Goal: Task Accomplishment & Management: Manage account settings

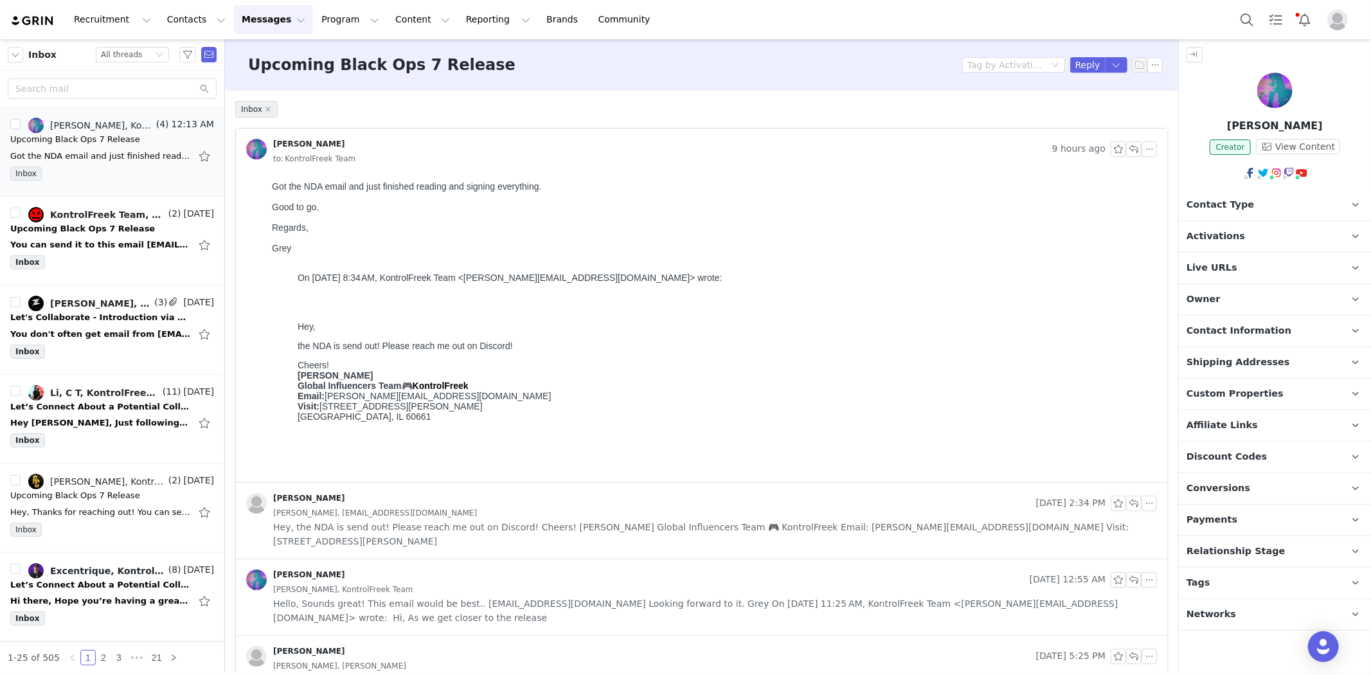
scroll to position [49, 0]
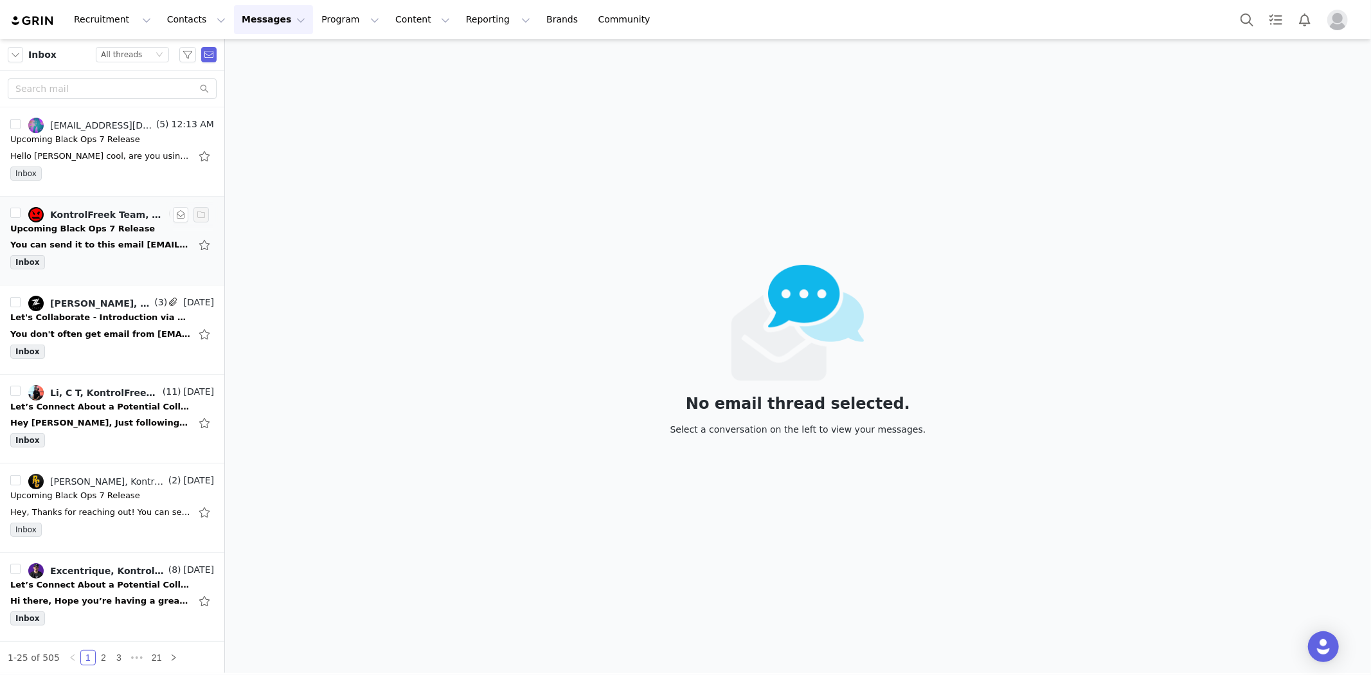
click at [134, 249] on div "You can send it to this email [EMAIL_ADDRESS][DOMAIN_NAME] Sent from my iPhone …" at bounding box center [100, 244] width 180 height 13
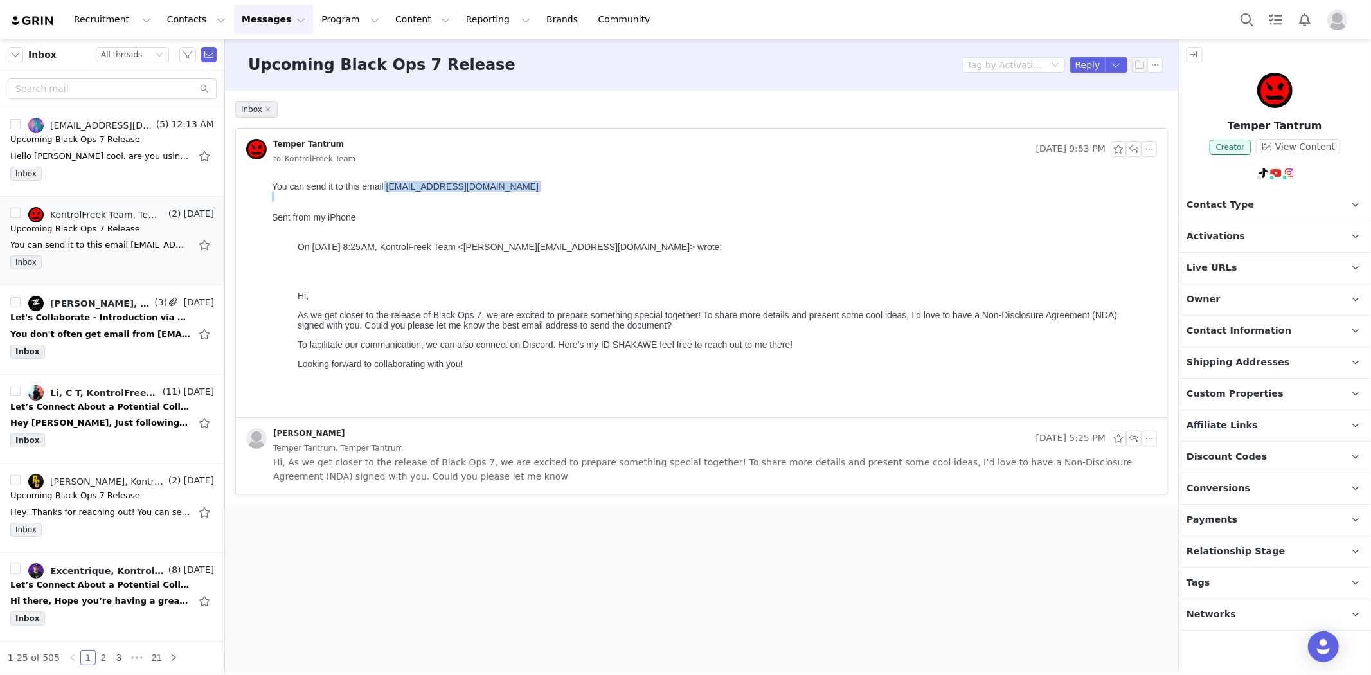
drag, startPoint x: 383, startPoint y: 184, endPoint x: 562, endPoint y: 198, distance: 179.9
click at [559, 198] on body "You can send it to this email [EMAIL_ADDRESS][DOMAIN_NAME] Sent from my iPhone …" at bounding box center [711, 294] width 880 height 227
copy body "[EMAIL_ADDRESS][DOMAIN_NAME]"
drag, startPoint x: 1131, startPoint y: 149, endPoint x: 1095, endPoint y: 149, distance: 36.6
click at [1131, 149] on button "button" at bounding box center [1133, 148] width 15 height 15
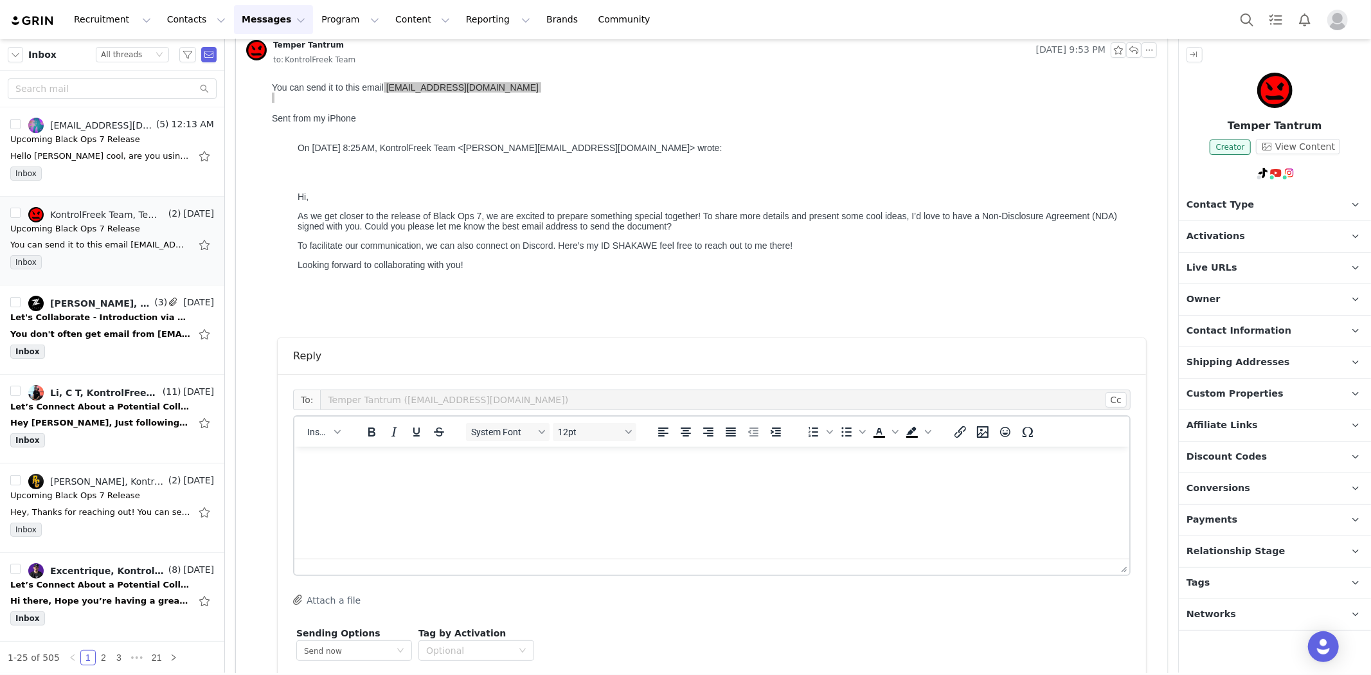
click at [433, 467] on p "Rich Text Area. Press ALT-0 for help." at bounding box center [711, 463] width 814 height 14
click at [329, 438] on div "Insert" at bounding box center [323, 431] width 58 height 25
click at [331, 437] on button "Insert" at bounding box center [323, 432] width 42 height 18
click at [336, 492] on div "Insert Signature" at bounding box center [370, 494] width 116 height 15
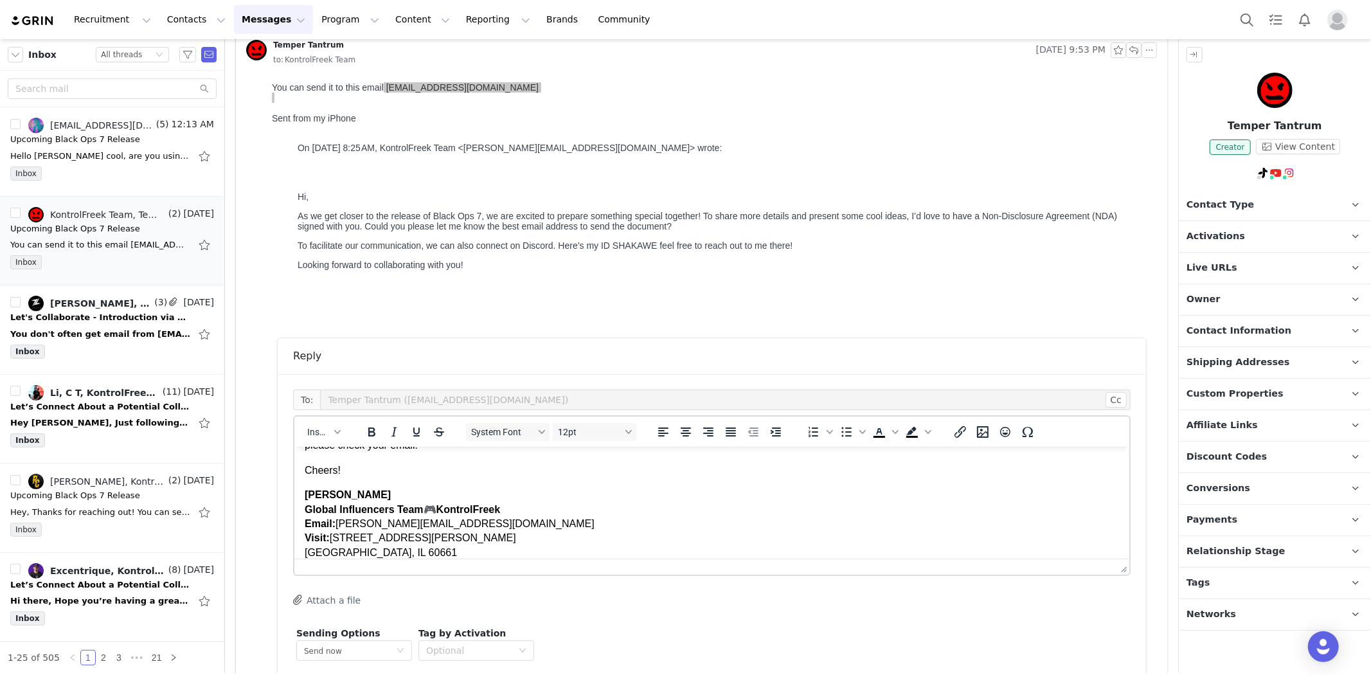
click at [356, 467] on p "Cheers!" at bounding box center [711, 470] width 814 height 14
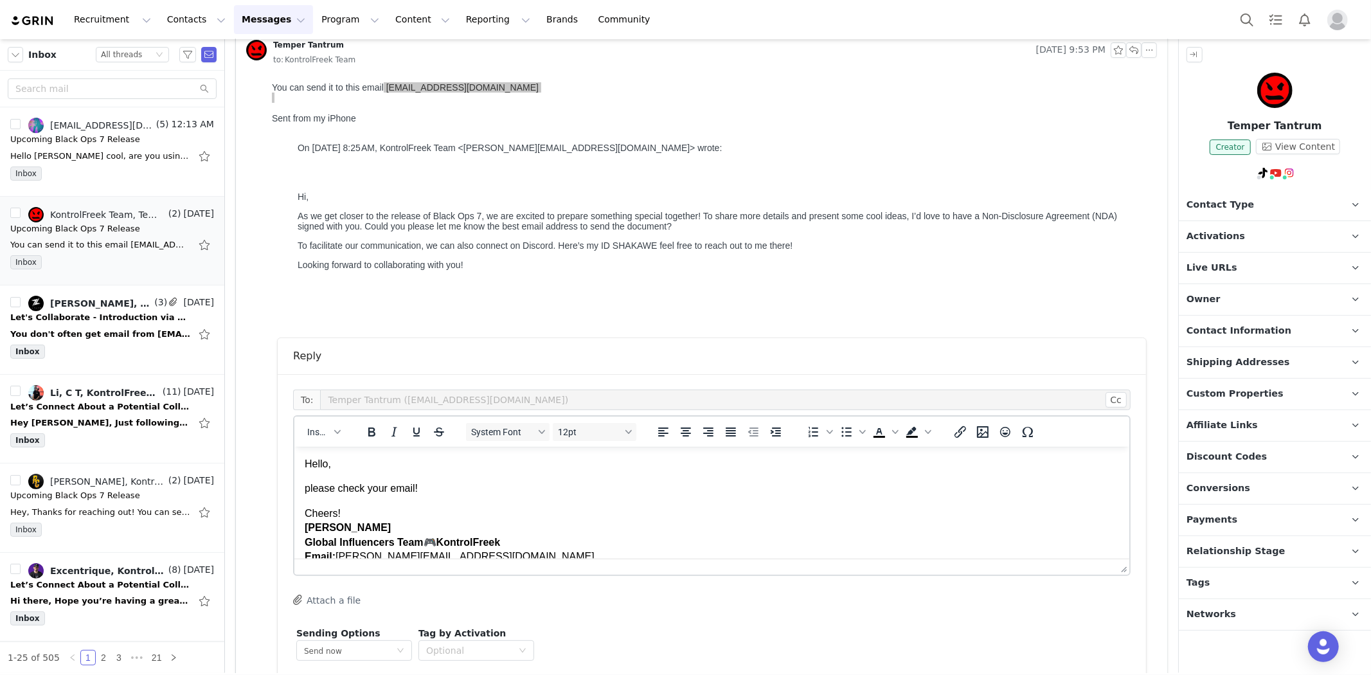
click at [428, 485] on p "please check your email!" at bounding box center [711, 488] width 814 height 14
click at [369, 477] on body "Hello, Please check your email. The NDA was sent! Cheers! [PERSON_NAME] Global …" at bounding box center [711, 524] width 814 height 136
click at [368, 490] on p "Please check your email. The NDA was sent!" at bounding box center [711, 488] width 814 height 14
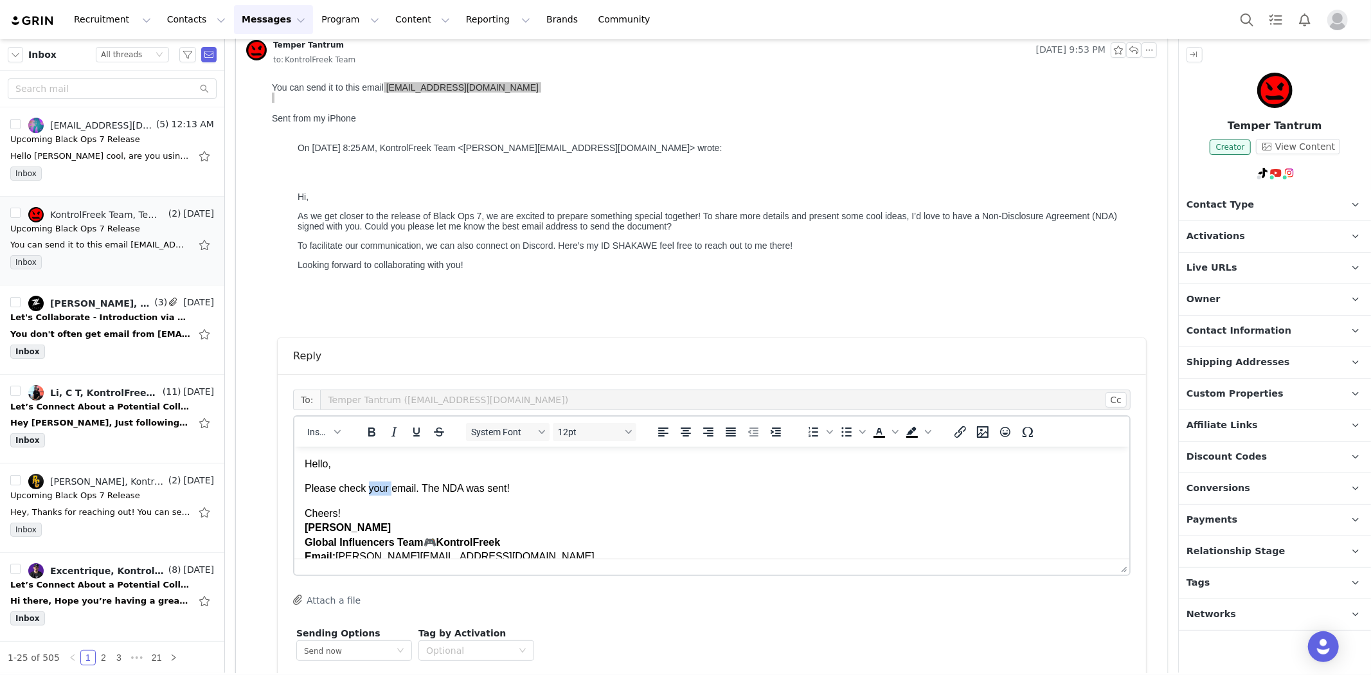
copy p "Please check your email. The NDA was sent!"
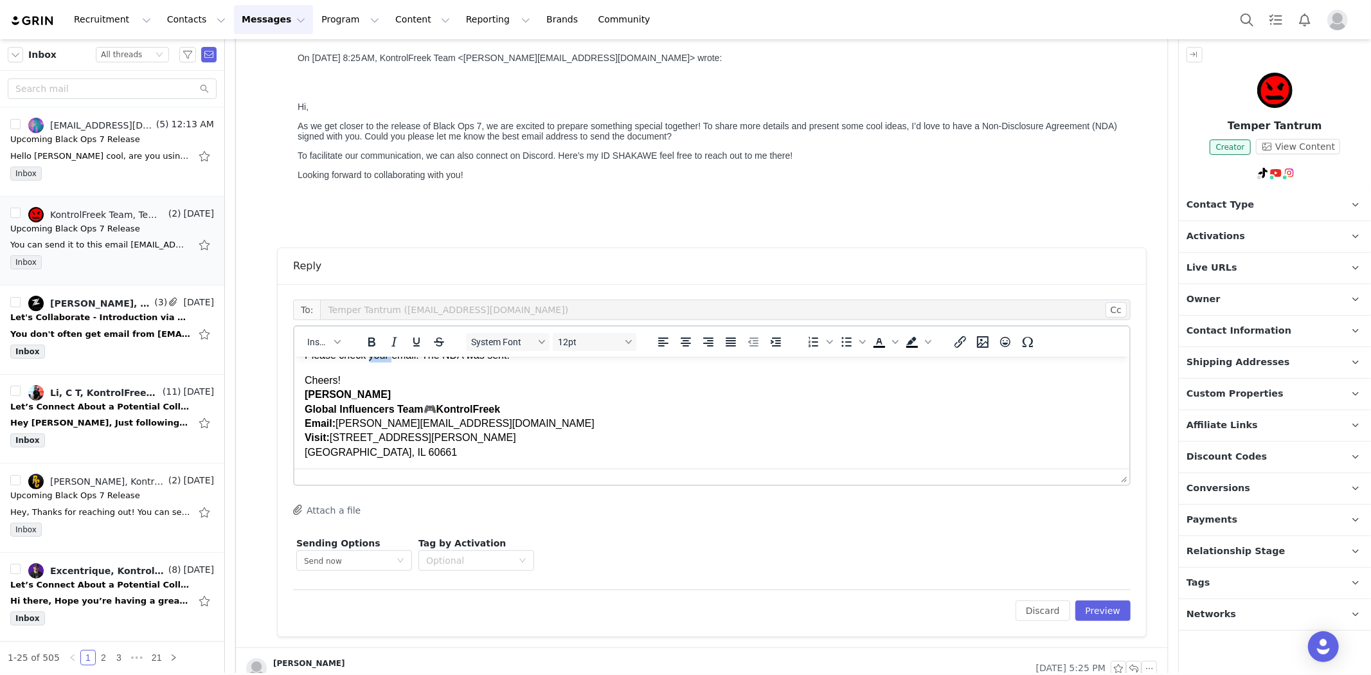
scroll to position [242, 0]
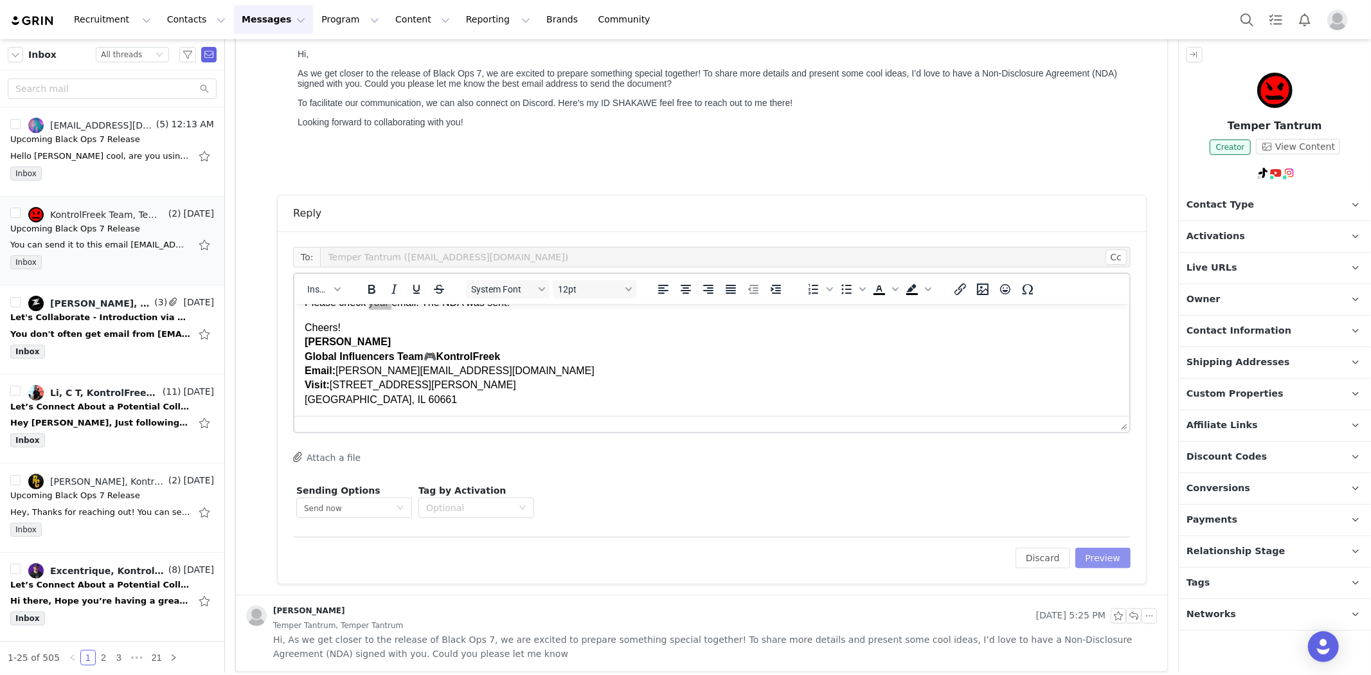
click at [1103, 564] on button "Preview" at bounding box center [1103, 558] width 56 height 21
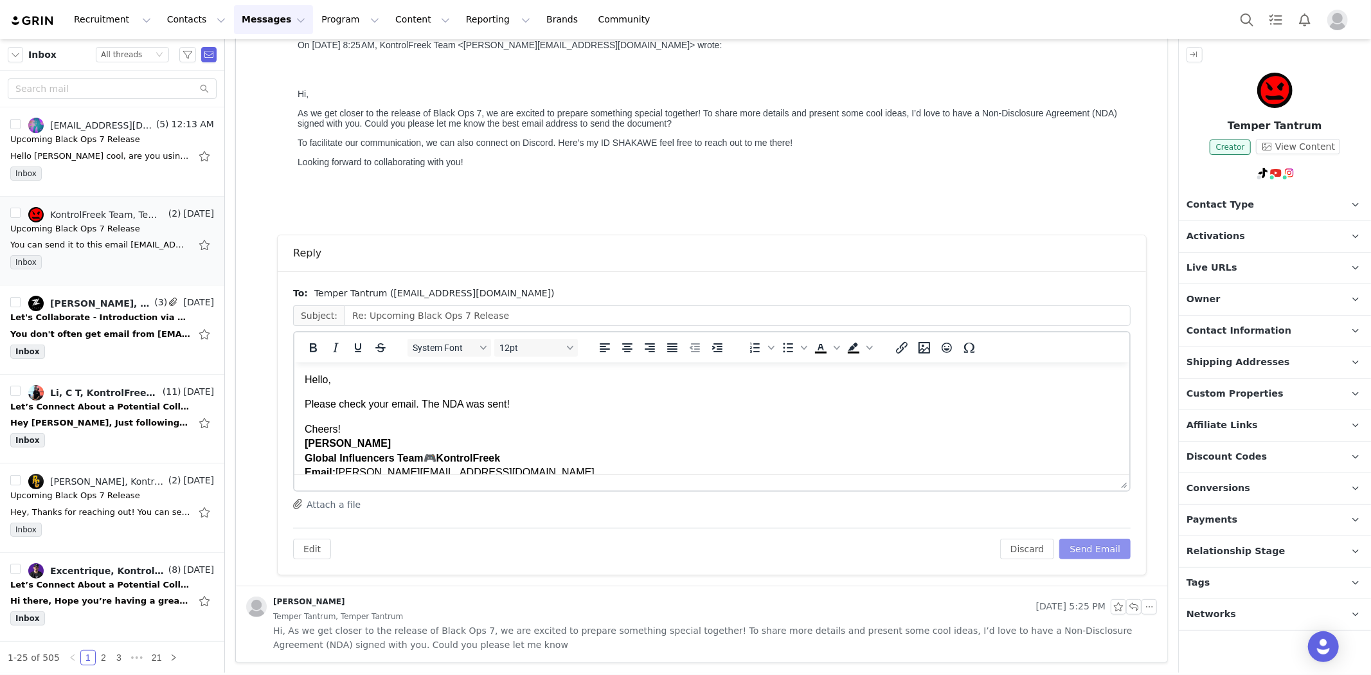
scroll to position [0, 0]
click at [1085, 548] on button "Send Email" at bounding box center [1094, 549] width 71 height 21
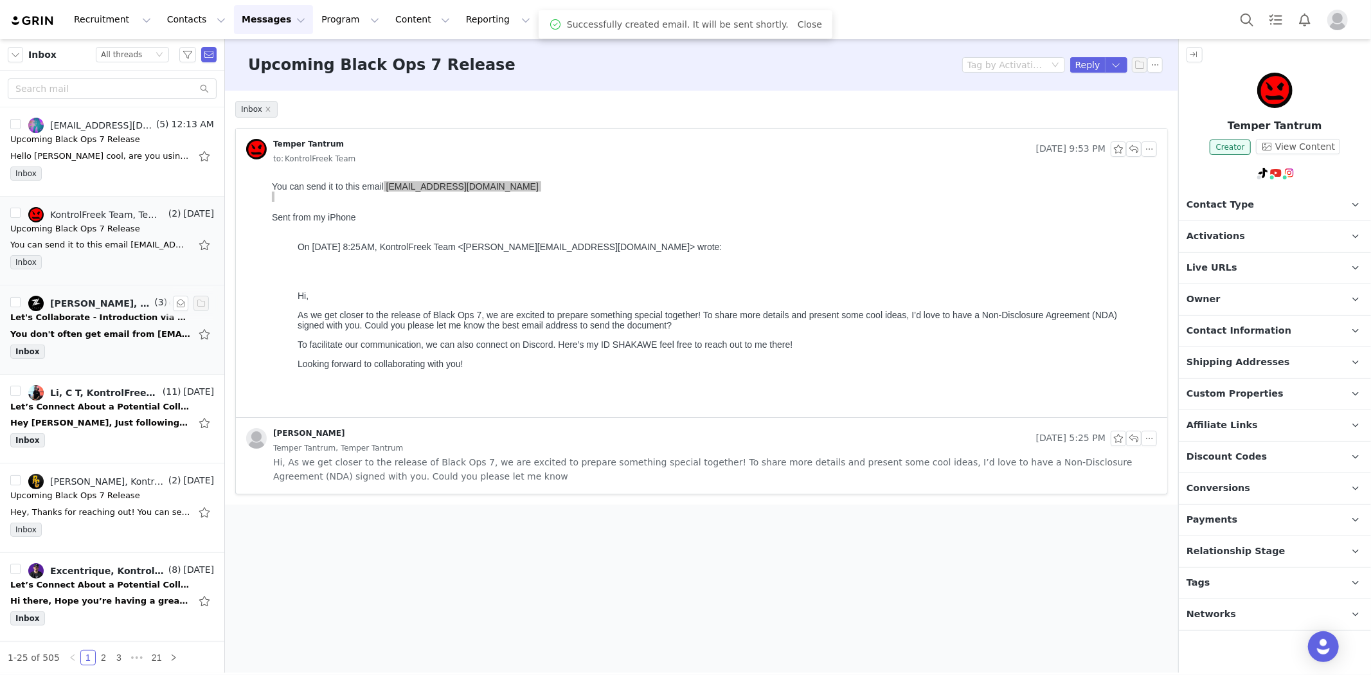
click at [110, 328] on div "You don't often get email from [EMAIL_ADDRESS][DOMAIN_NAME]. Learn why this is …" at bounding box center [100, 334] width 180 height 13
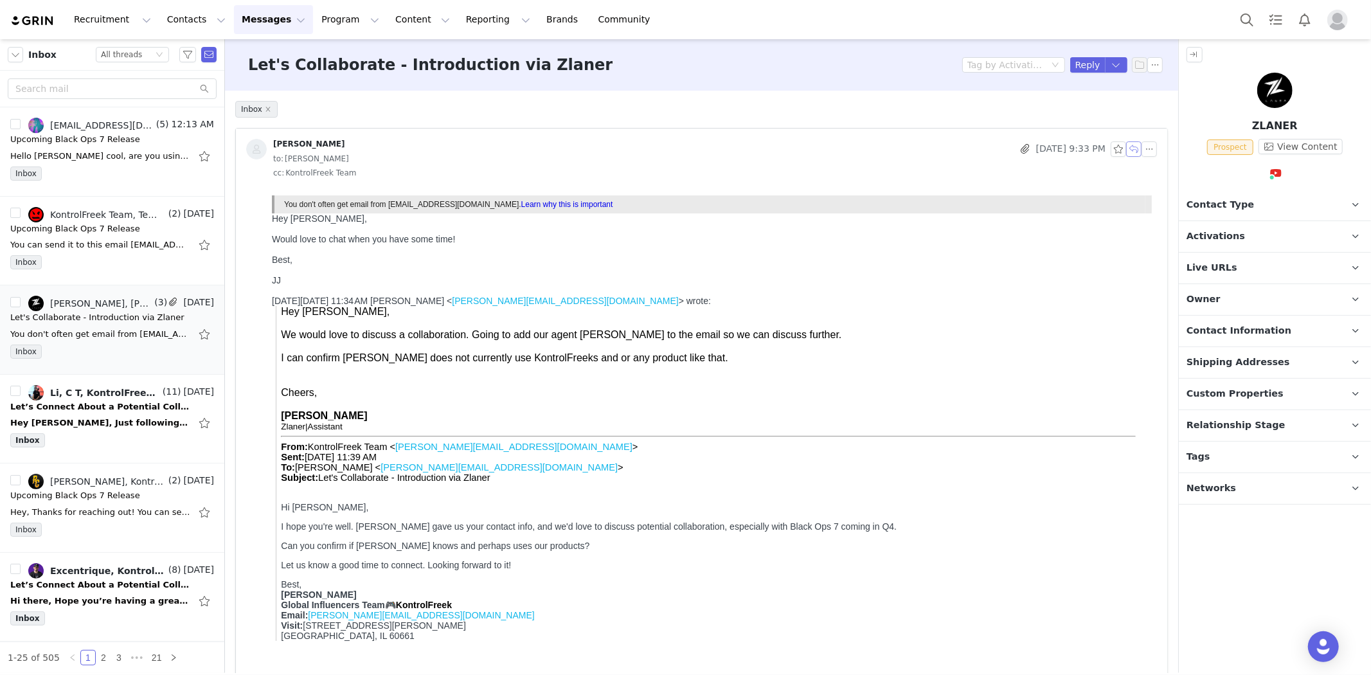
click at [1126, 148] on button "button" at bounding box center [1133, 148] width 15 height 15
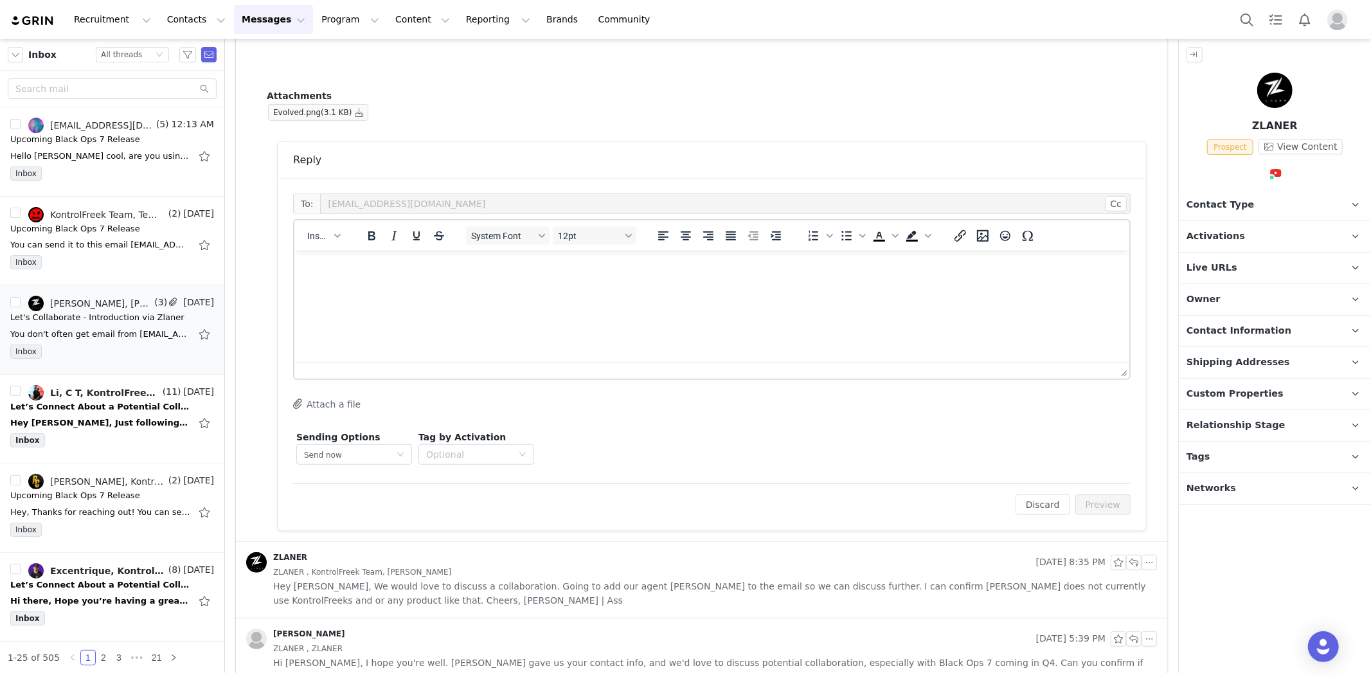
click at [487, 267] on p "Rich Text Area. Press ALT-0 for help." at bounding box center [711, 267] width 814 height 14
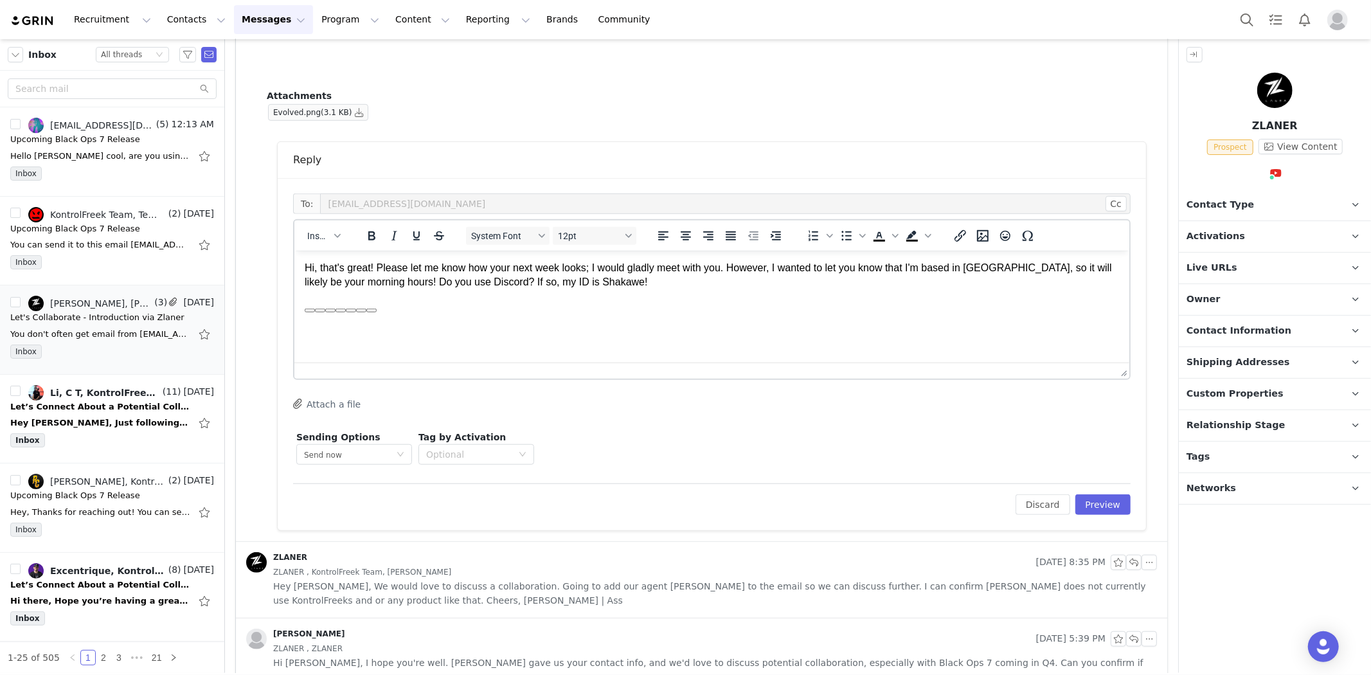
click at [321, 264] on p "Hi, that's great! Please let me know how your next week looks; I would gladly m…" at bounding box center [711, 274] width 814 height 29
click at [438, 339] on html "Hi, that's great! Please let me know how your next week looks; I would gladly m…" at bounding box center [711, 294] width 835 height 89
drag, startPoint x: 441, startPoint y: 324, endPoint x: 309, endPoint y: 298, distance: 134.9
click at [309, 298] on body "Hi, that's great! Please let me know how your next week looks; I would gladly m…" at bounding box center [711, 294] width 814 height 68
click at [413, 339] on html "Hi, that's great! Please let me know how your next week looks; I would gladly m…" at bounding box center [711, 294] width 835 height 89
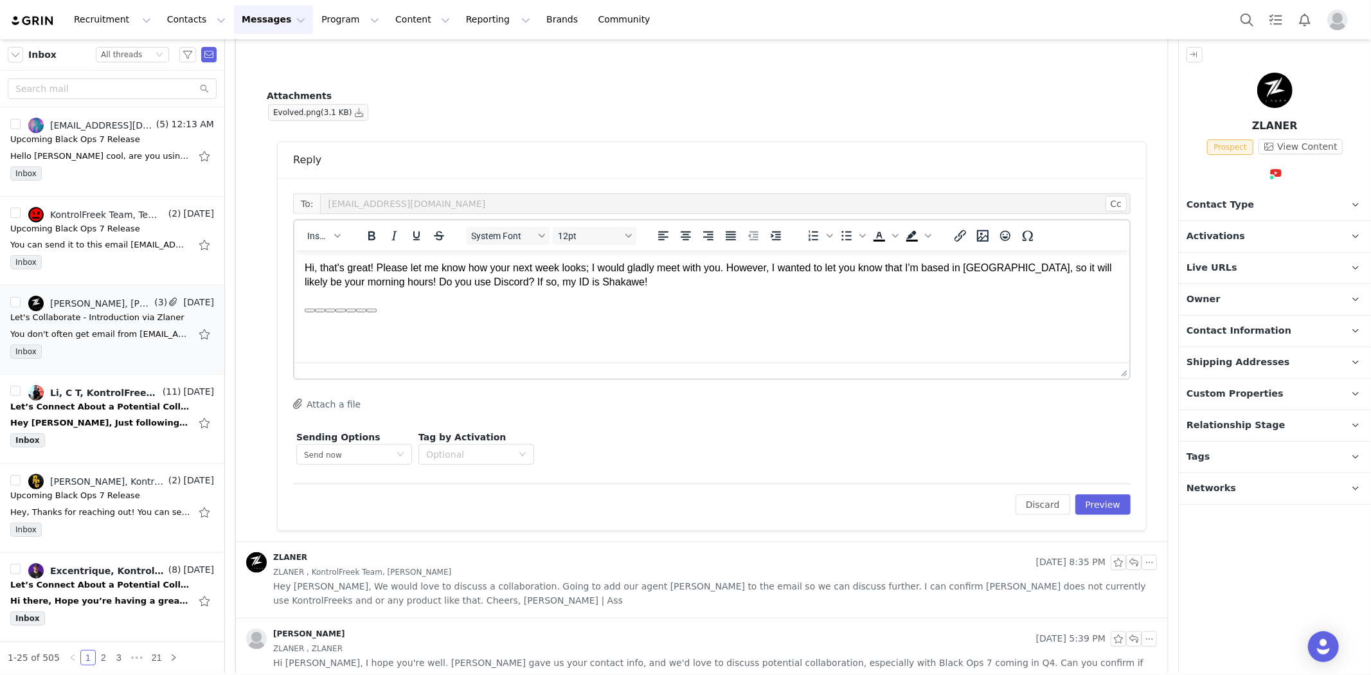
click at [384, 323] on html "Hi, that's great! Please let me know how your next week looks; I would gladly m…" at bounding box center [711, 287] width 835 height 74
click at [385, 309] on div "message-7-d1886365-87e0-47ed-b304-13b713c8fe39" at bounding box center [711, 307] width 814 height 14
click at [373, 316] on html "Hi, that's great! Please let me know how your next week looks; I would gladly m…" at bounding box center [711, 287] width 835 height 74
click at [318, 271] on p "Hi, that's great! Please let me know how your next week looks; I would gladly m…" at bounding box center [711, 274] width 814 height 29
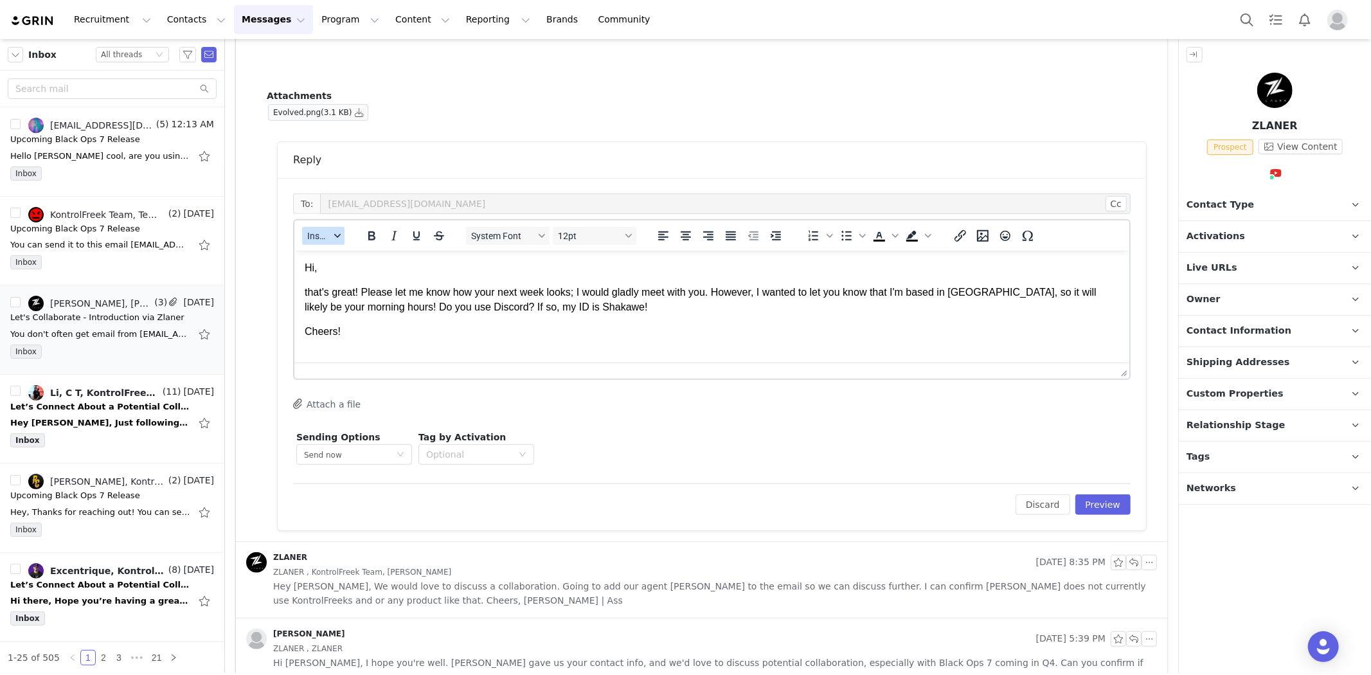
click at [341, 229] on button "Insert" at bounding box center [323, 236] width 42 height 18
click at [342, 302] on div "Insert Signature" at bounding box center [370, 298] width 116 height 15
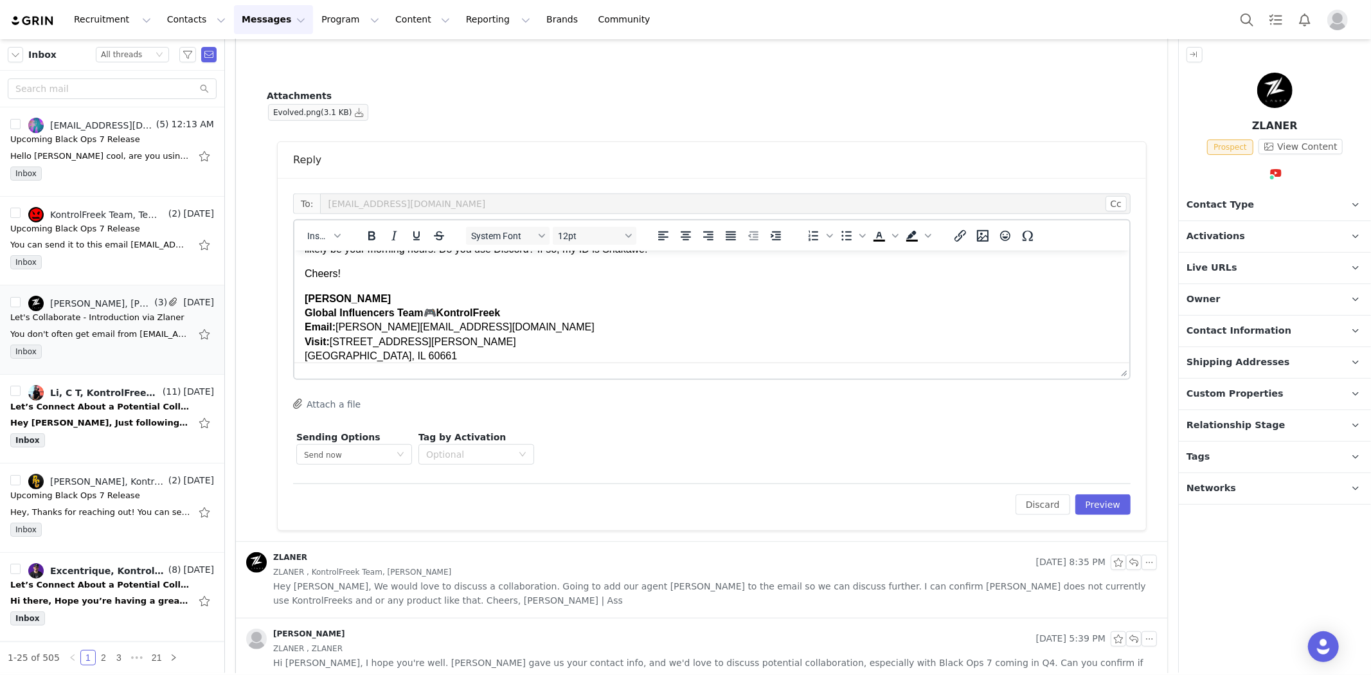
click at [348, 273] on p "Cheers!" at bounding box center [711, 273] width 814 height 14
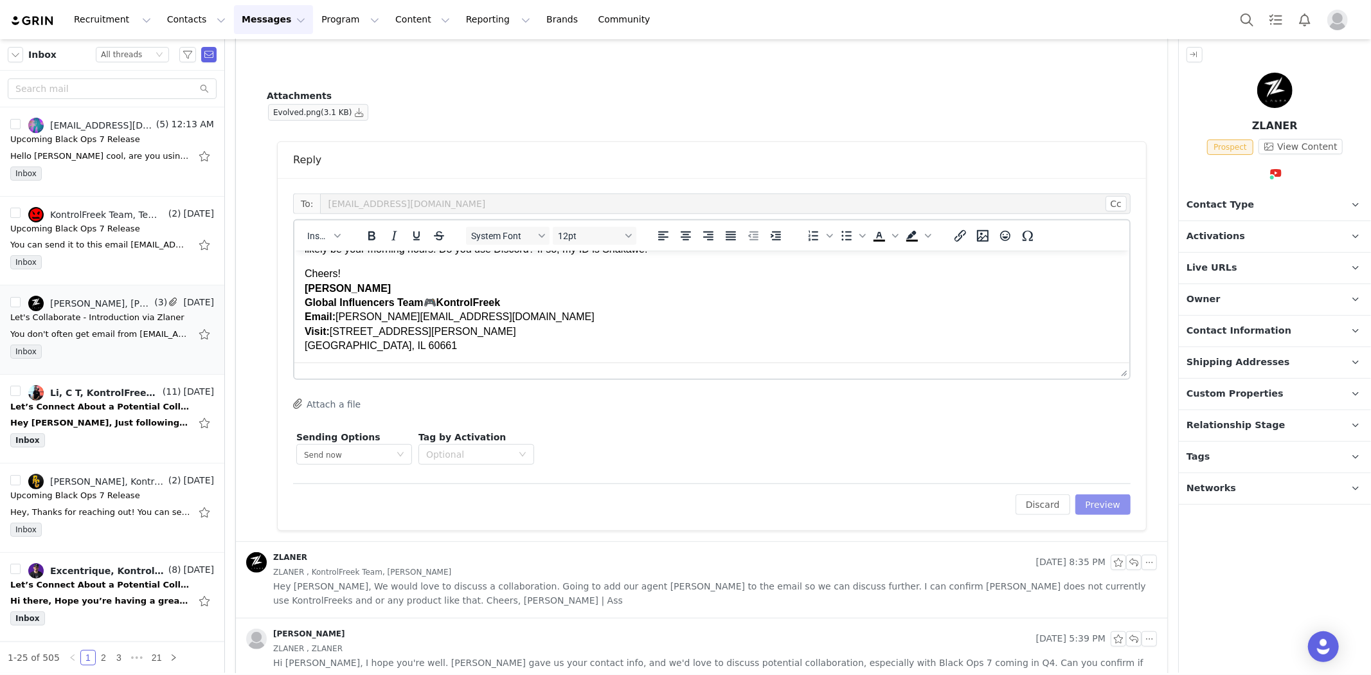
click at [1104, 505] on button "Preview" at bounding box center [1103, 504] width 56 height 21
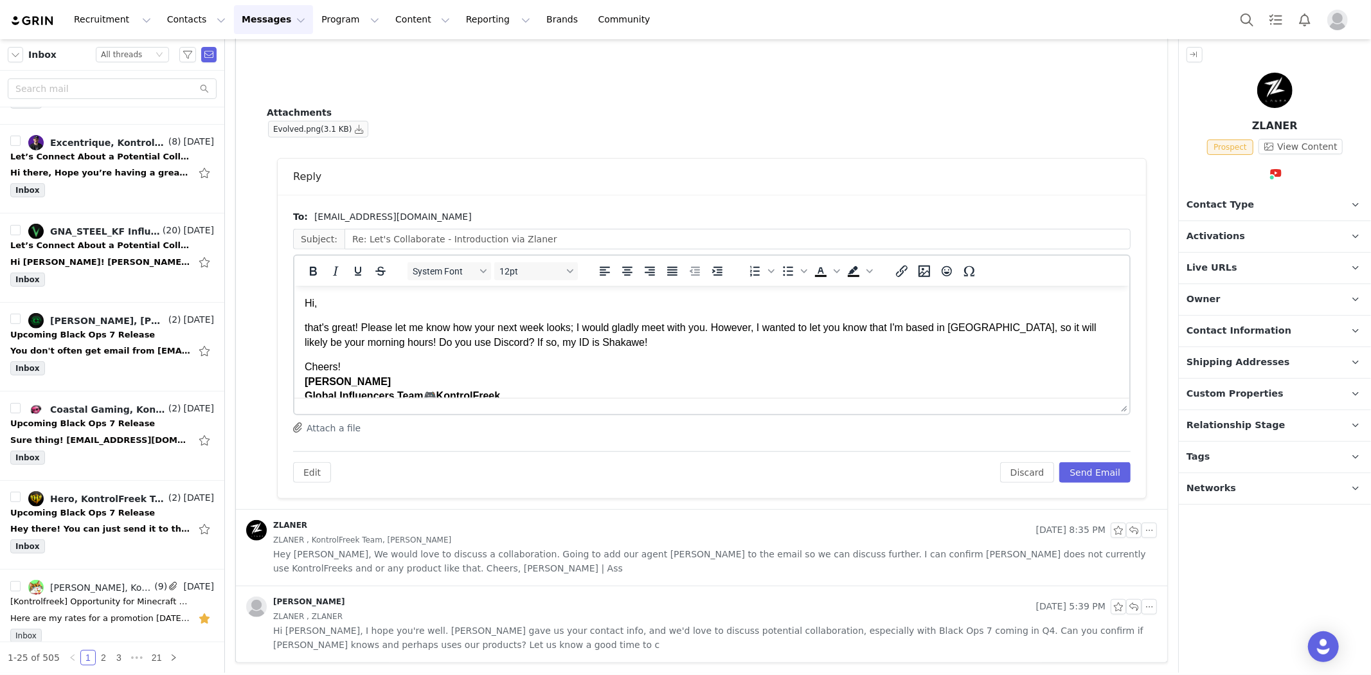
scroll to position [499, 0]
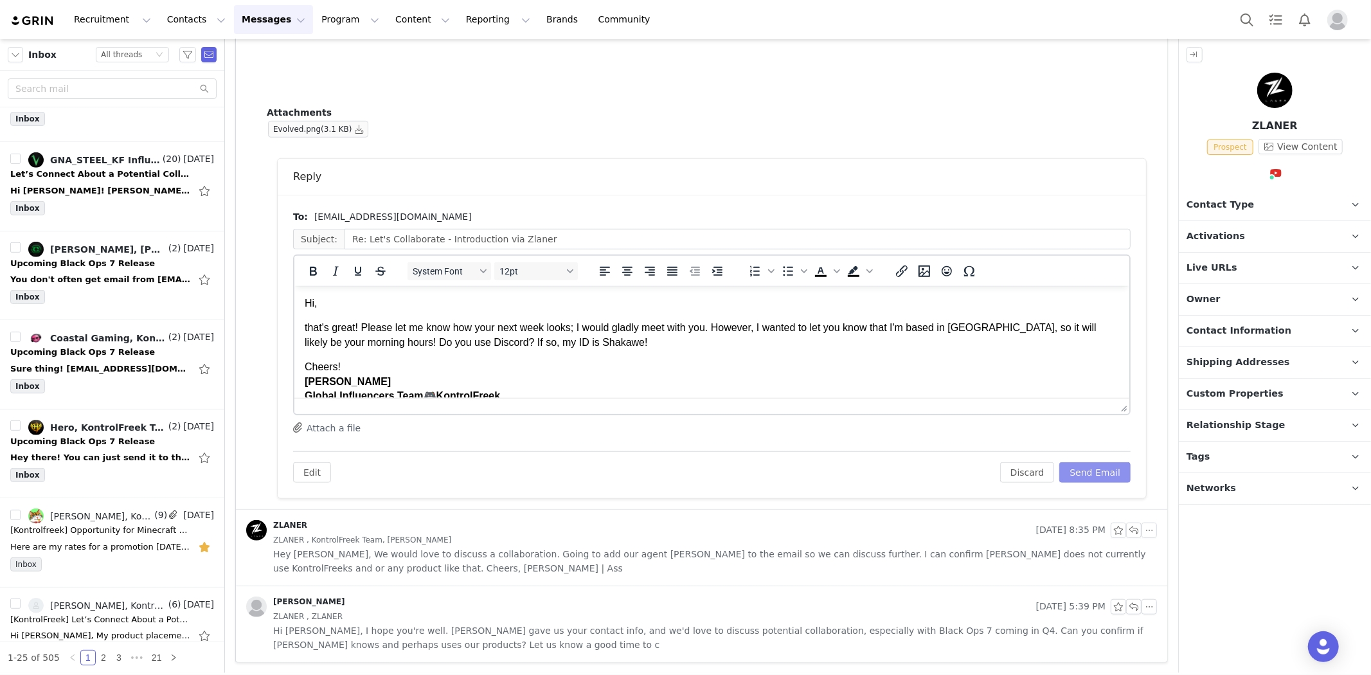
click at [1083, 471] on button "Send Email" at bounding box center [1094, 472] width 71 height 21
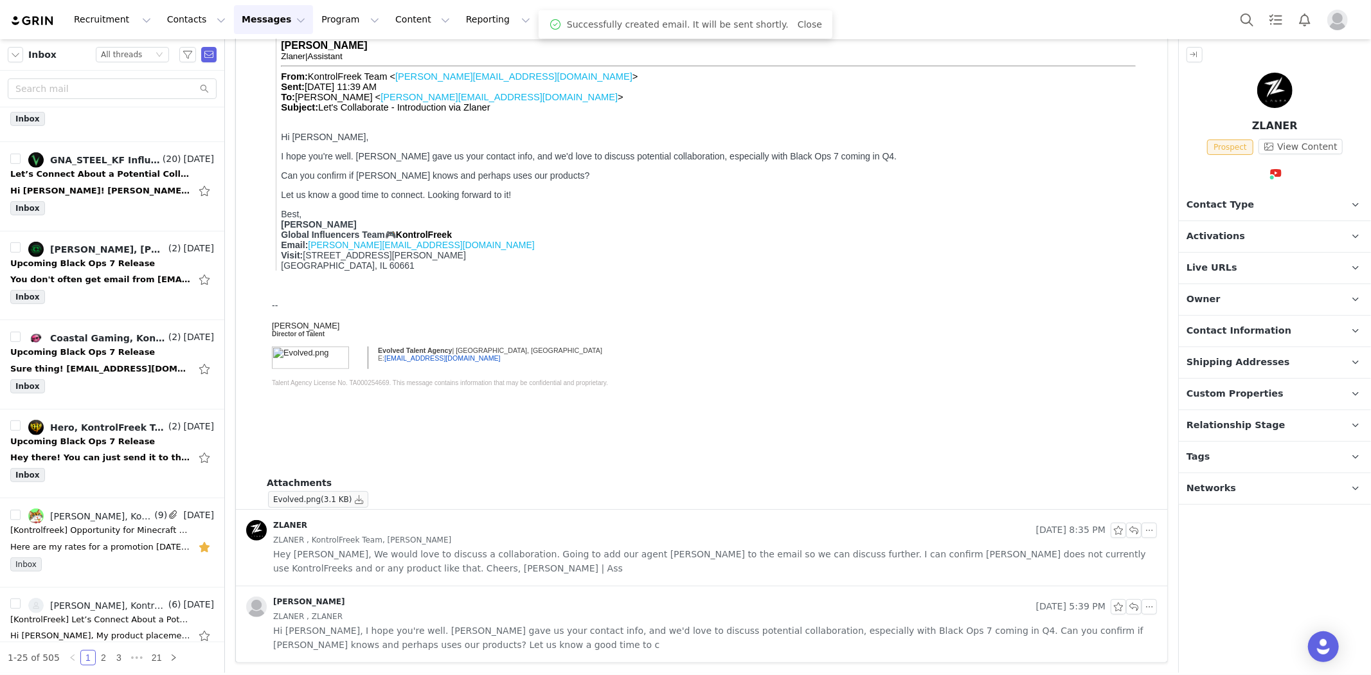
scroll to position [370, 0]
drag, startPoint x: 82, startPoint y: 447, endPoint x: 161, endPoint y: 476, distance: 84.2
click at [82, 447] on div "Upcoming Black Ops 7 Release" at bounding box center [82, 441] width 145 height 13
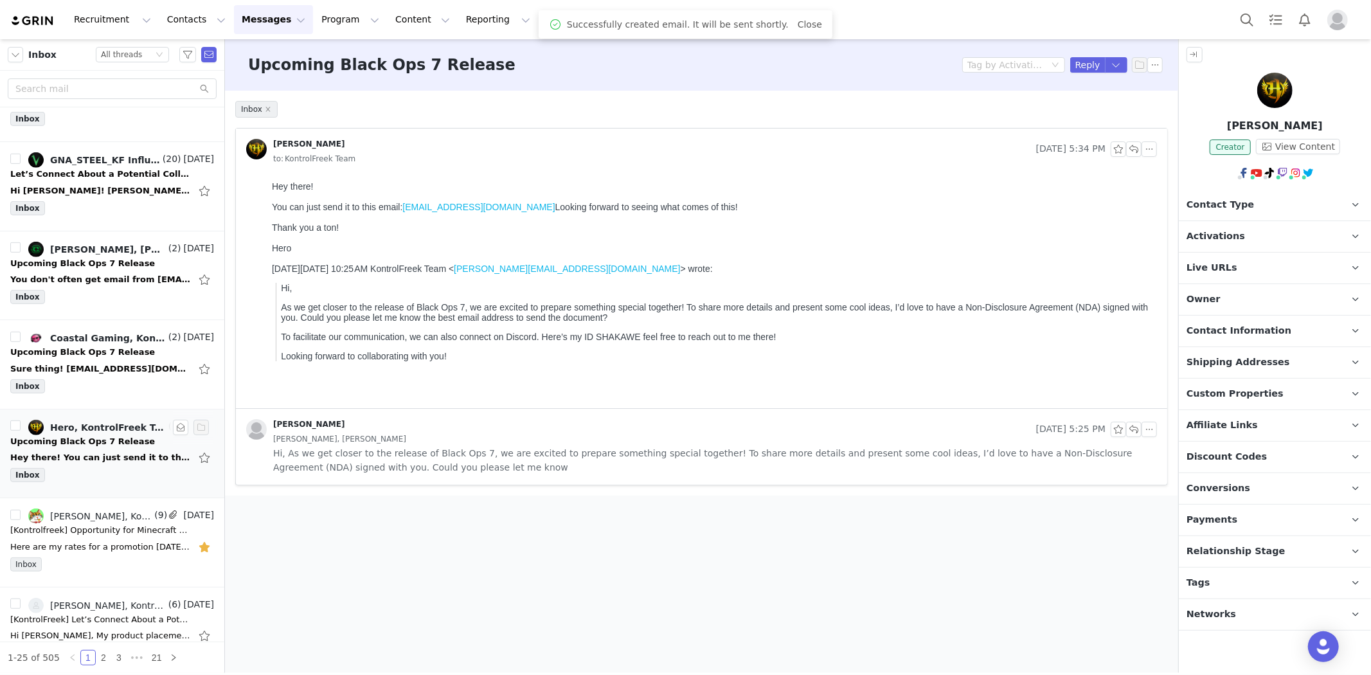
scroll to position [0, 0]
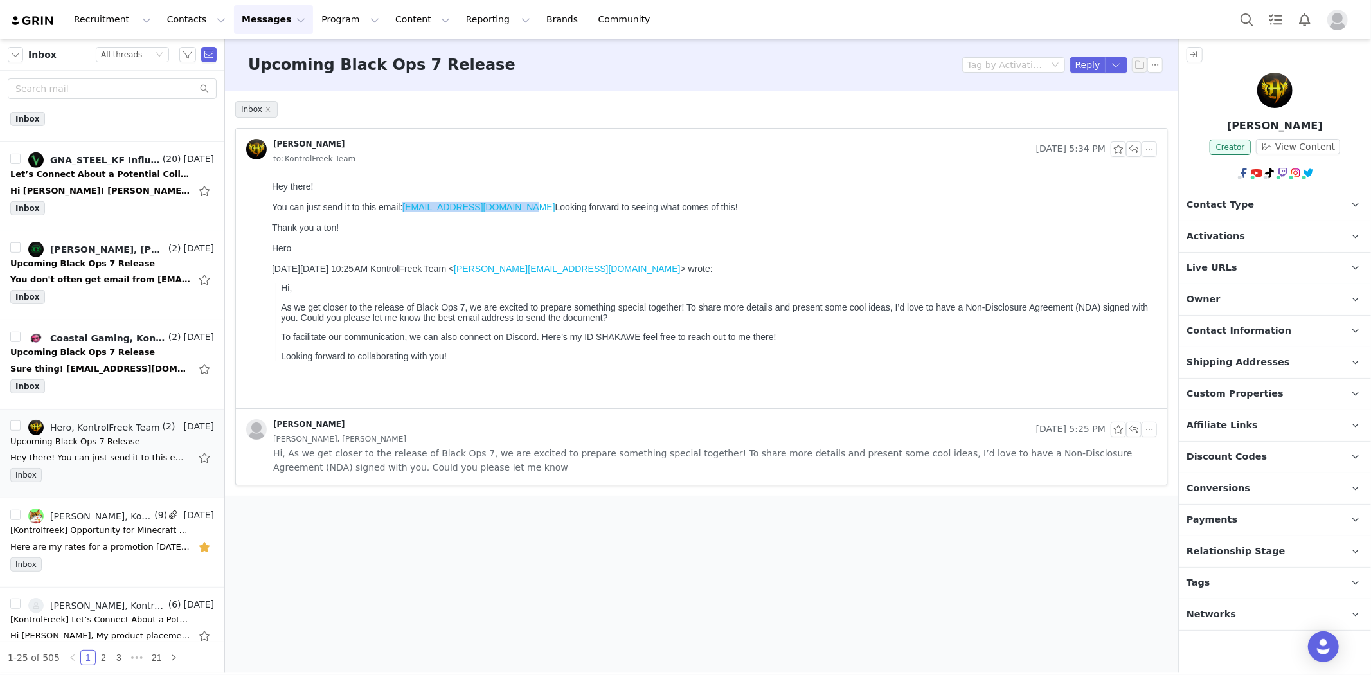
drag, startPoint x: 521, startPoint y: 213, endPoint x: 405, endPoint y: 210, distance: 115.8
click at [405, 210] on div "You can just send it to this email: [EMAIL_ADDRESS][DOMAIN_NAME] Looking forwar…" at bounding box center [711, 206] width 880 height 10
copy link "[EMAIL_ADDRESS][DOMAIN_NAME]"
drag, startPoint x: 309, startPoint y: 132, endPoint x: 1133, endPoint y: 152, distance: 825.0
click at [1133, 152] on button "button" at bounding box center [1133, 148] width 15 height 15
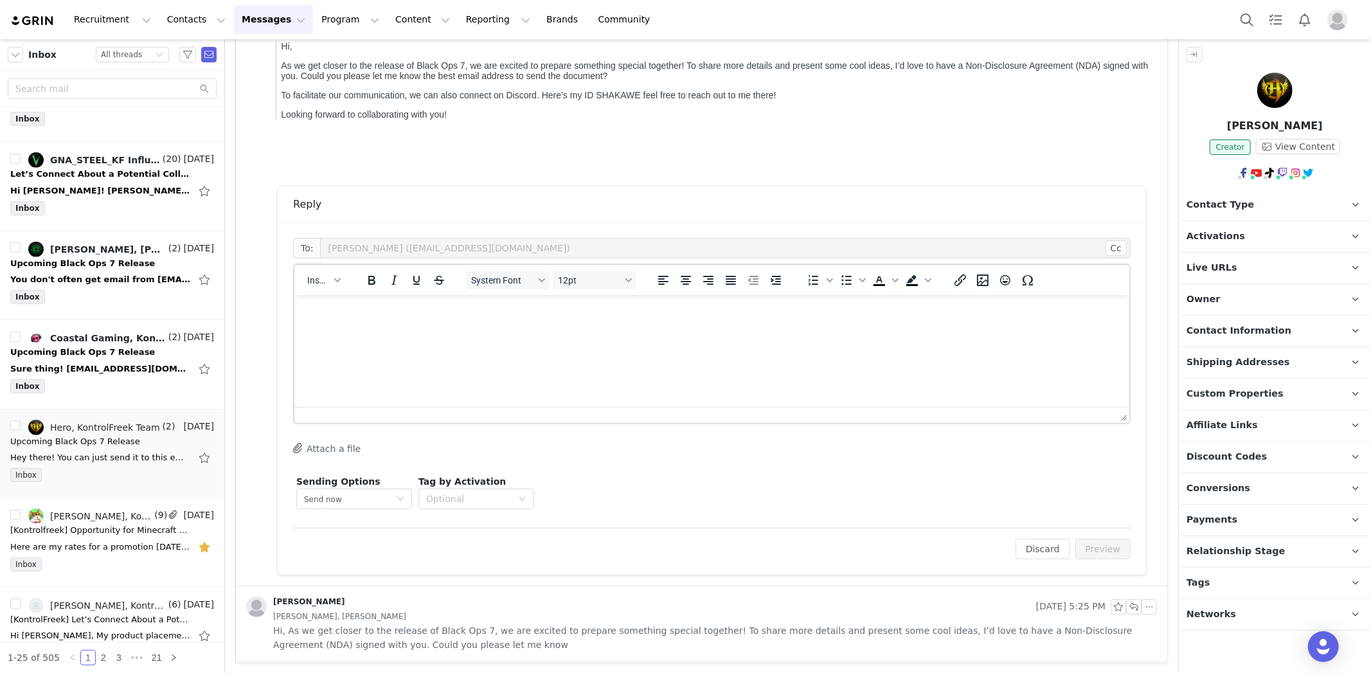
click at [382, 329] on html at bounding box center [711, 311] width 835 height 35
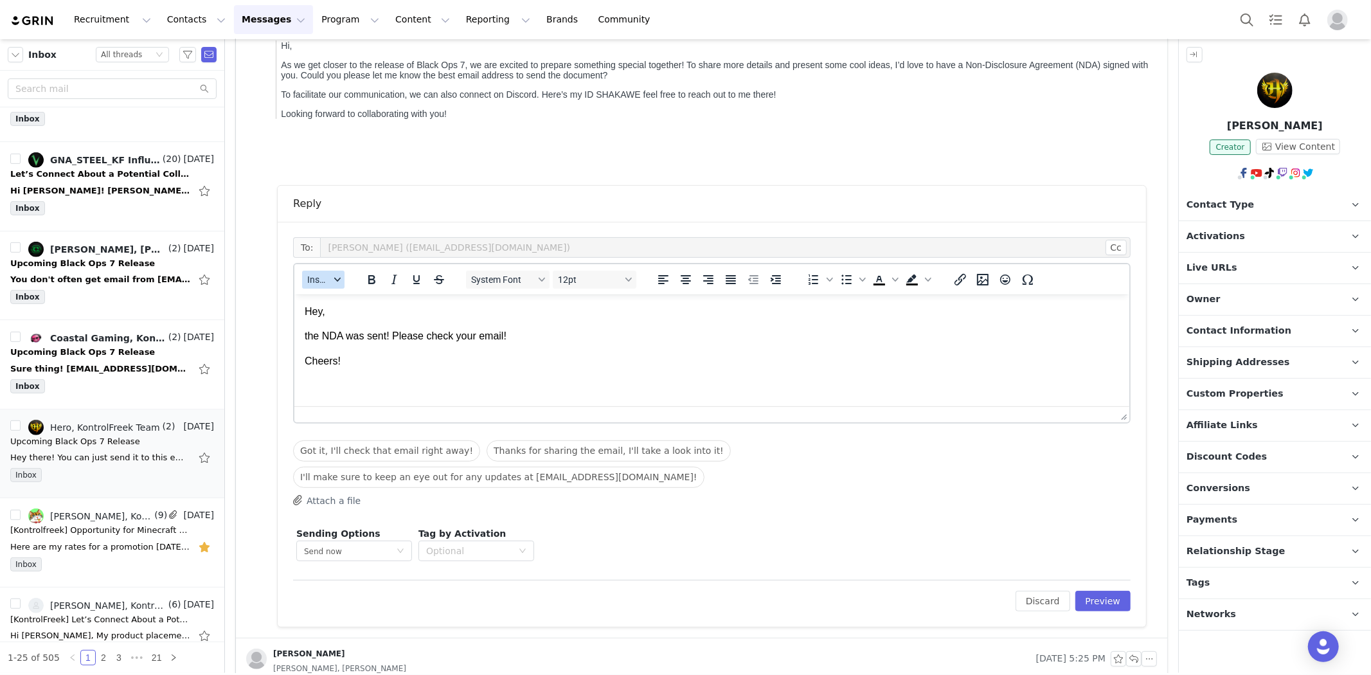
click at [325, 281] on span "Insert" at bounding box center [318, 279] width 22 height 10
click at [358, 346] on div "Insert Signature" at bounding box center [370, 342] width 116 height 15
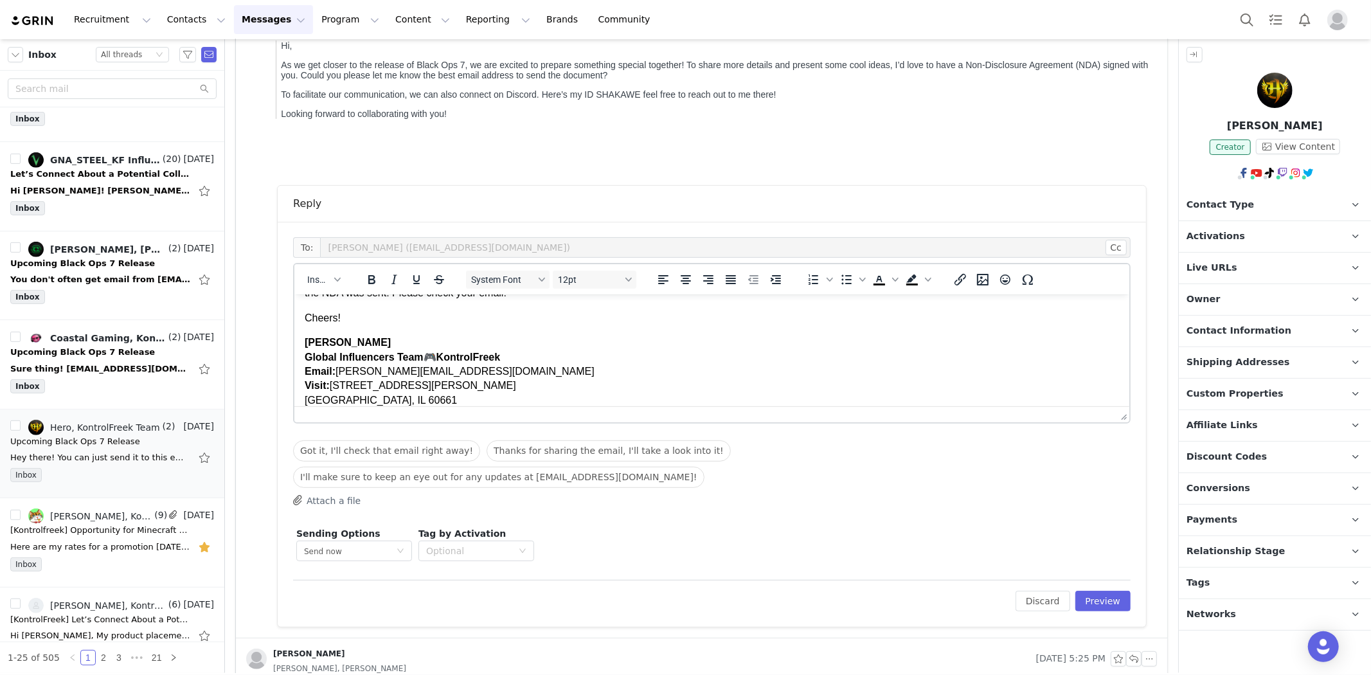
click at [356, 315] on p "Cheers!" at bounding box center [711, 317] width 814 height 14
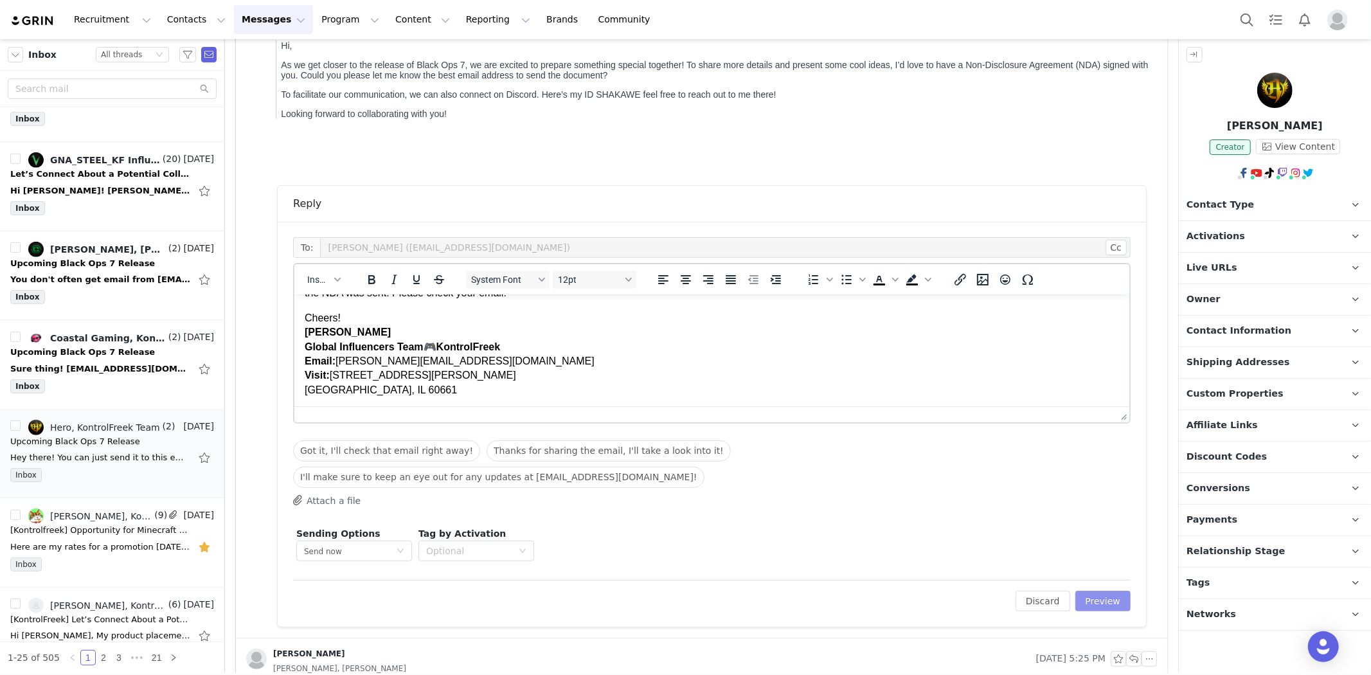
click at [1085, 591] on button "Preview" at bounding box center [1103, 601] width 56 height 21
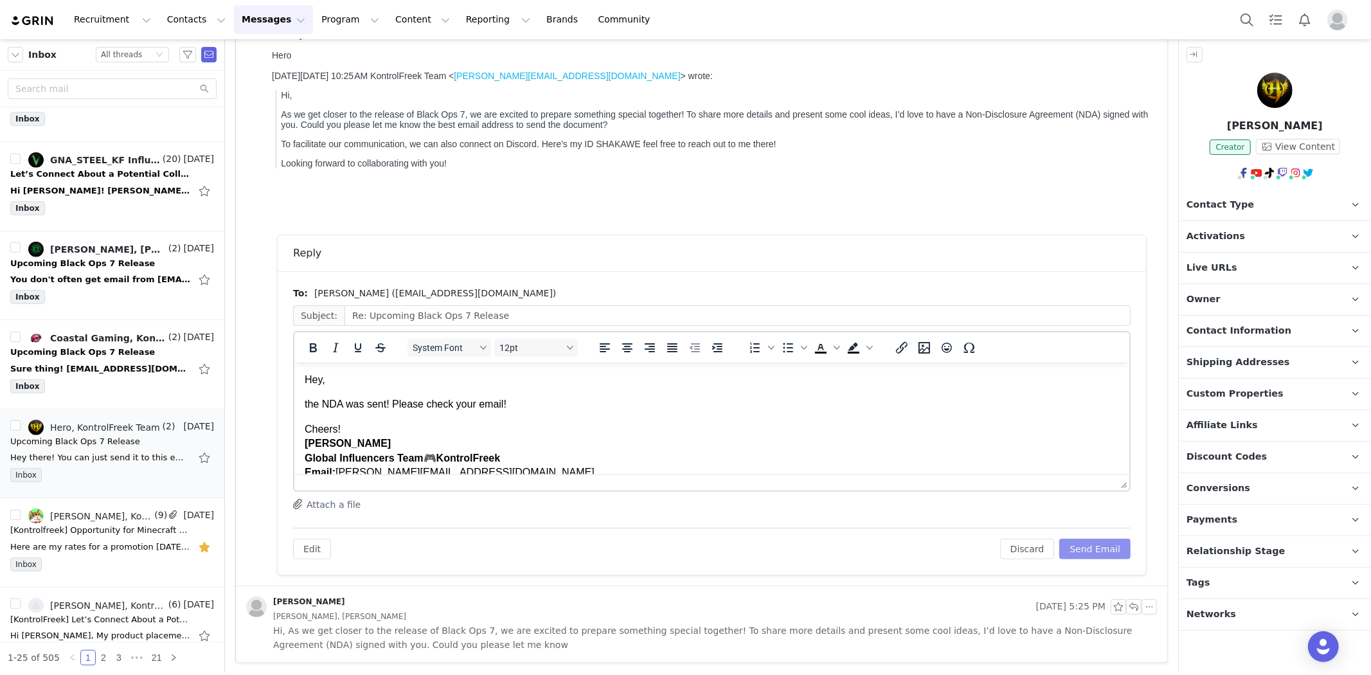
scroll to position [0, 0]
click at [1090, 548] on button "Send Email" at bounding box center [1094, 549] width 71 height 21
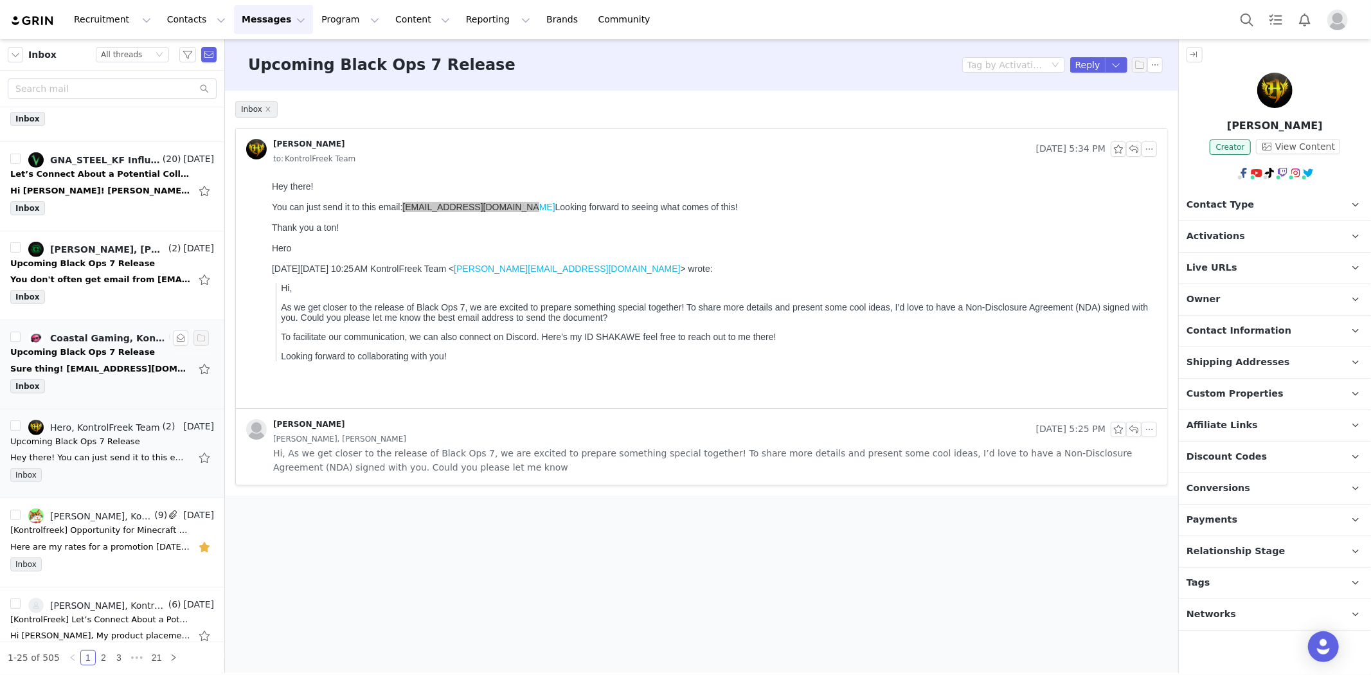
click at [78, 343] on div "Coastal Gaming, KontrolFreek Team" at bounding box center [108, 338] width 116 height 10
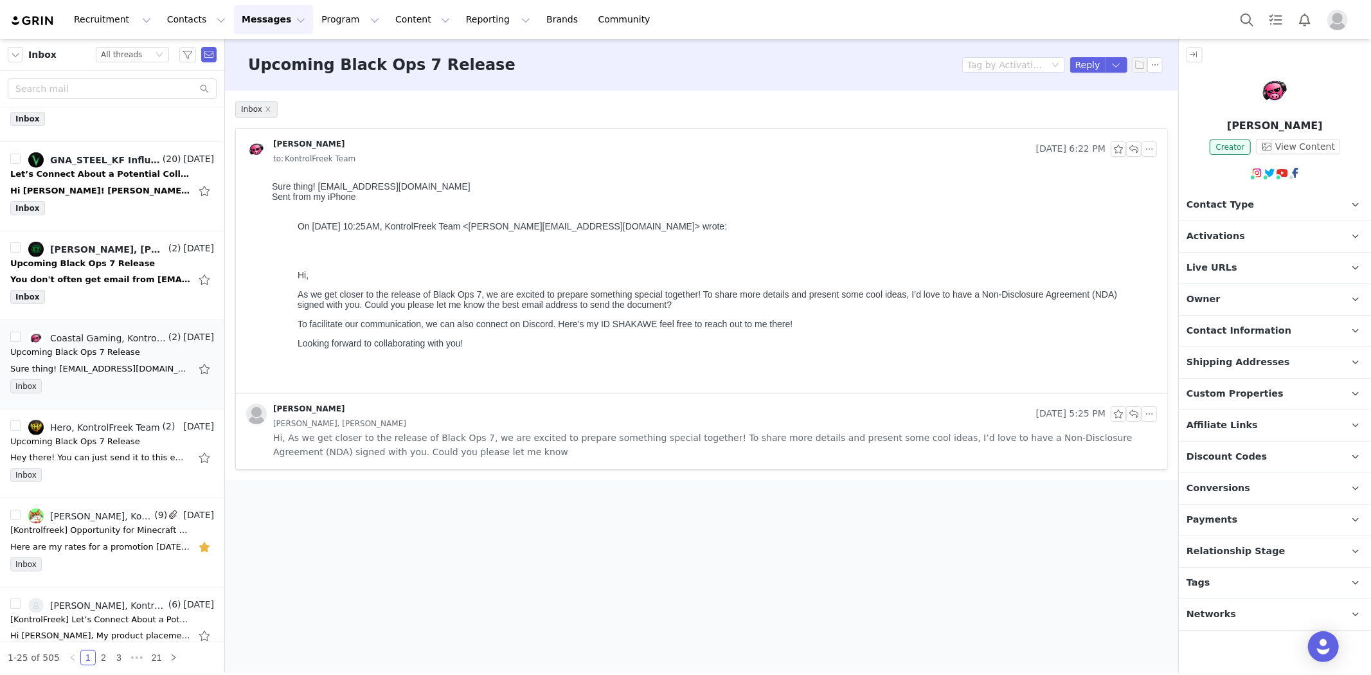
click at [378, 188] on body "Sure thing! [EMAIL_ADDRESS][DOMAIN_NAME] Sent from my iPhone On [DATE] 10:25 AM…" at bounding box center [711, 282] width 880 height 202
drag, startPoint x: 318, startPoint y: 188, endPoint x: 429, endPoint y: 188, distance: 110.6
click at [429, 188] on body "Sure thing! [EMAIL_ADDRESS][DOMAIN_NAME] Sent from my iPhone On [DATE] 10:25 AM…" at bounding box center [711, 282] width 880 height 202
copy body "[EMAIL_ADDRESS][DOMAIN_NAME]"
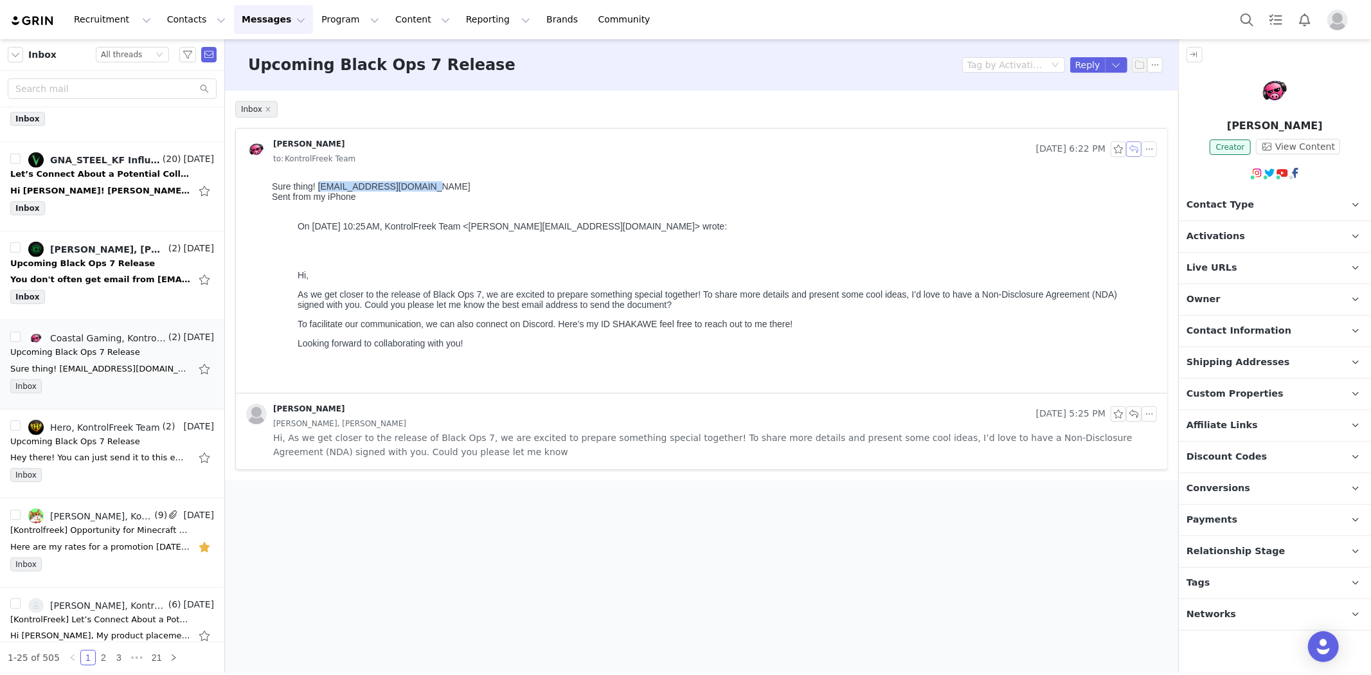
click at [1129, 151] on button "button" at bounding box center [1133, 148] width 15 height 15
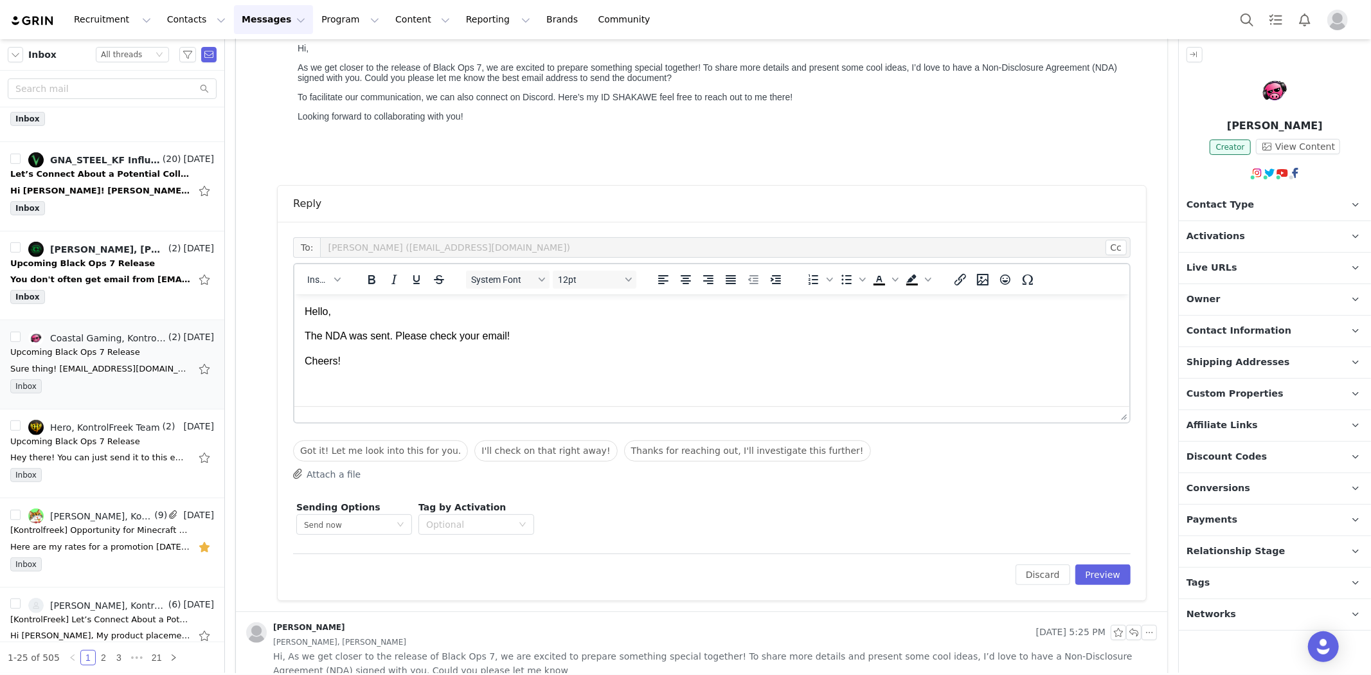
click at [386, 355] on p "Cheers!" at bounding box center [711, 361] width 814 height 14
click at [335, 273] on button "Insert" at bounding box center [323, 280] width 42 height 18
click at [350, 337] on div "Insert Signature" at bounding box center [370, 342] width 116 height 15
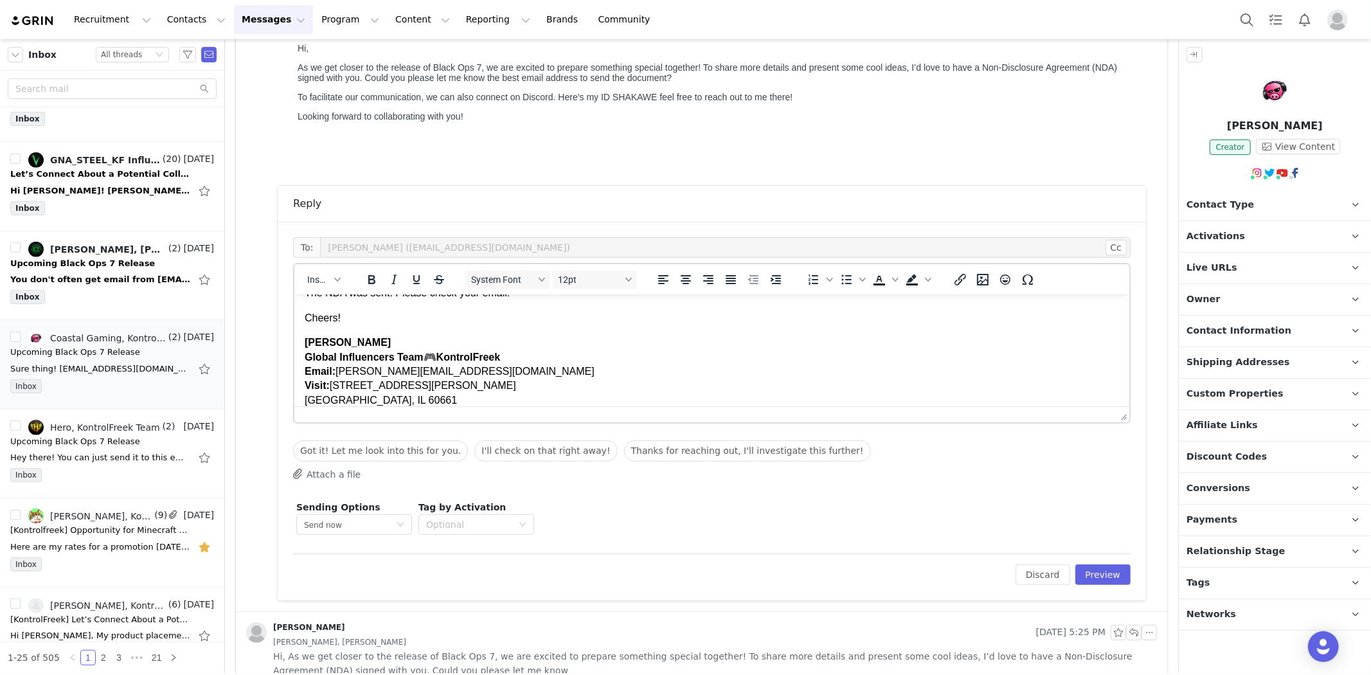
click at [348, 307] on body "Hello, The NDA was sent. Please check your email! Cheers! [PERSON_NAME] Global …" at bounding box center [711, 334] width 814 height 146
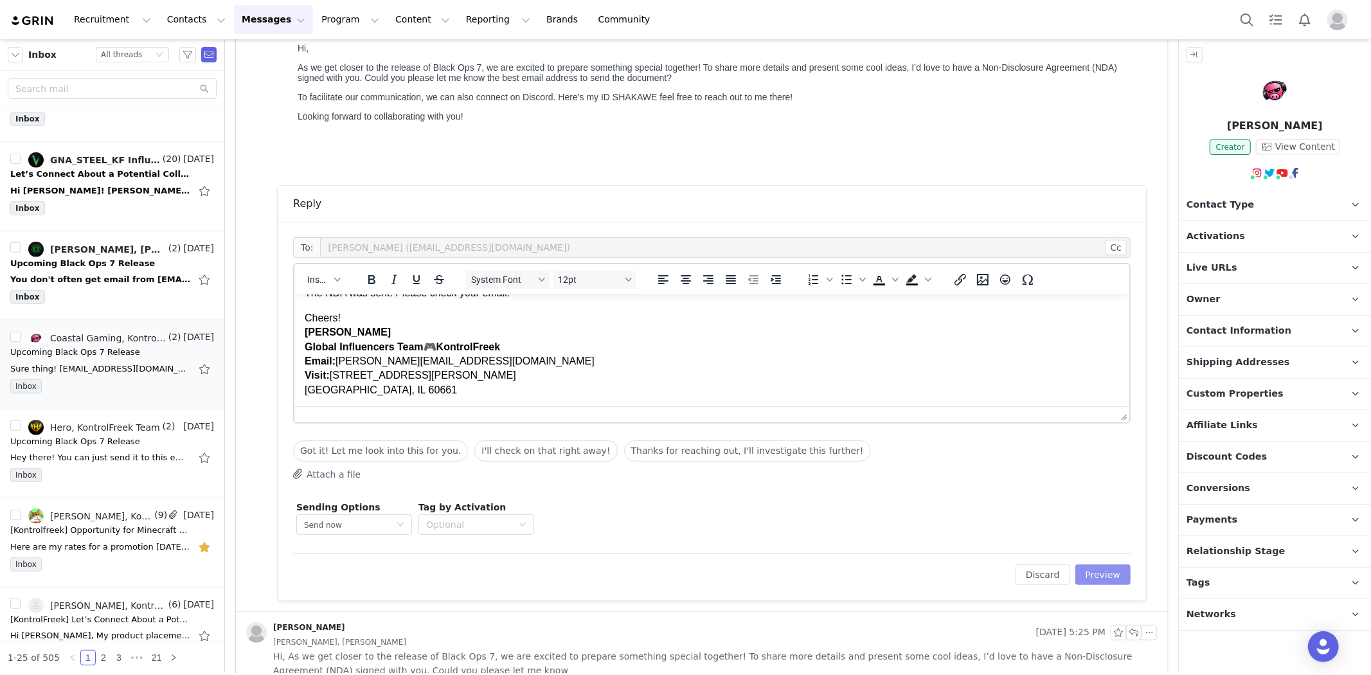
click at [1081, 573] on button "Preview" at bounding box center [1103, 574] width 56 height 21
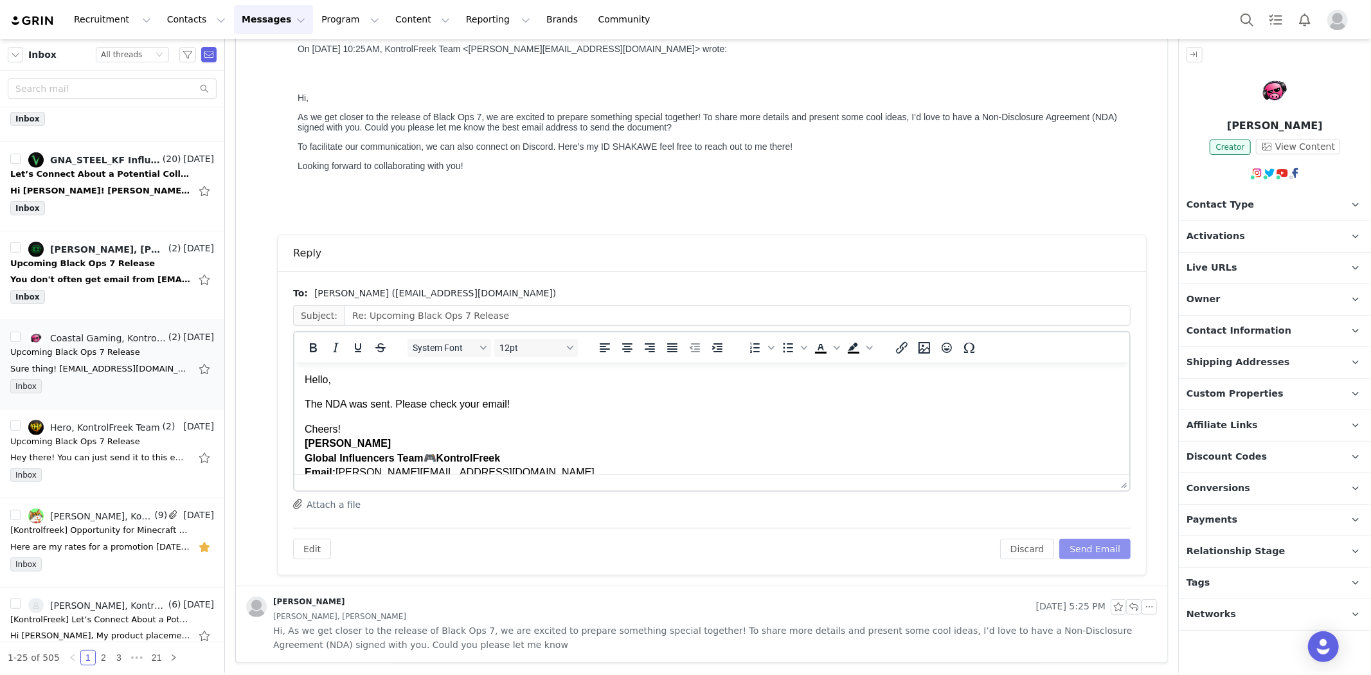
scroll to position [0, 0]
click at [1090, 553] on button "Send Email" at bounding box center [1094, 549] width 71 height 21
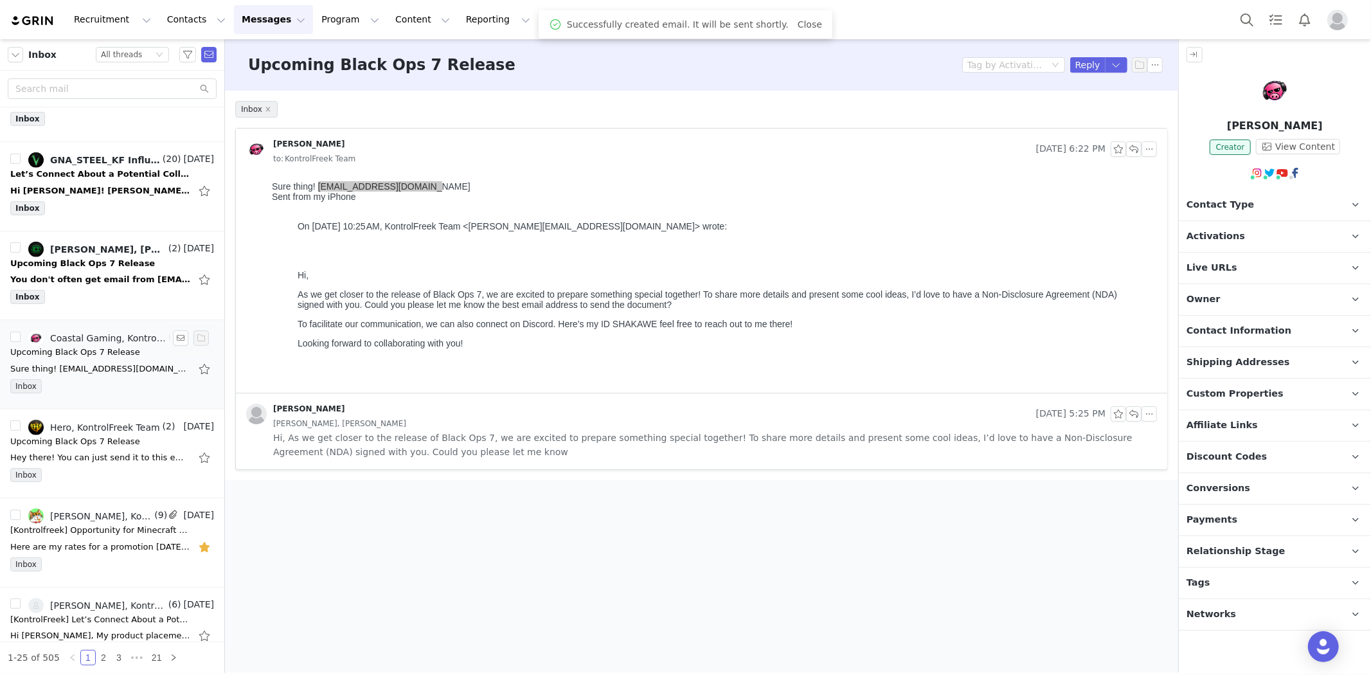
scroll to position [428, 0]
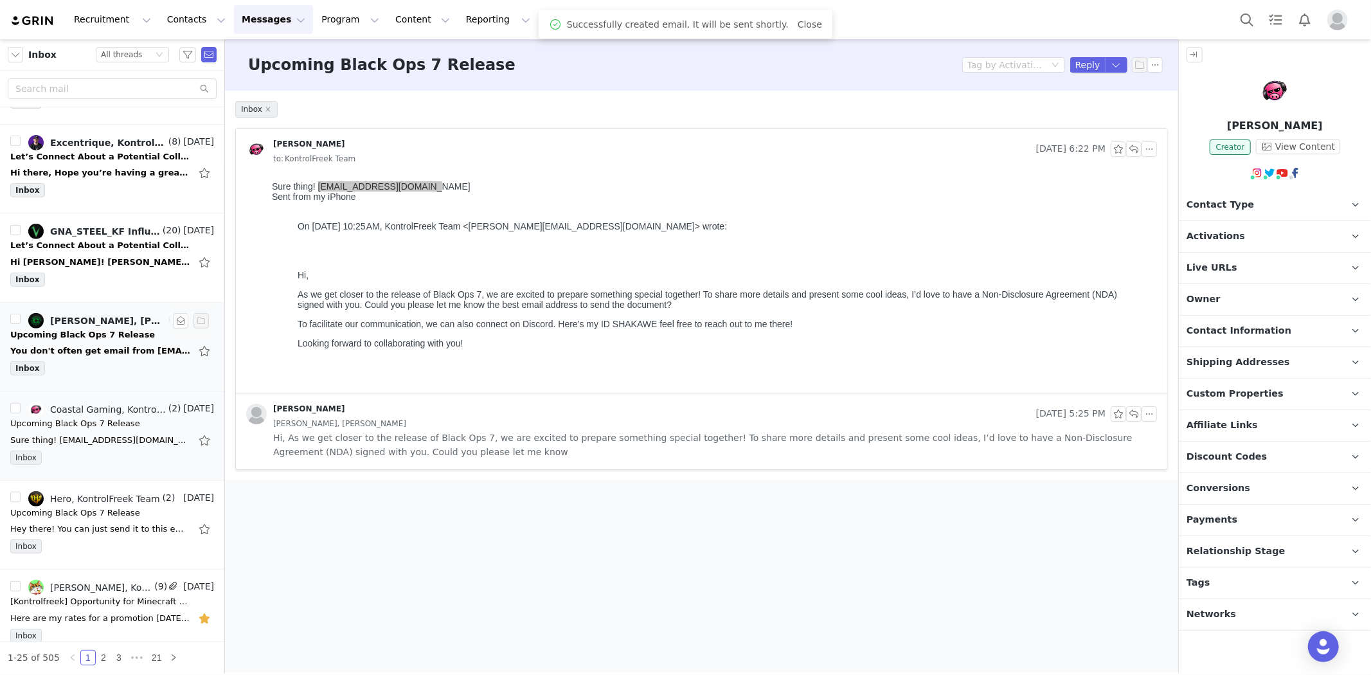
click at [101, 354] on div "You don't often get email from [EMAIL_ADDRESS][DOMAIN_NAME]. Learn why this is …" at bounding box center [100, 351] width 180 height 13
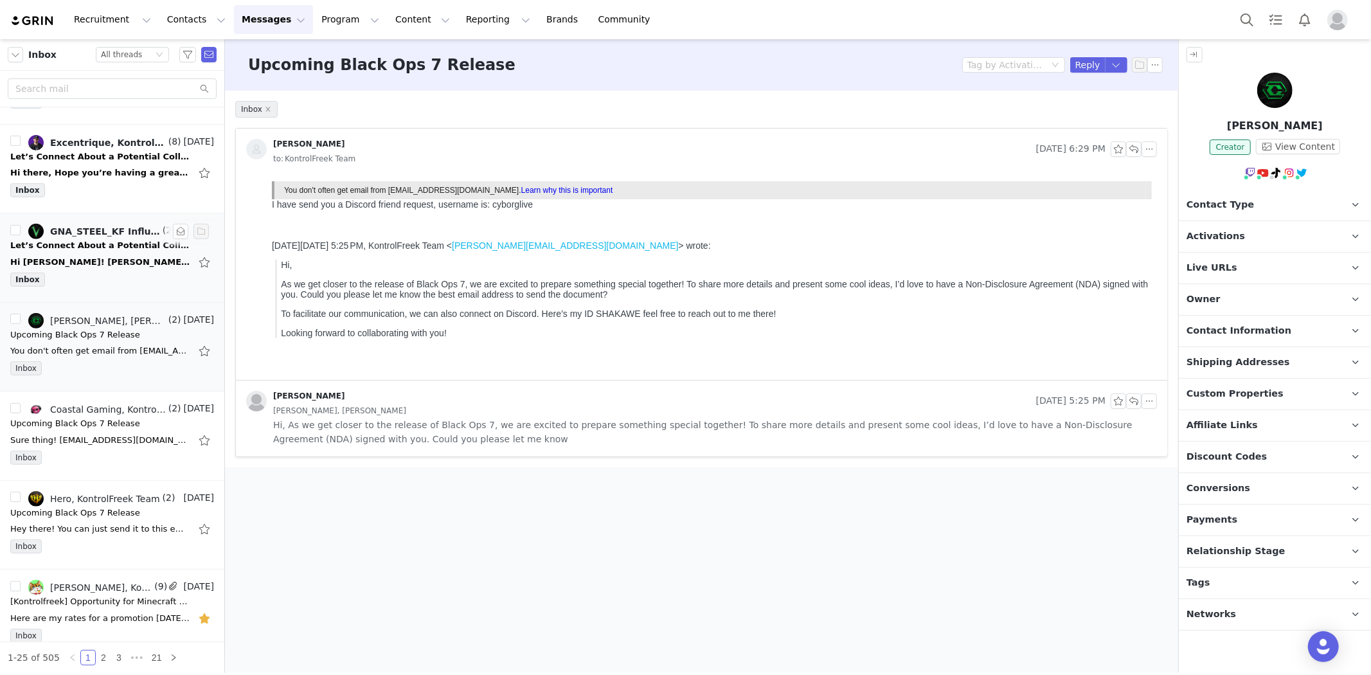
scroll to position [0, 0]
click at [314, 22] on button "Program Program" at bounding box center [350, 19] width 73 height 29
click at [105, 222] on li "GNA_STEEL_KF Influencers, NiRiiV, KontrolFreek Team (20) [DATE] Let’s Connect A…" at bounding box center [112, 257] width 224 height 89
click at [91, 247] on div "Let’s Connect About a Potential Collaboration!" at bounding box center [100, 245] width 180 height 13
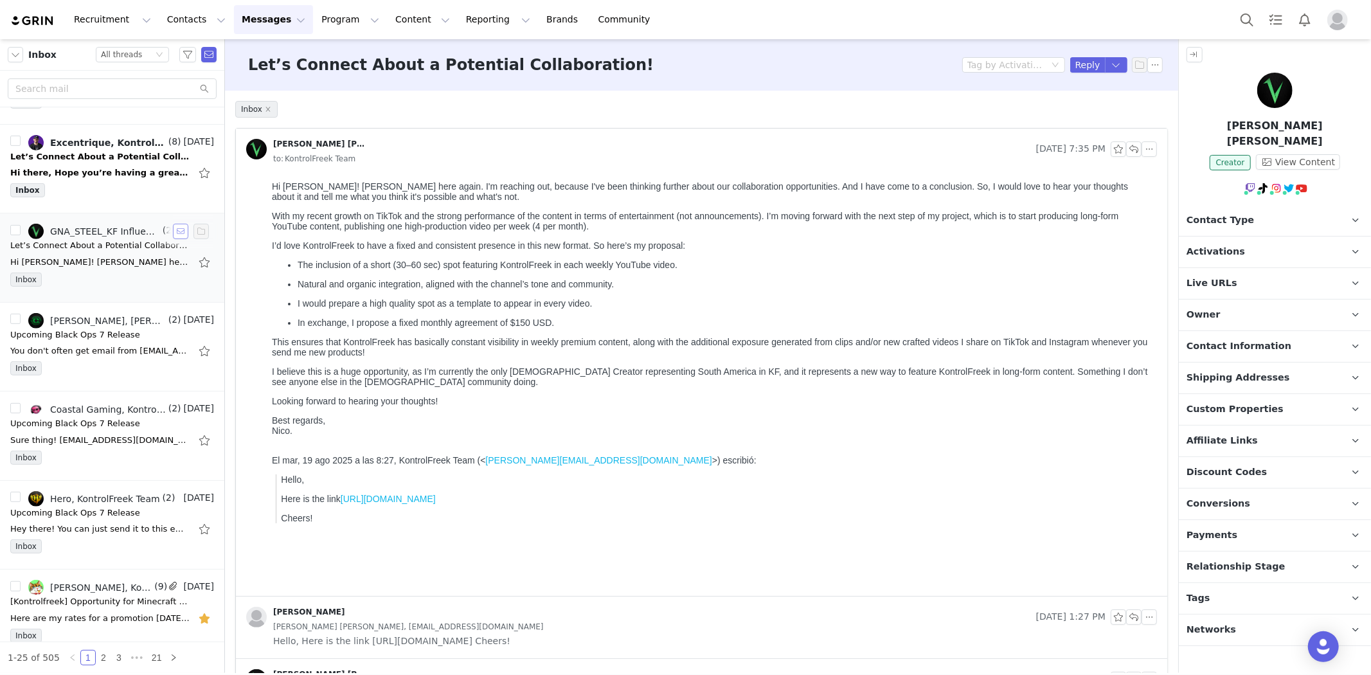
click at [173, 232] on button "button" at bounding box center [180, 231] width 15 height 15
click at [112, 125] on li "Excentrique, KontrolFreek Team (8) [DATE] Let’s Connect About a Potential Colla…" at bounding box center [112, 169] width 224 height 89
click at [101, 153] on div "Let’s Connect About a Potential Collaboration!" at bounding box center [100, 156] width 180 height 13
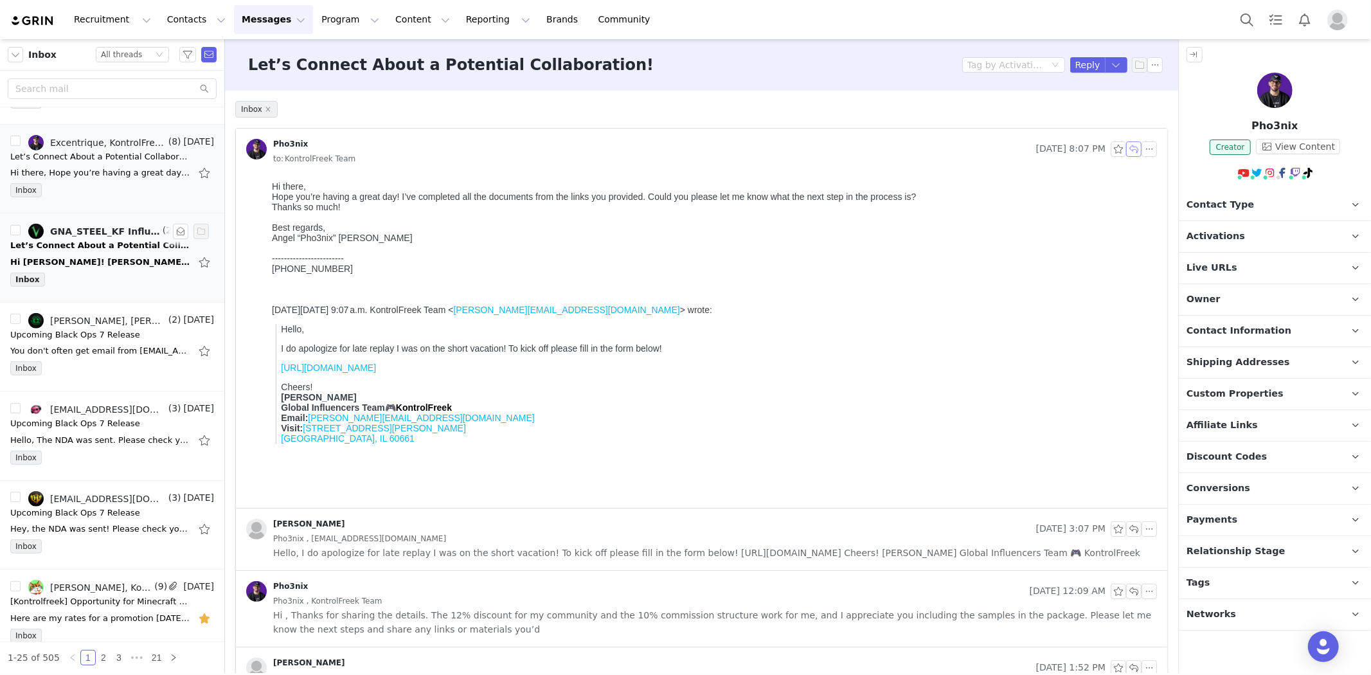
drag, startPoint x: 1124, startPoint y: 145, endPoint x: 1058, endPoint y: 158, distance: 66.8
click at [1126, 146] on button "button" at bounding box center [1133, 148] width 15 height 15
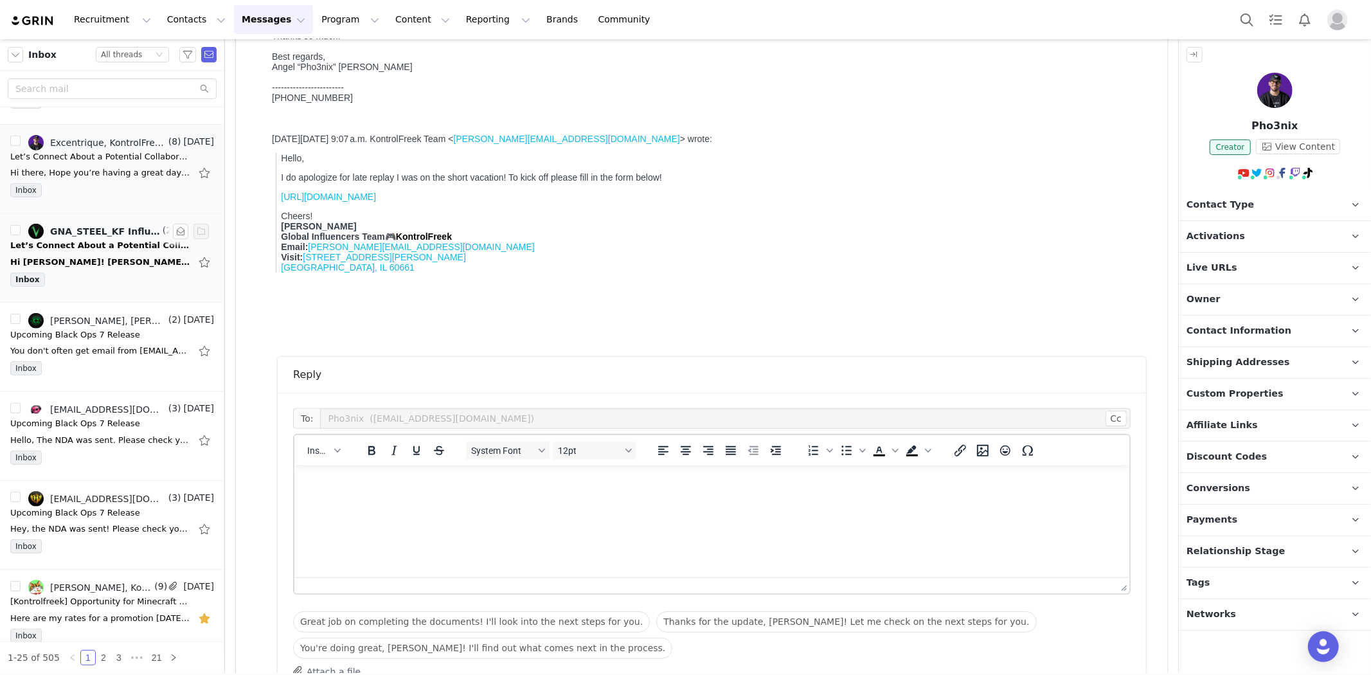
scroll to position [172, 0]
click at [354, 499] on html at bounding box center [711, 481] width 835 height 35
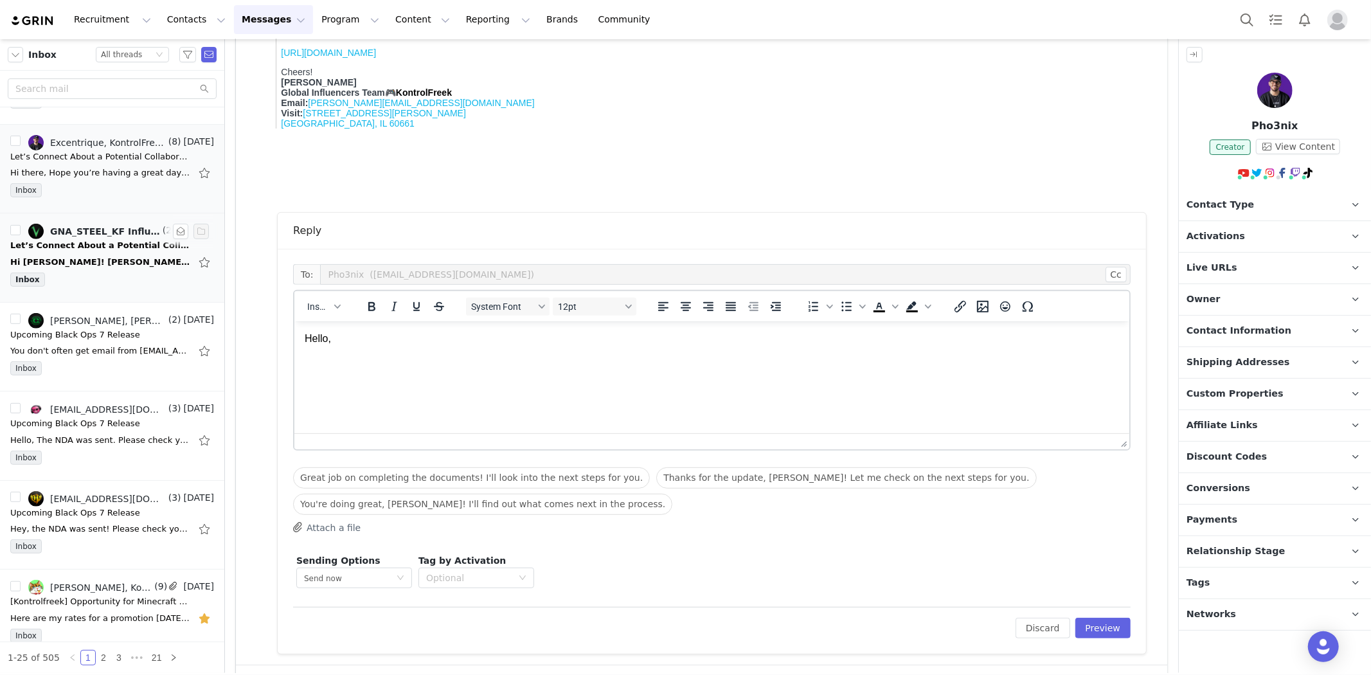
click at [371, 379] on html "Hello," at bounding box center [711, 351] width 835 height 60
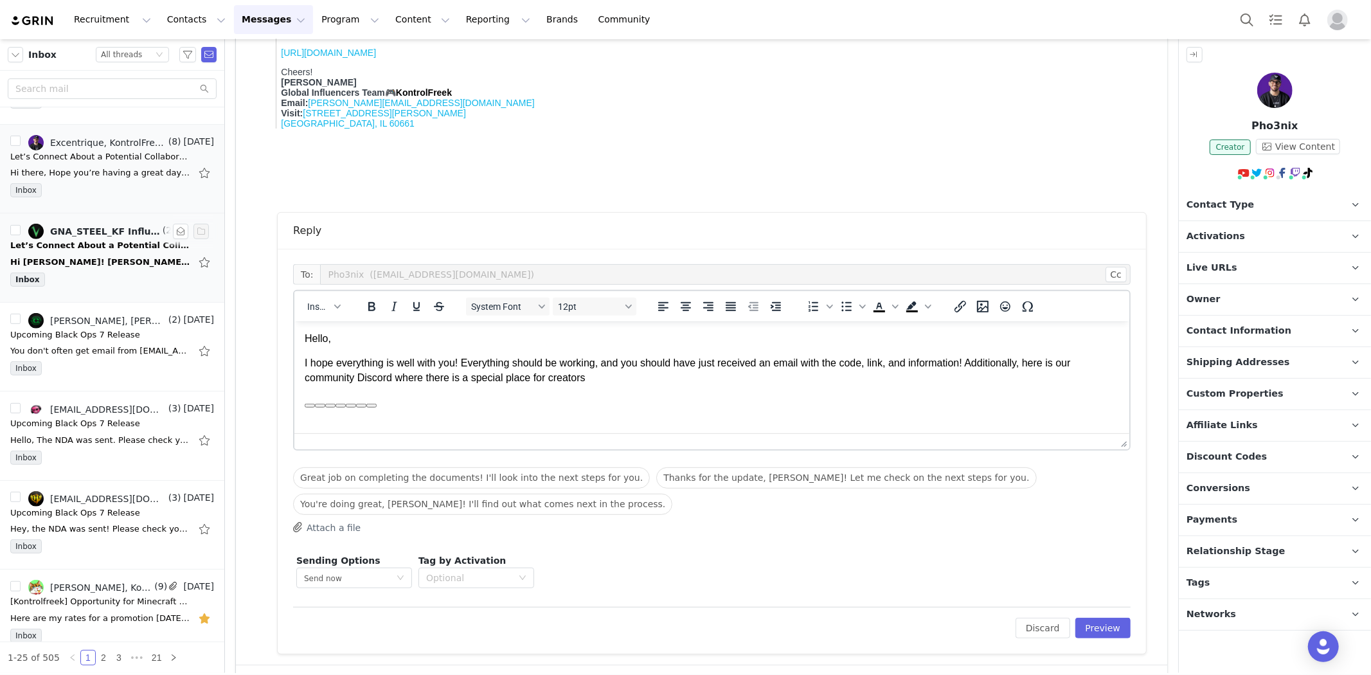
click at [382, 402] on div "message-11-d1bd4532-0ccf-49d7-96f0-00064bb8b7cf" at bounding box center [711, 402] width 814 height 14
drag, startPoint x: 381, startPoint y: 402, endPoint x: 312, endPoint y: 408, distance: 69.7
click at [304, 409] on html "Hello, I hope everything is well with you! Everything should be working, and yo…" at bounding box center [711, 370] width 835 height 99
click at [314, 407] on button "message-11-d1bd4532-0ccf-49d7-96f0-00064bb8b7cf" at bounding box center [319, 405] width 10 height 4
click at [330, 402] on div "message-11-d1bd4532-0ccf-49d7-96f0-00064bb8b7cf" at bounding box center [711, 402] width 814 height 14
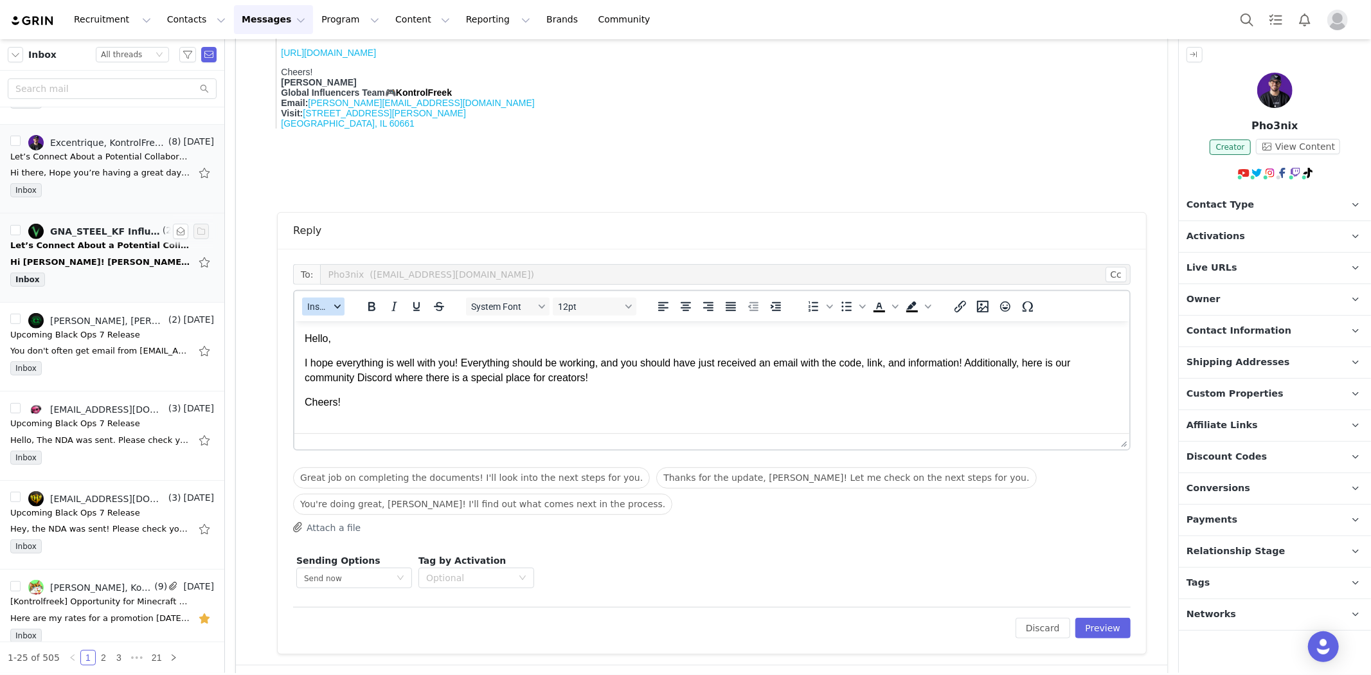
click at [327, 310] on span "Insert" at bounding box center [318, 306] width 22 height 10
click at [352, 364] on div "Insert Signature" at bounding box center [370, 370] width 116 height 15
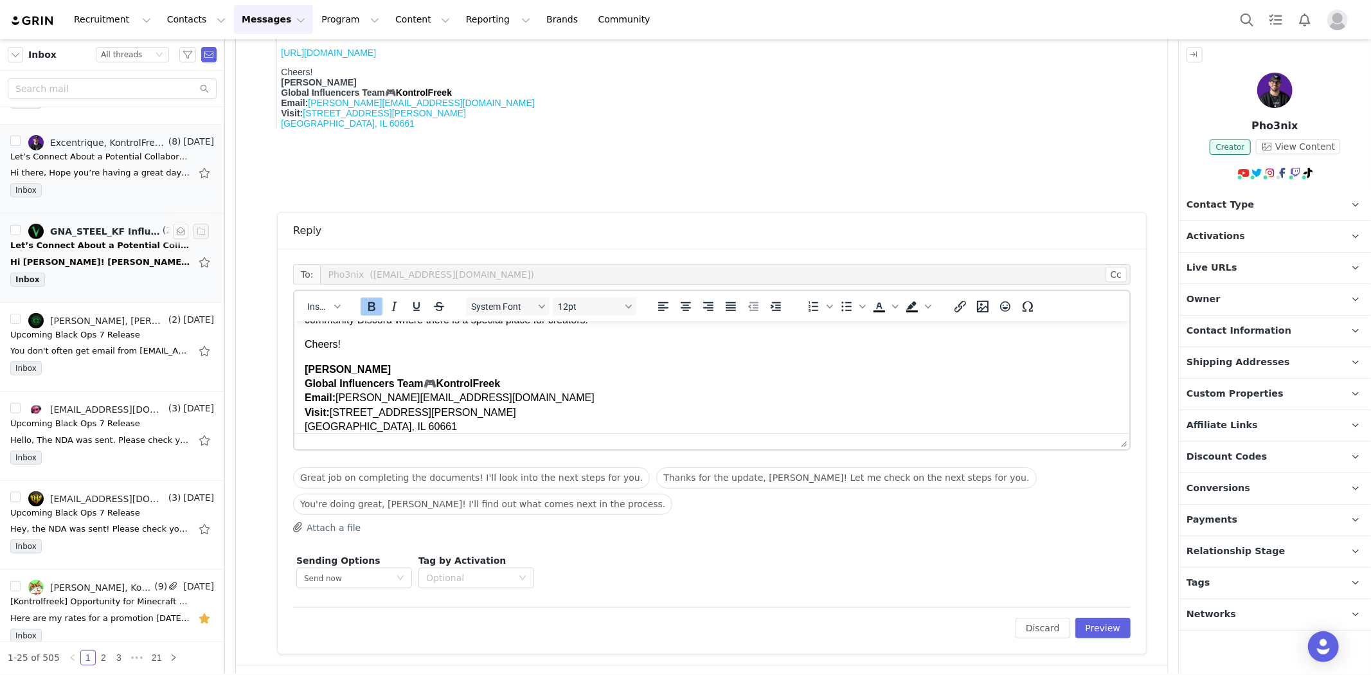
click at [350, 352] on div "I hope everything is well with you! Everything should be working, and you shoul…" at bounding box center [711, 366] width 814 height 136
click at [349, 345] on p "Cheers!" at bounding box center [711, 344] width 814 height 14
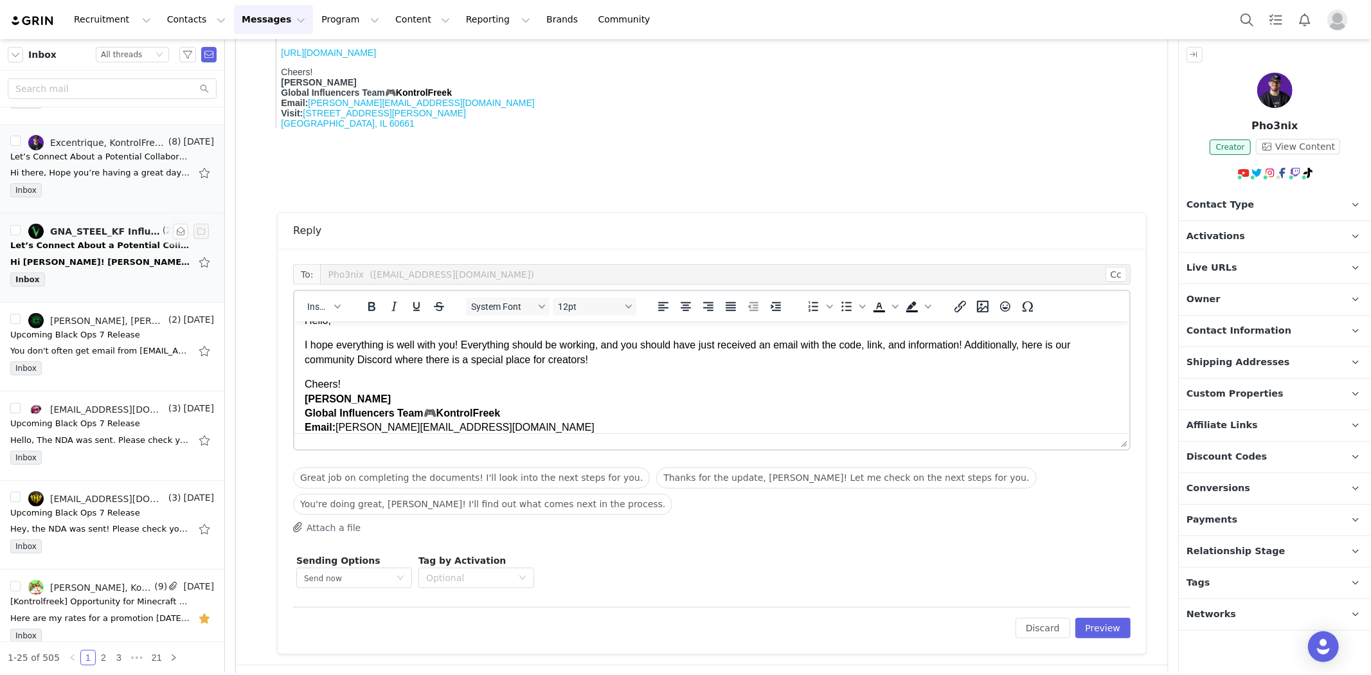
scroll to position [0, 0]
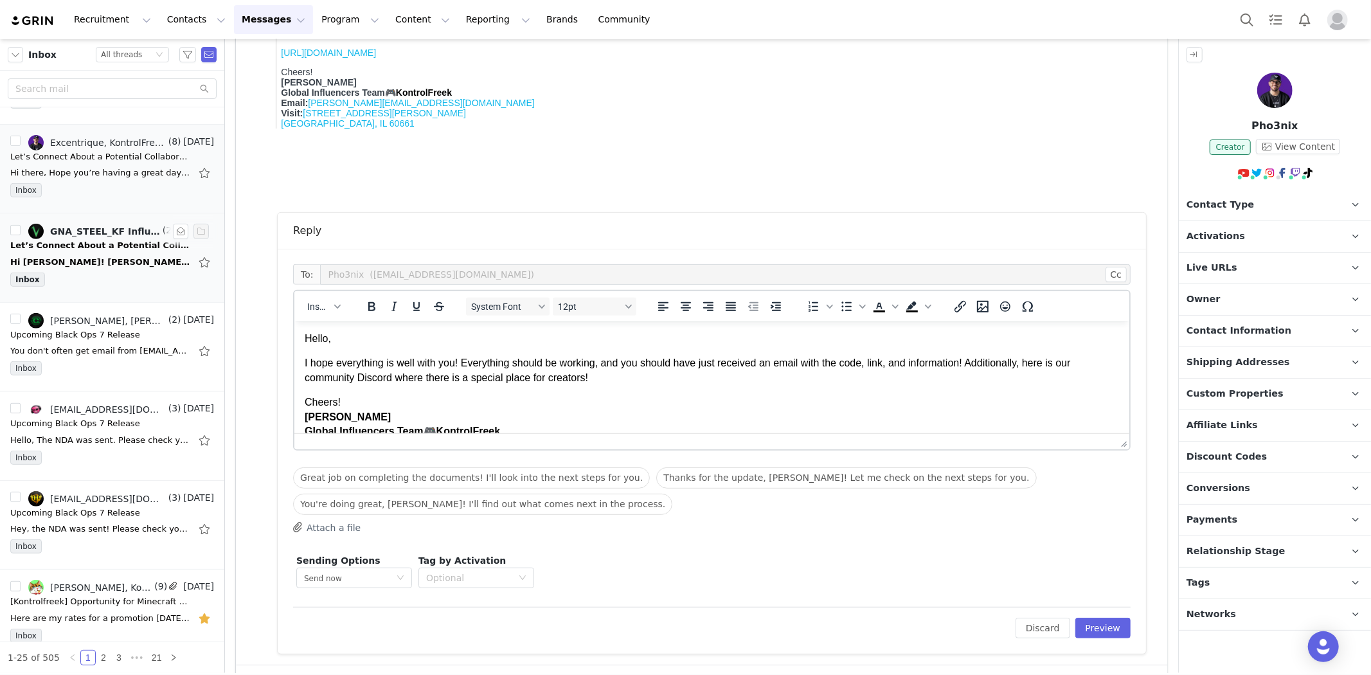
click at [617, 379] on p "I hope everything is well with you! Everything should be working, and you shoul…" at bounding box center [711, 369] width 814 height 29
click at [1086, 620] on button "Preview" at bounding box center [1103, 628] width 56 height 21
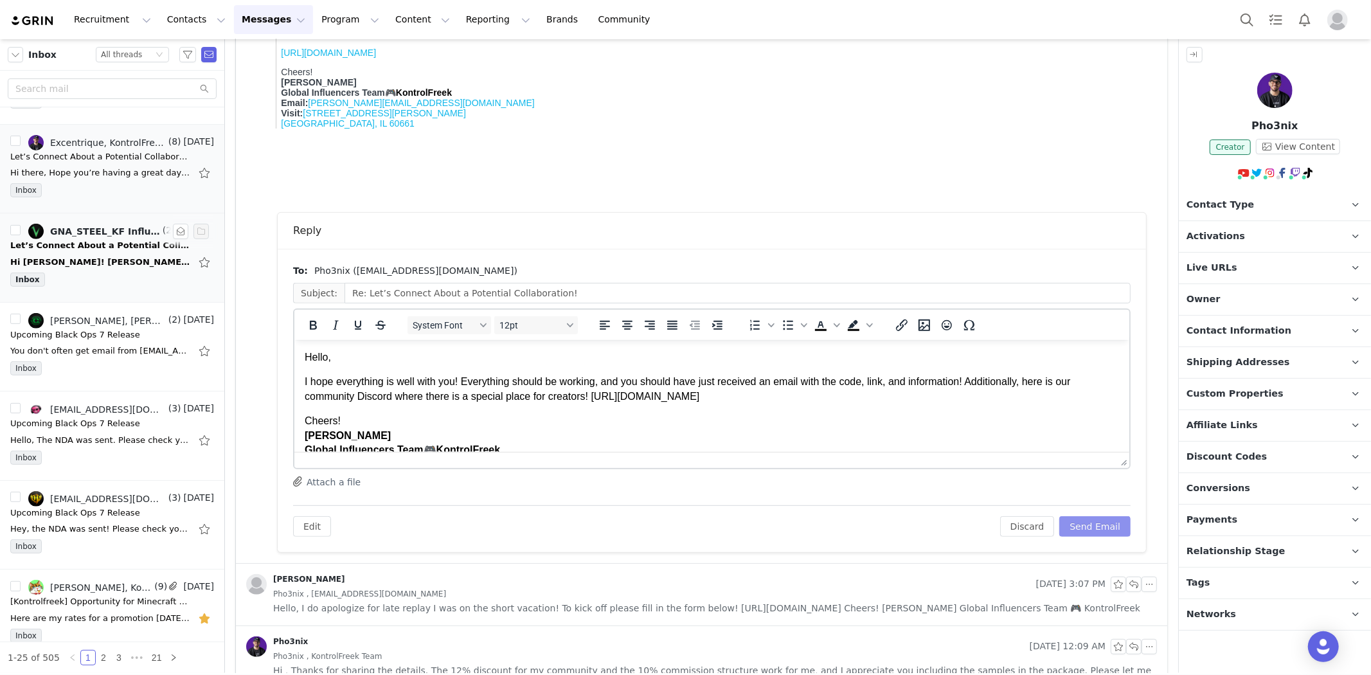
click at [1112, 527] on button "Send Email" at bounding box center [1094, 526] width 71 height 21
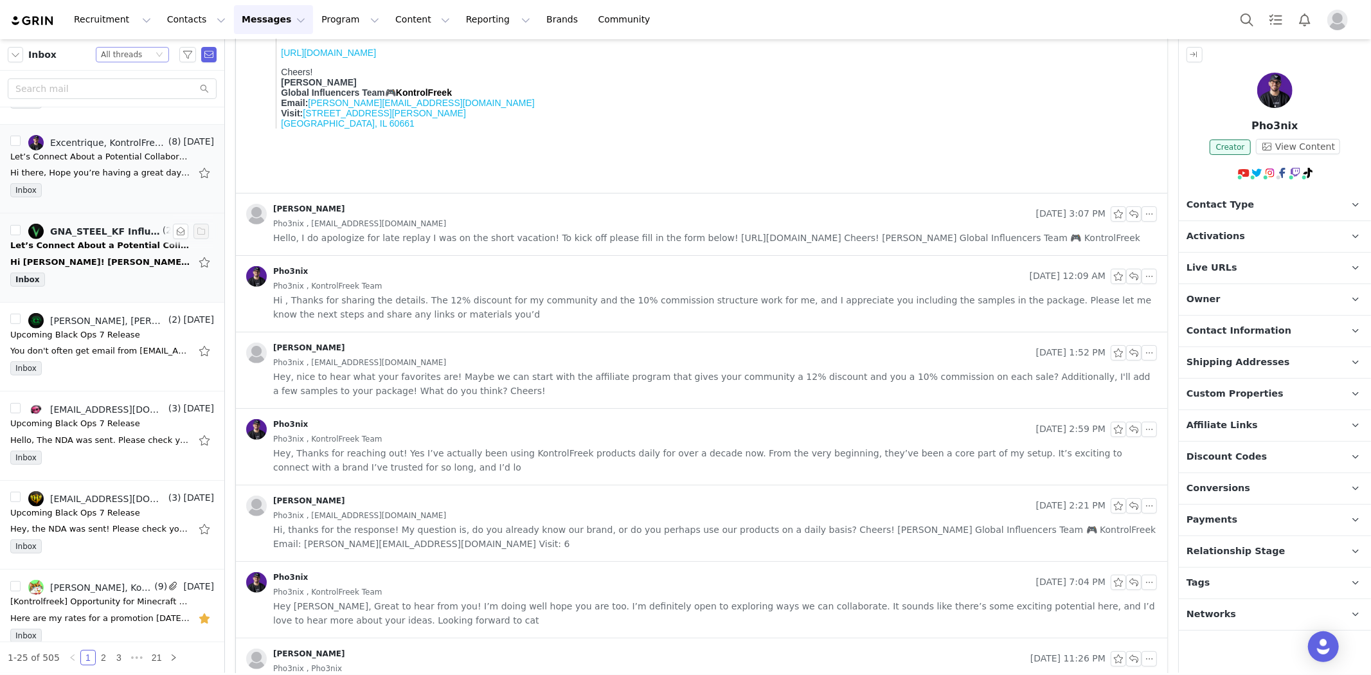
click at [155, 47] on div "Status All threads" at bounding box center [132, 54] width 73 height 15
click at [136, 118] on li "Unread only" at bounding box center [132, 119] width 73 height 21
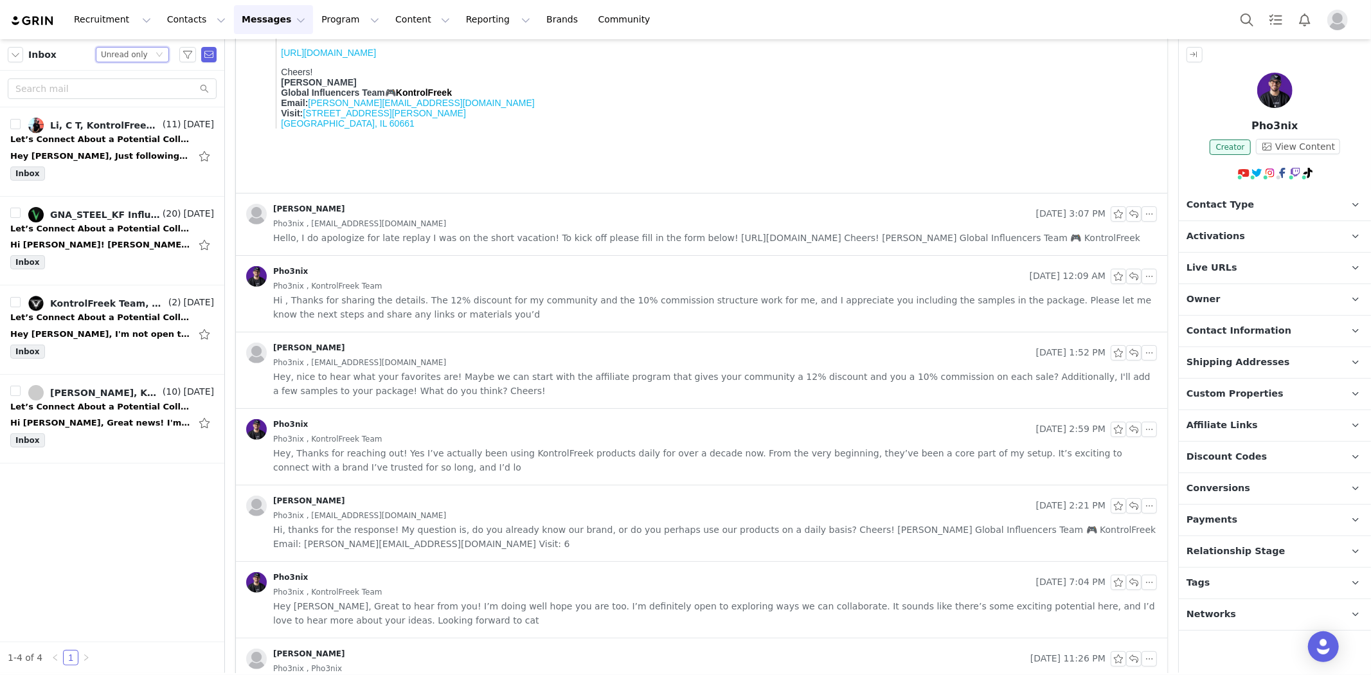
click at [84, 512] on div "Inbox Status Unread only Li, C T, KontrolFreek Team (11) [DATE] Let’s Connect A…" at bounding box center [112, 356] width 224 height 634
click at [101, 343] on div "Hey [PERSON_NAME], I'm not open to any affiliate marketing or commission based …" at bounding box center [112, 334] width 204 height 21
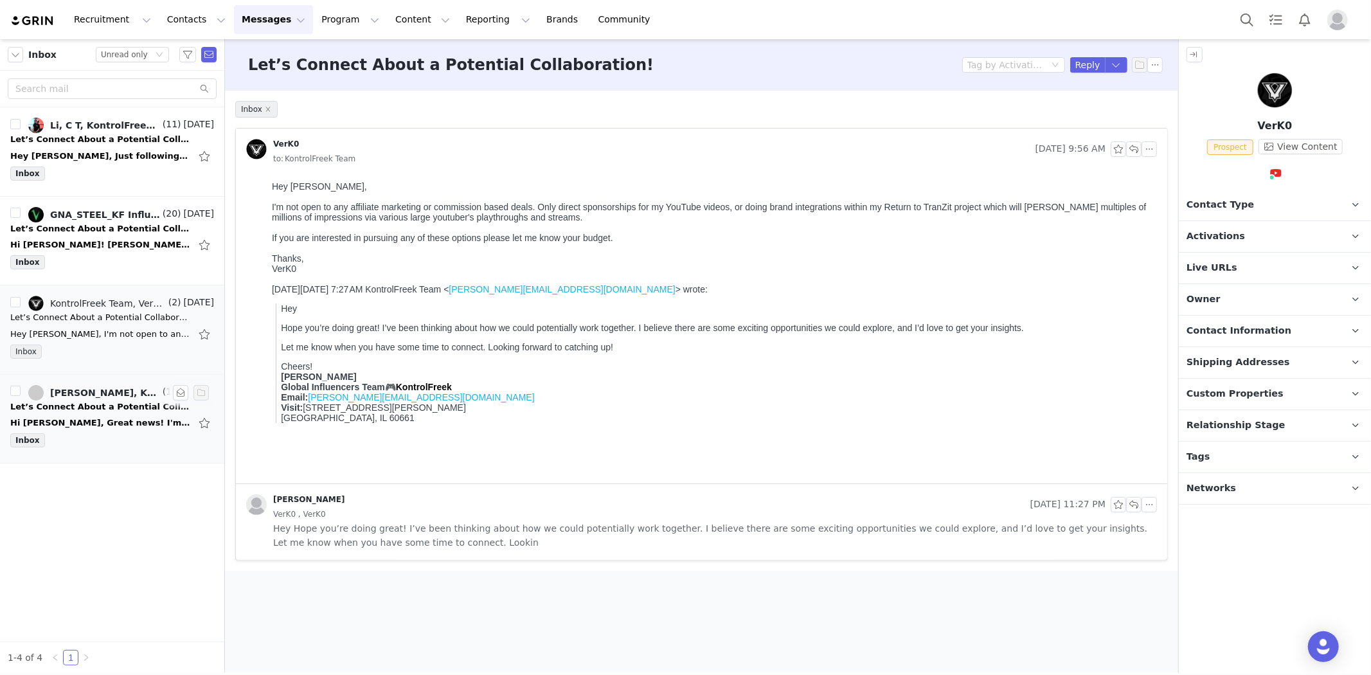
click at [61, 418] on div "Hi [PERSON_NAME], Great news! I'm recording some console videos next week if yo…" at bounding box center [100, 423] width 180 height 13
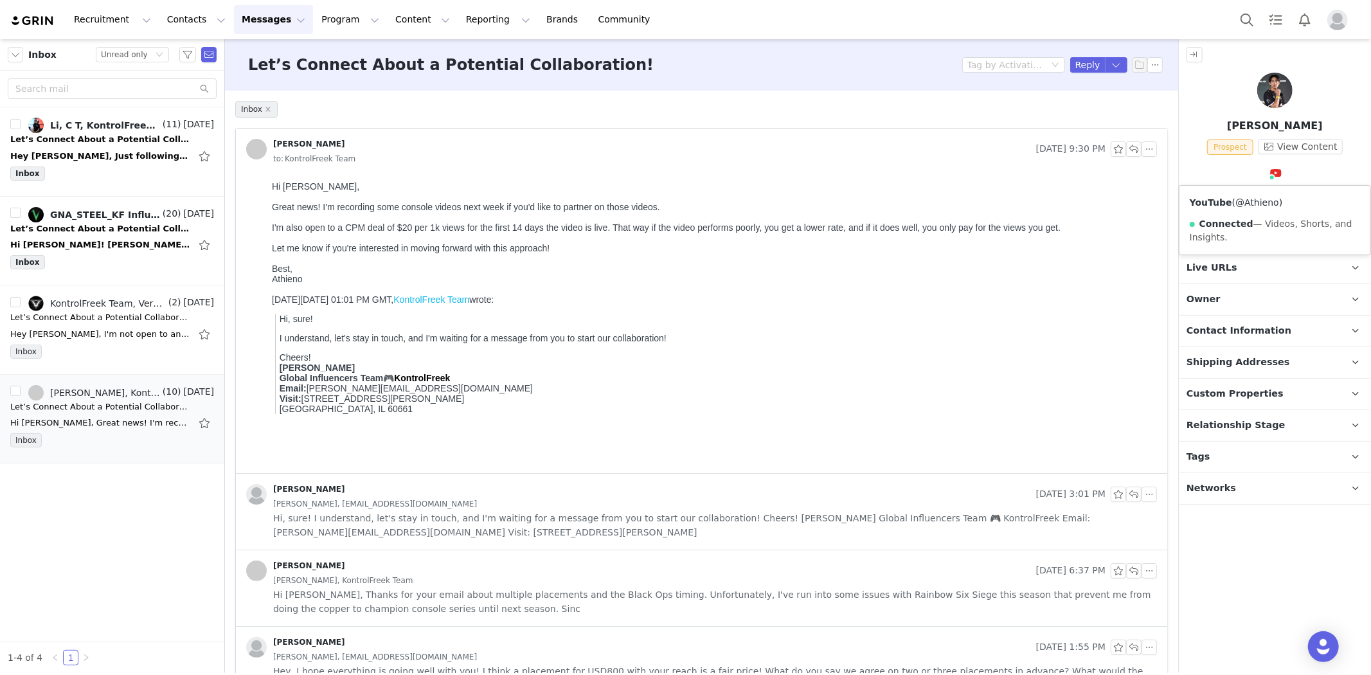
click at [1257, 206] on link "@Athieno" at bounding box center [1258, 202] width 44 height 10
click at [1147, 68] on button "button" at bounding box center [1154, 64] width 15 height 15
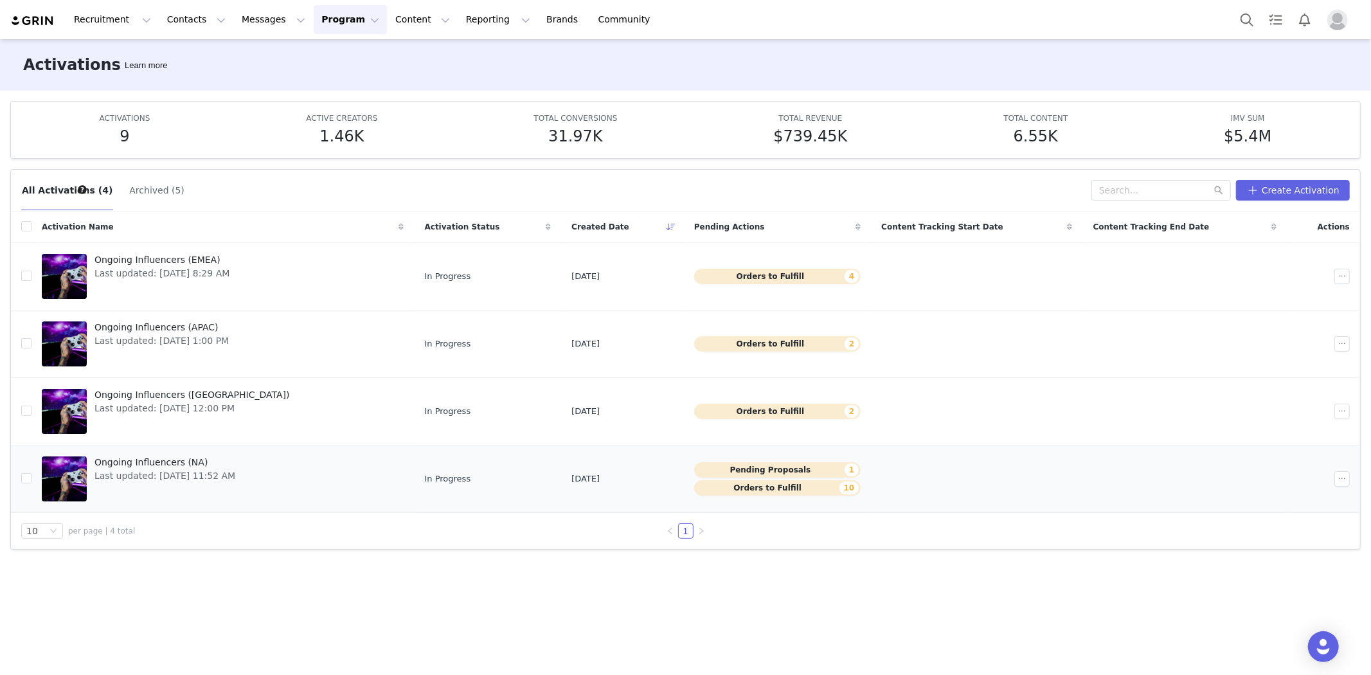
click at [258, 467] on link "Ongoing Influencers (NA) Last updated: [DATE] 11:52 AM" at bounding box center [223, 478] width 363 height 51
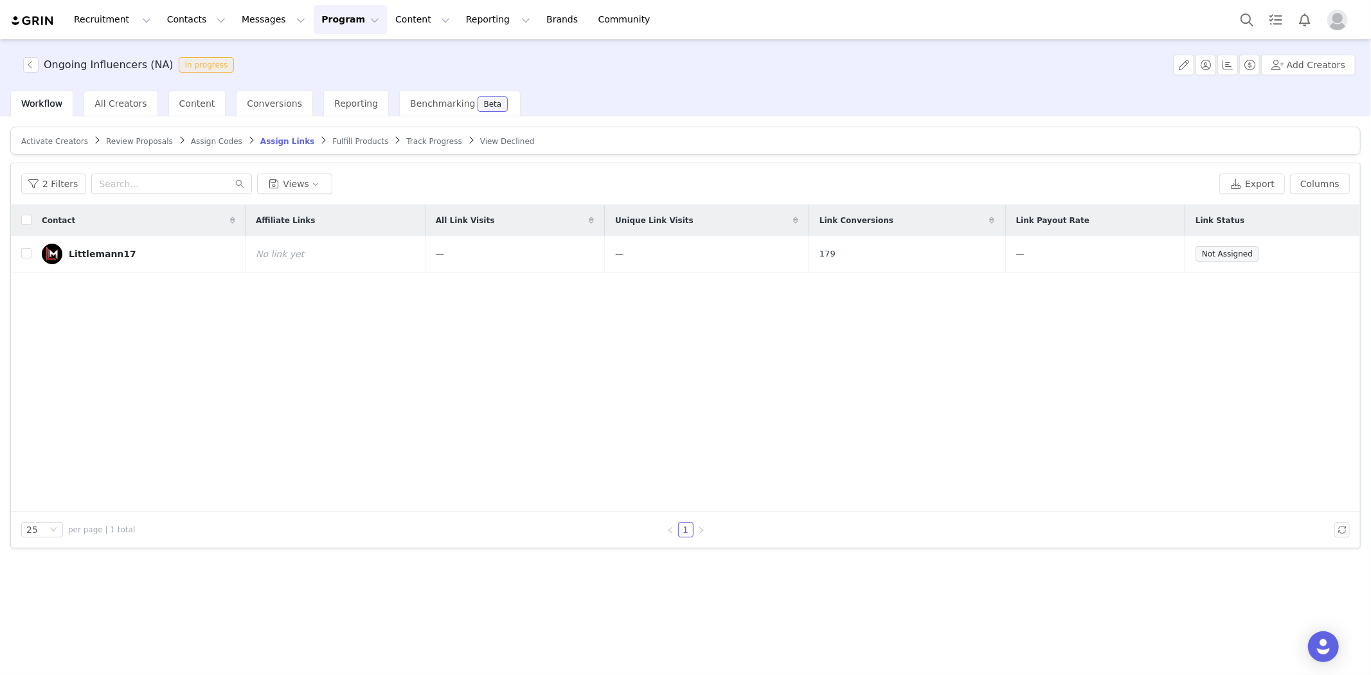
click at [142, 139] on span "Review Proposals" at bounding box center [139, 141] width 67 height 9
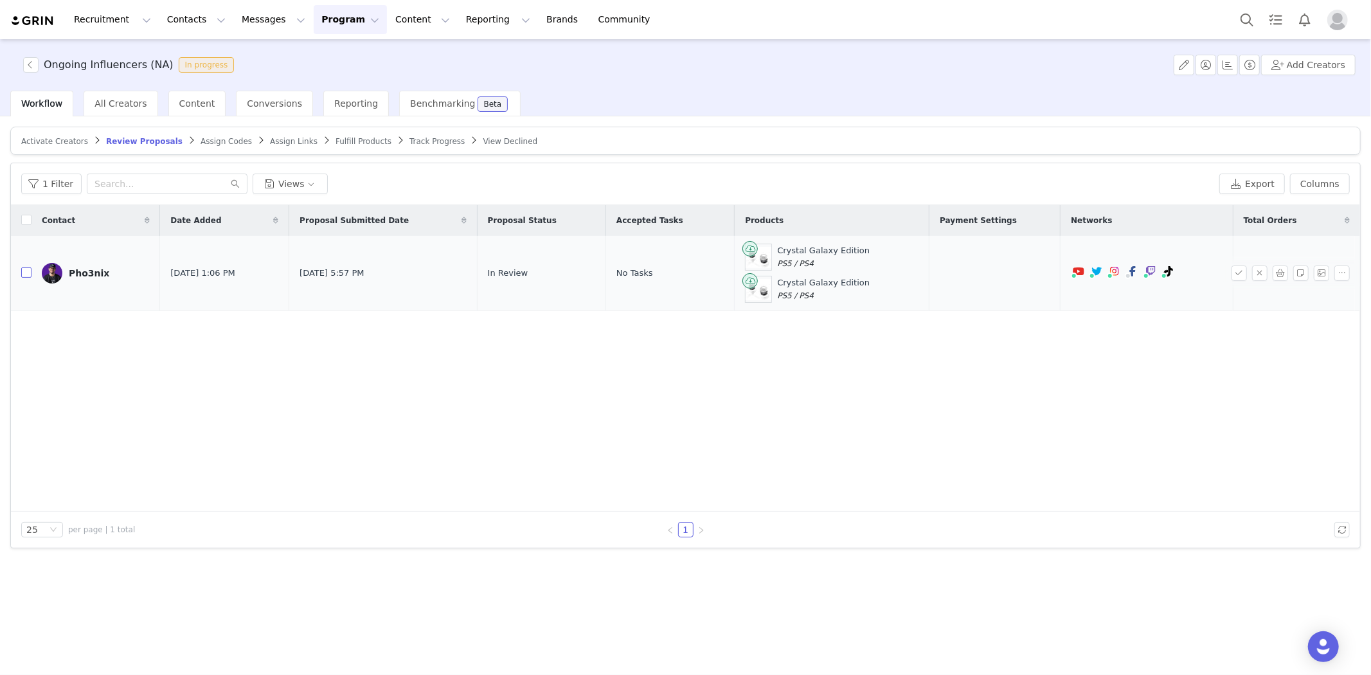
click at [28, 270] on input "checkbox" at bounding box center [26, 272] width 10 height 10
checkbox input "true"
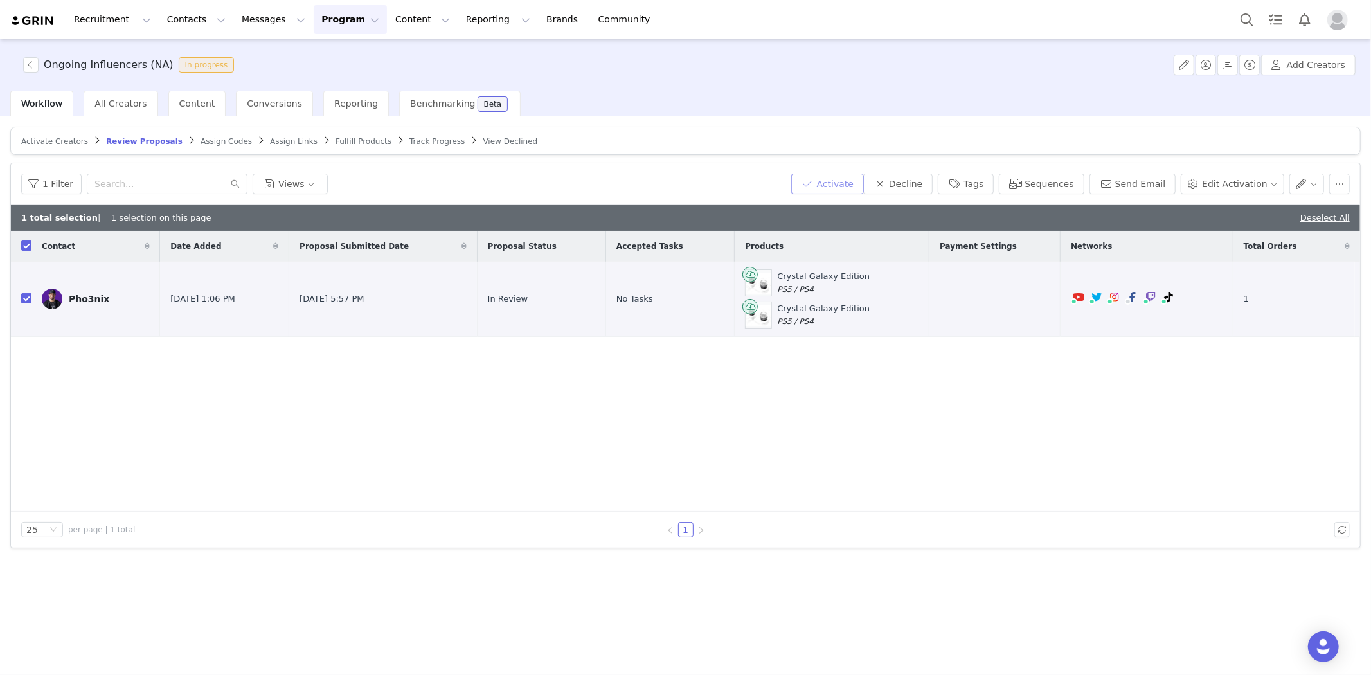
click at [847, 178] on button "Activate" at bounding box center [827, 184] width 73 height 21
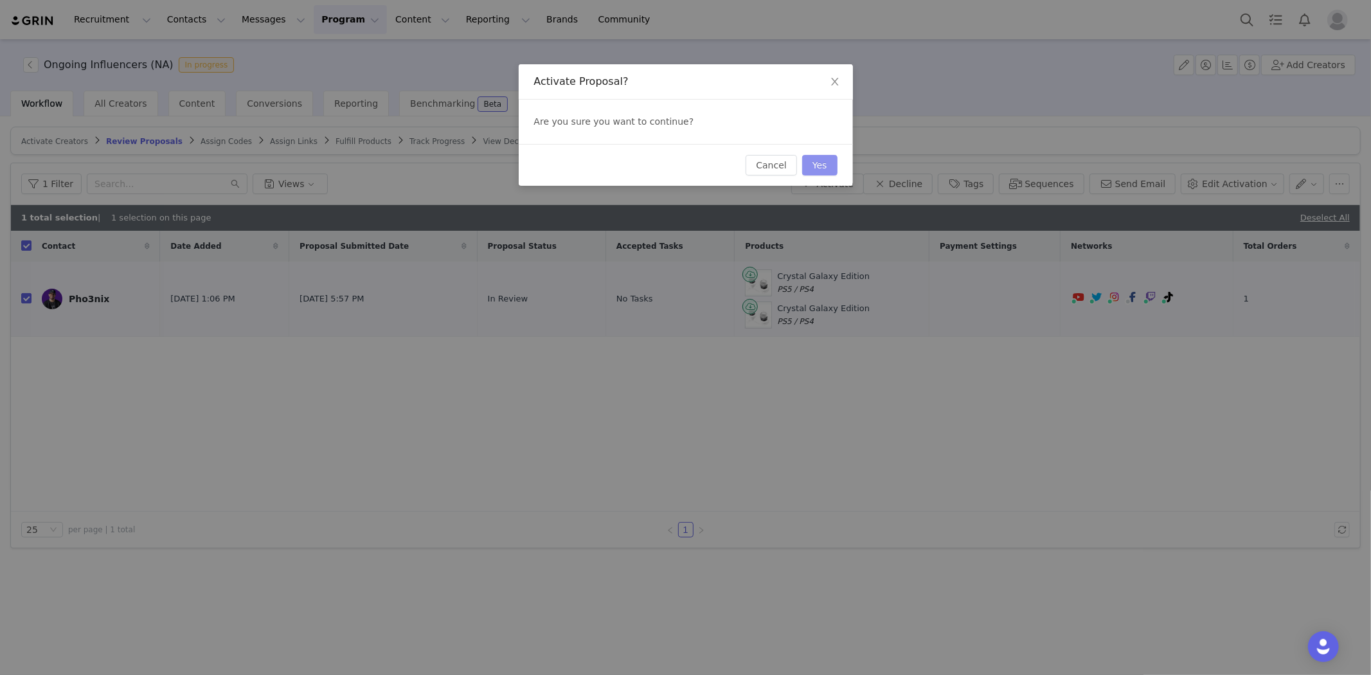
click at [823, 170] on button "Yes" at bounding box center [819, 165] width 35 height 21
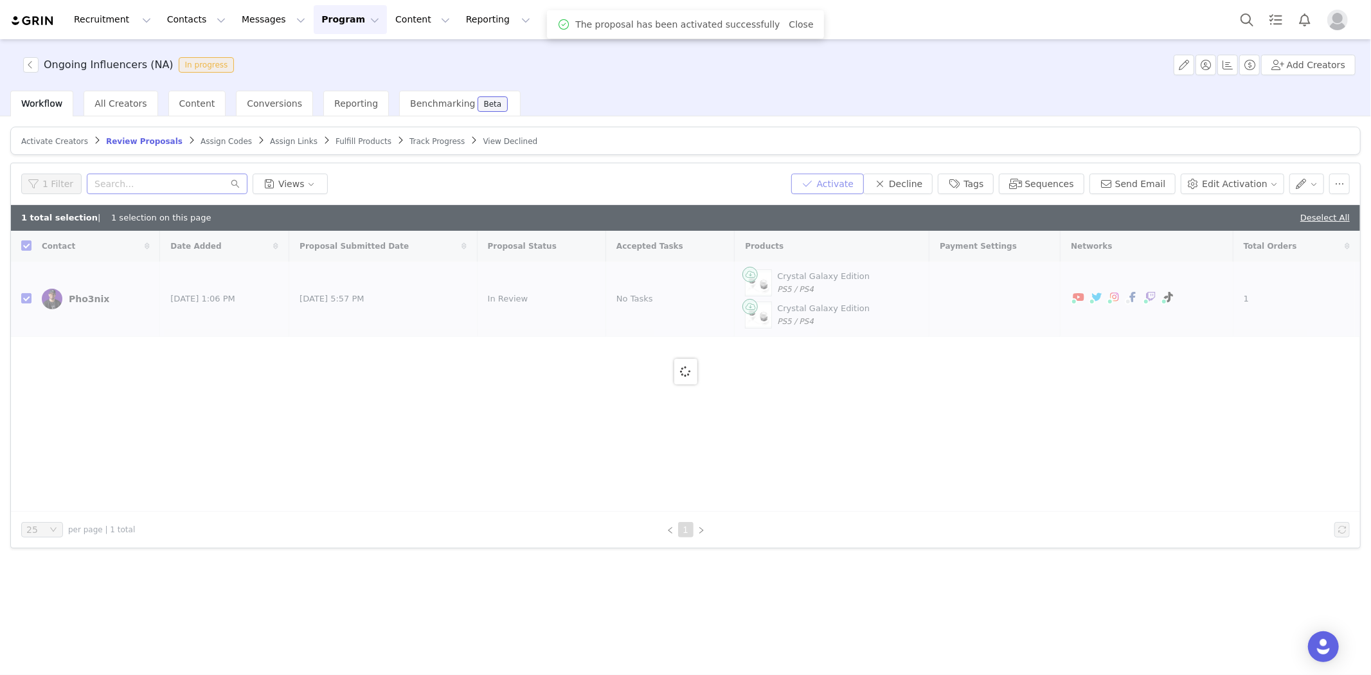
checkbox input "false"
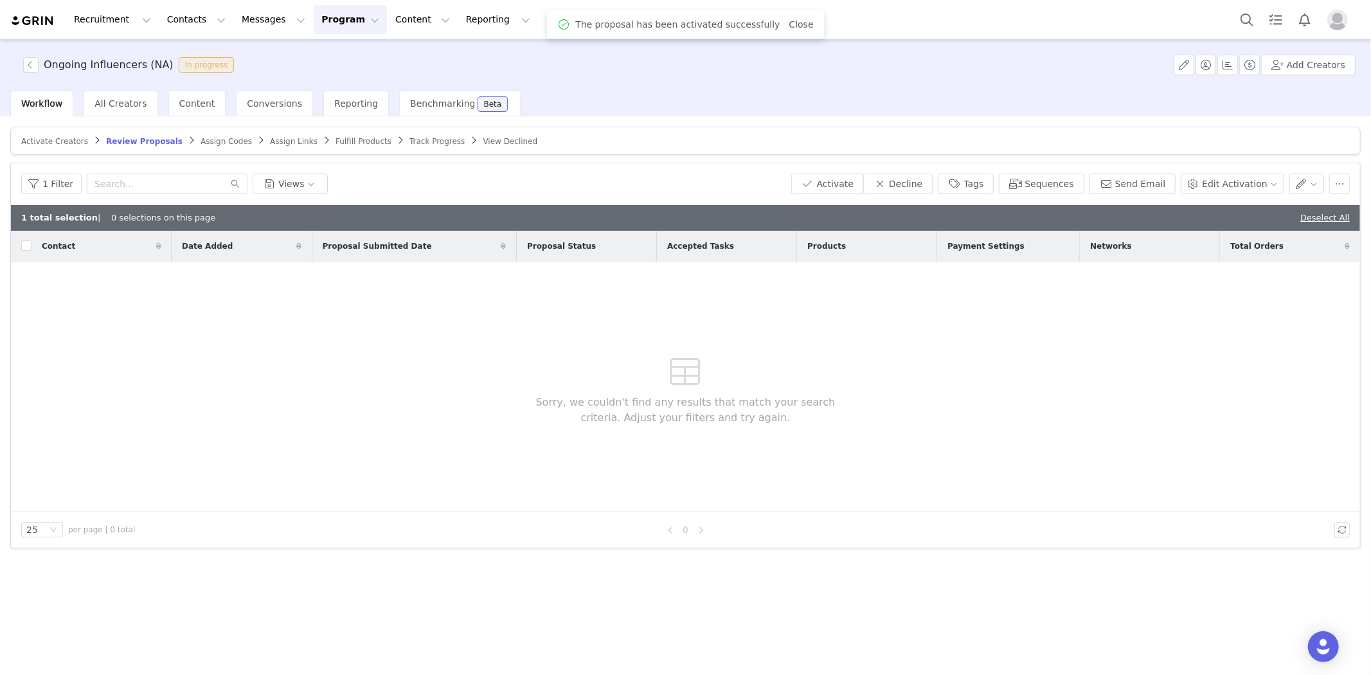
click at [201, 142] on span "Assign Codes" at bounding box center [226, 141] width 51 height 9
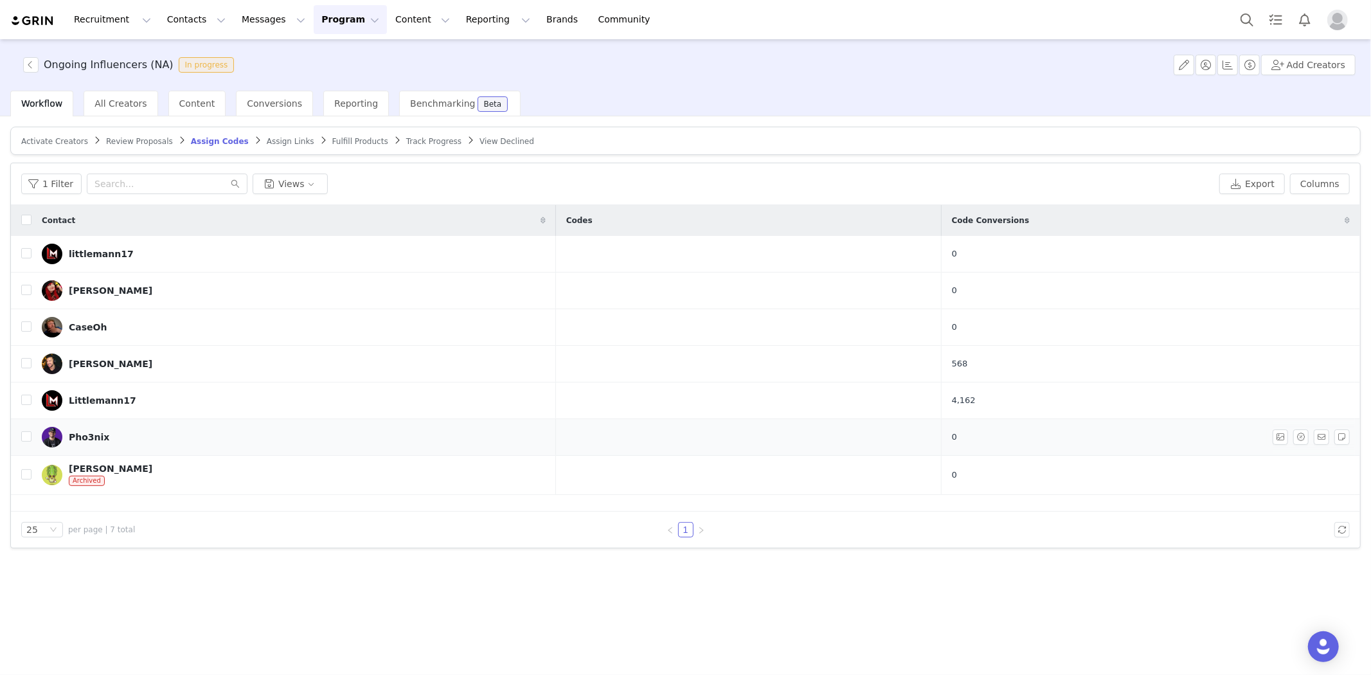
click at [72, 438] on div "Pho3nix" at bounding box center [89, 437] width 40 height 10
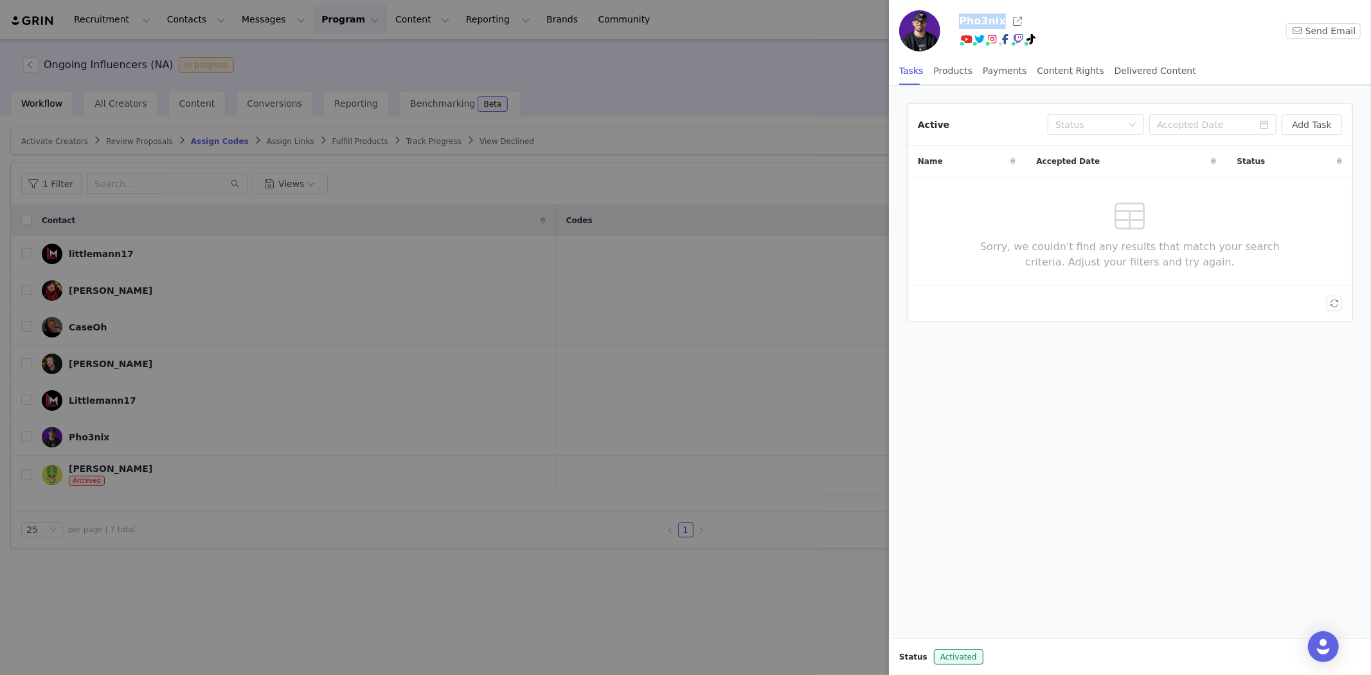
drag, startPoint x: 963, startPoint y: 21, endPoint x: 997, endPoint y: 17, distance: 34.3
click at [997, 17] on div "Pho3nix Send Email" at bounding box center [1130, 33] width 482 height 46
copy h3 "Pho3nix"
click at [524, 568] on div at bounding box center [685, 337] width 1371 height 675
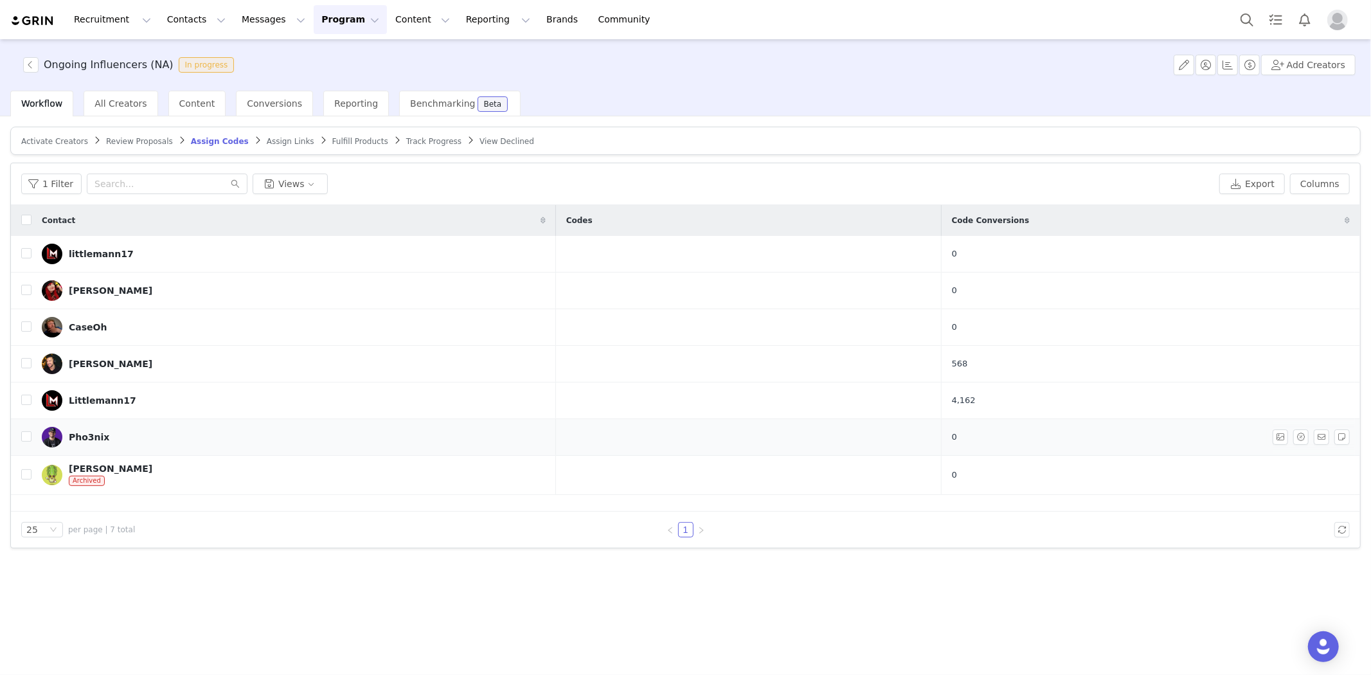
click at [165, 436] on link "Pho3nix" at bounding box center [294, 437] width 504 height 21
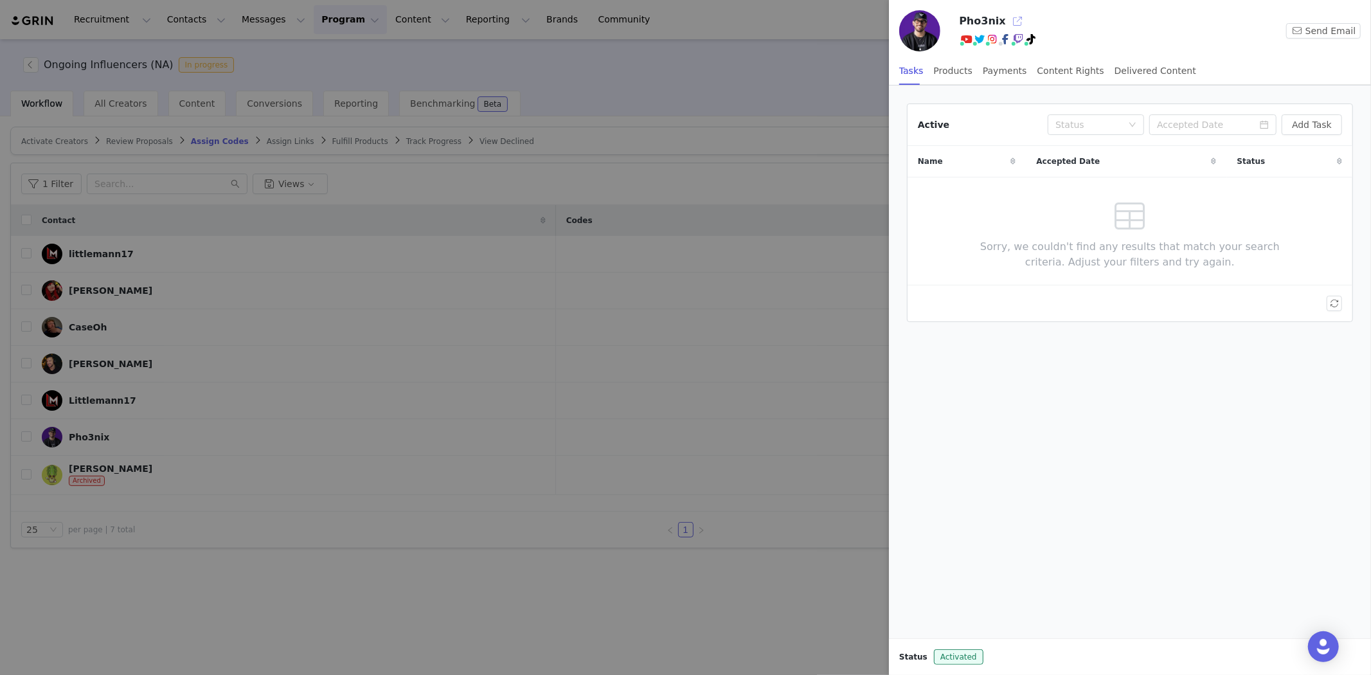
click at [1009, 22] on button "button" at bounding box center [1017, 21] width 21 height 21
click at [416, 341] on div at bounding box center [685, 337] width 1371 height 675
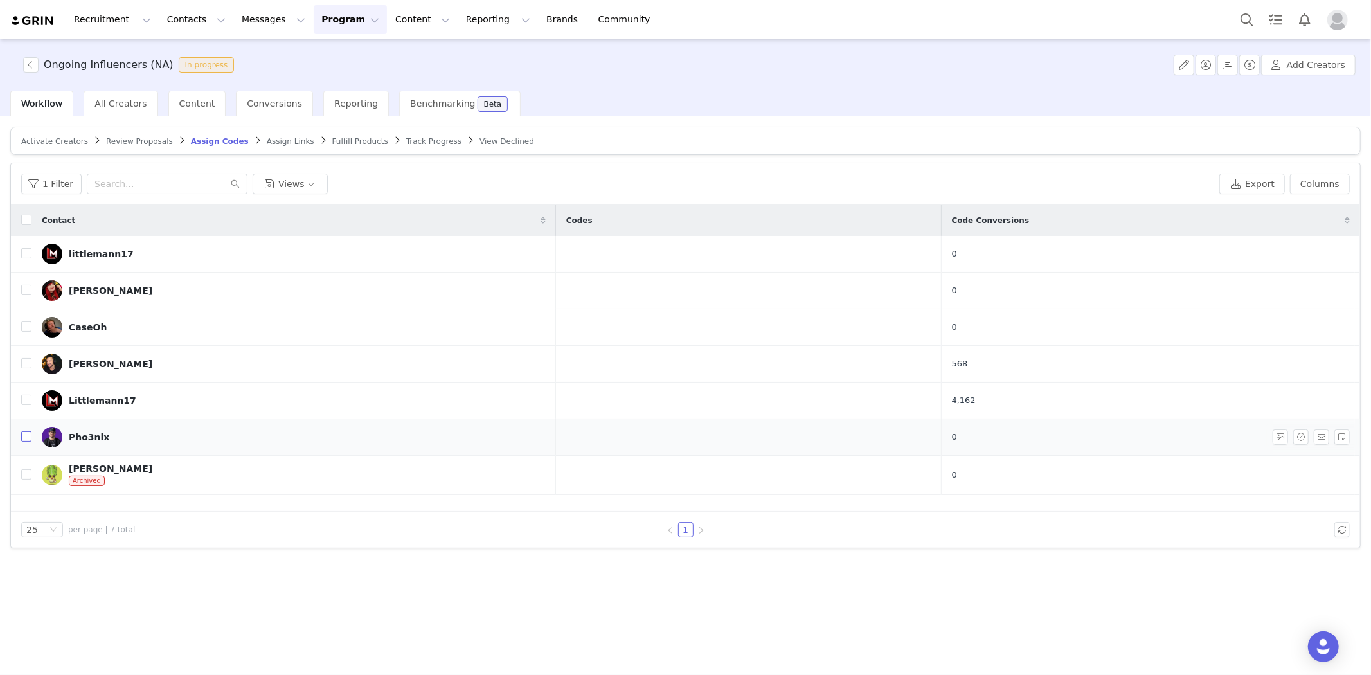
click at [26, 436] on input "checkbox" at bounding box center [26, 436] width 10 height 10
checkbox input "true"
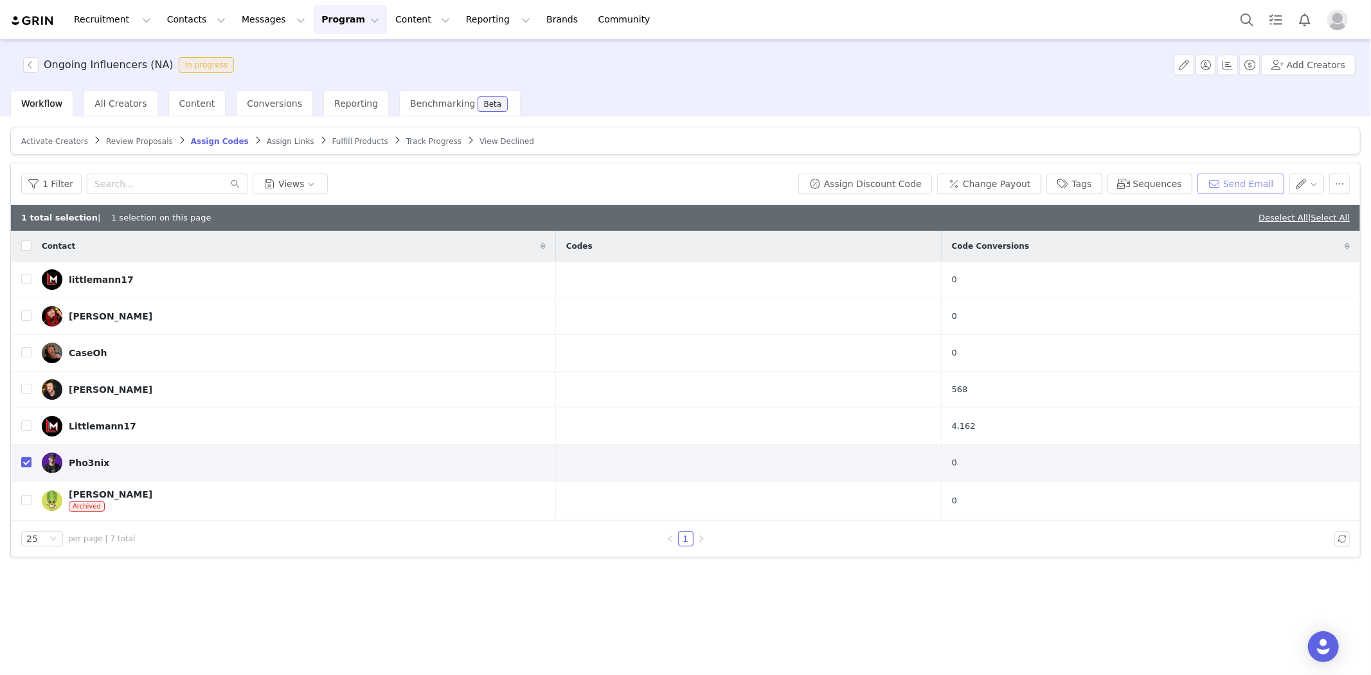
click at [1233, 185] on button "Send Email" at bounding box center [1241, 184] width 87 height 21
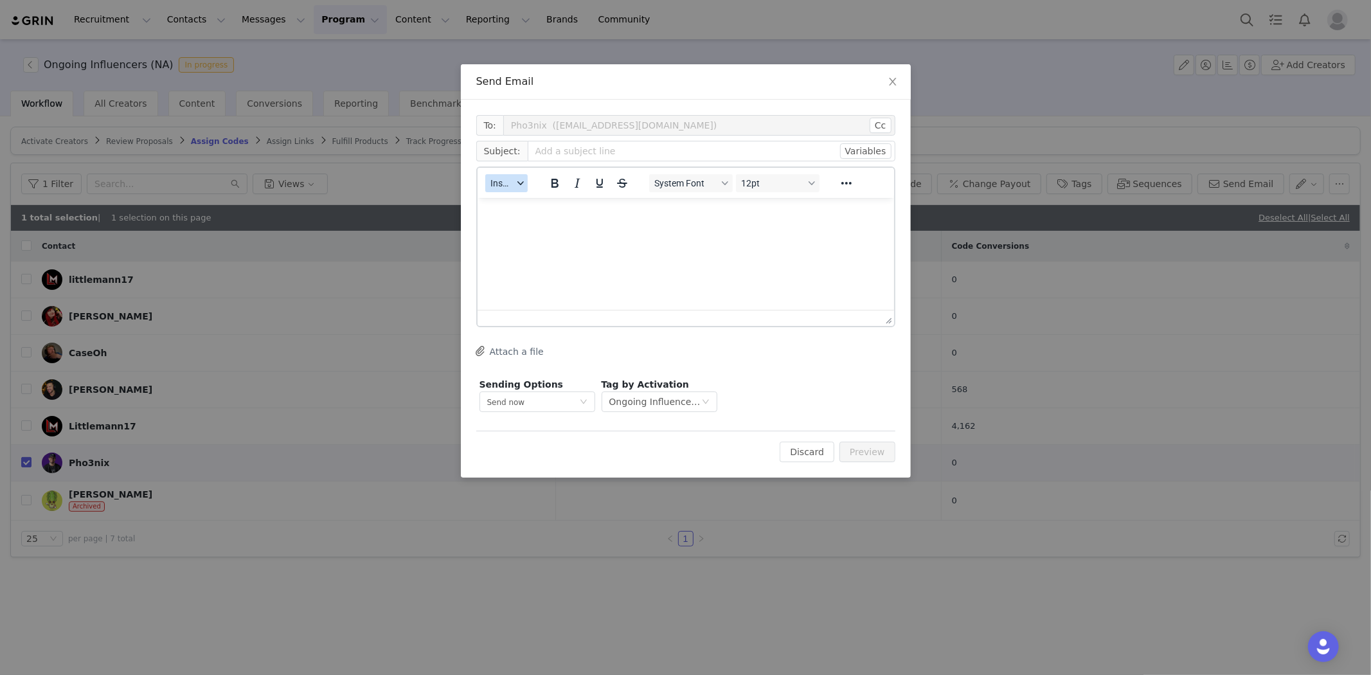
drag, startPoint x: 507, startPoint y: 169, endPoint x: 517, endPoint y: 184, distance: 18.4
click at [508, 170] on div "Insert System Font 12pt To open the popup, press Shift+Enter To open the popup,…" at bounding box center [686, 182] width 417 height 25
click at [532, 197] on div "Insert System Font 12pt To open the popup, press Shift+Enter To open the popup,…" at bounding box center [686, 183] width 417 height 30
click at [521, 188] on button "Insert" at bounding box center [506, 183] width 42 height 18
click at [537, 195] on div "Insert Template" at bounding box center [552, 205] width 129 height 21
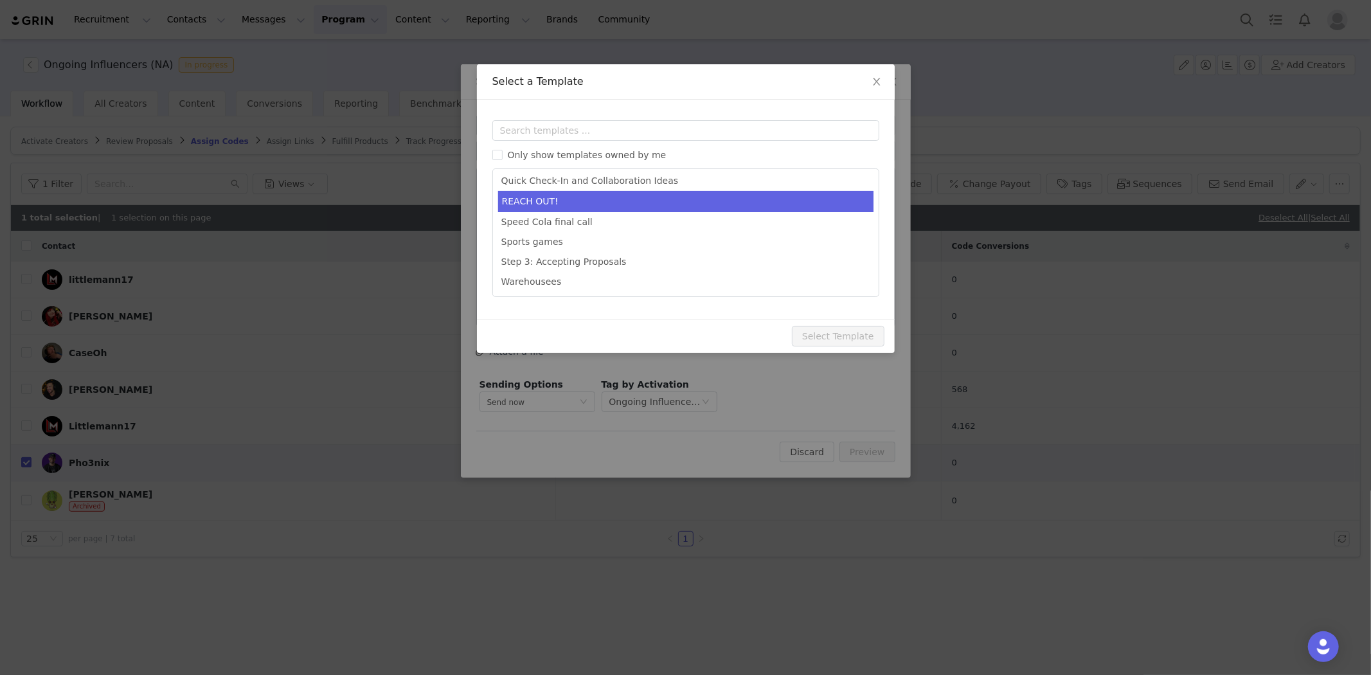
scroll to position [400, 0]
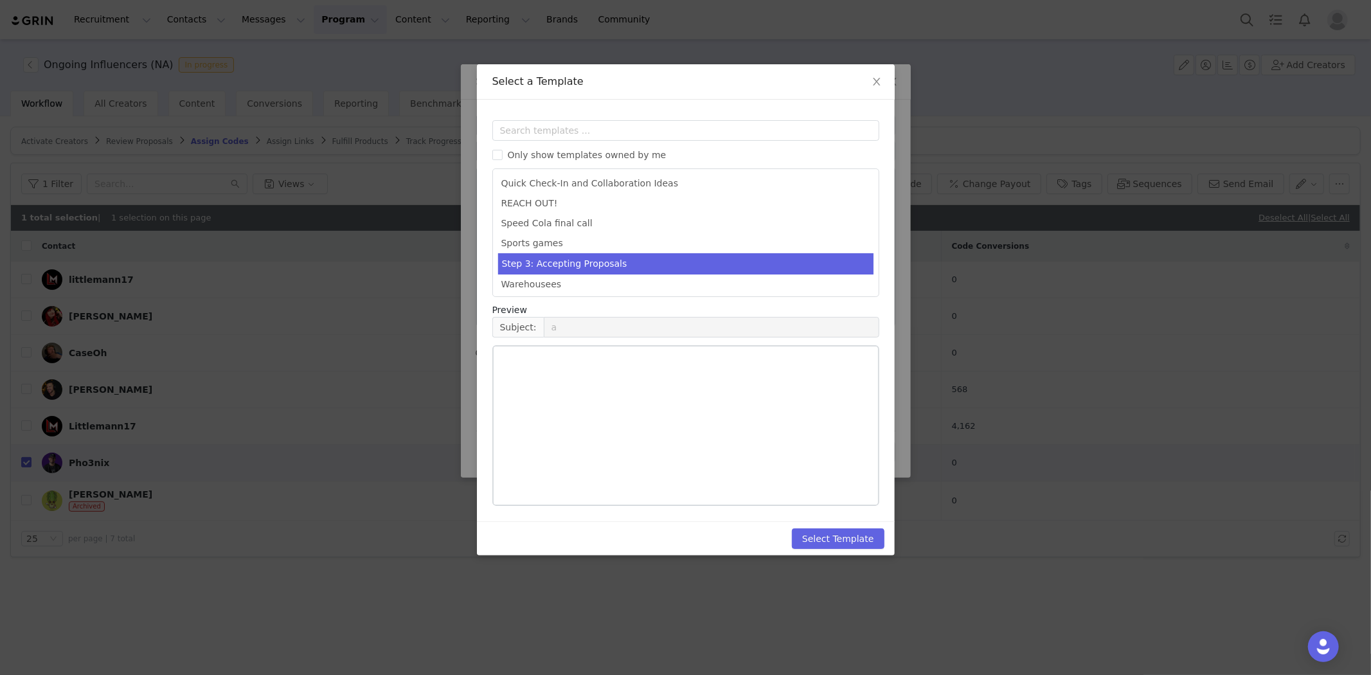
click at [635, 264] on li "Step 3: Accepting Proposals" at bounding box center [685, 263] width 375 height 21
type input "Congrats [first_name]!"
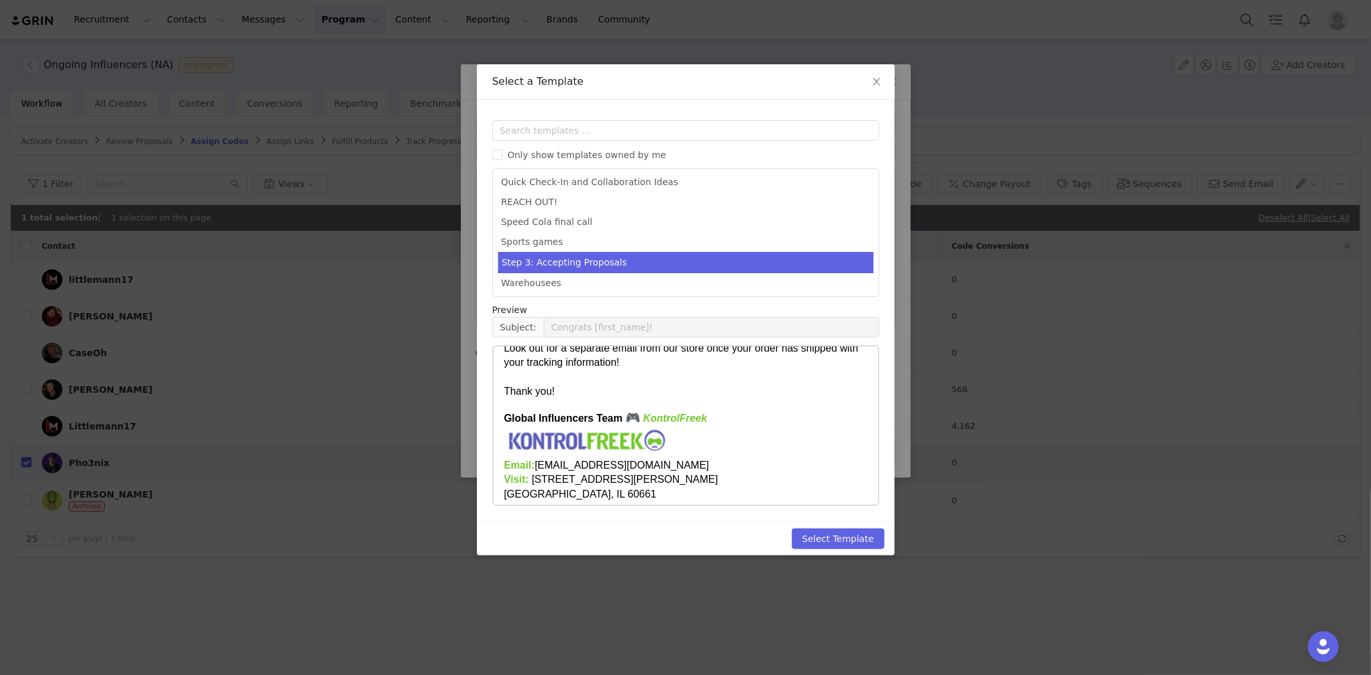
scroll to position [285, 0]
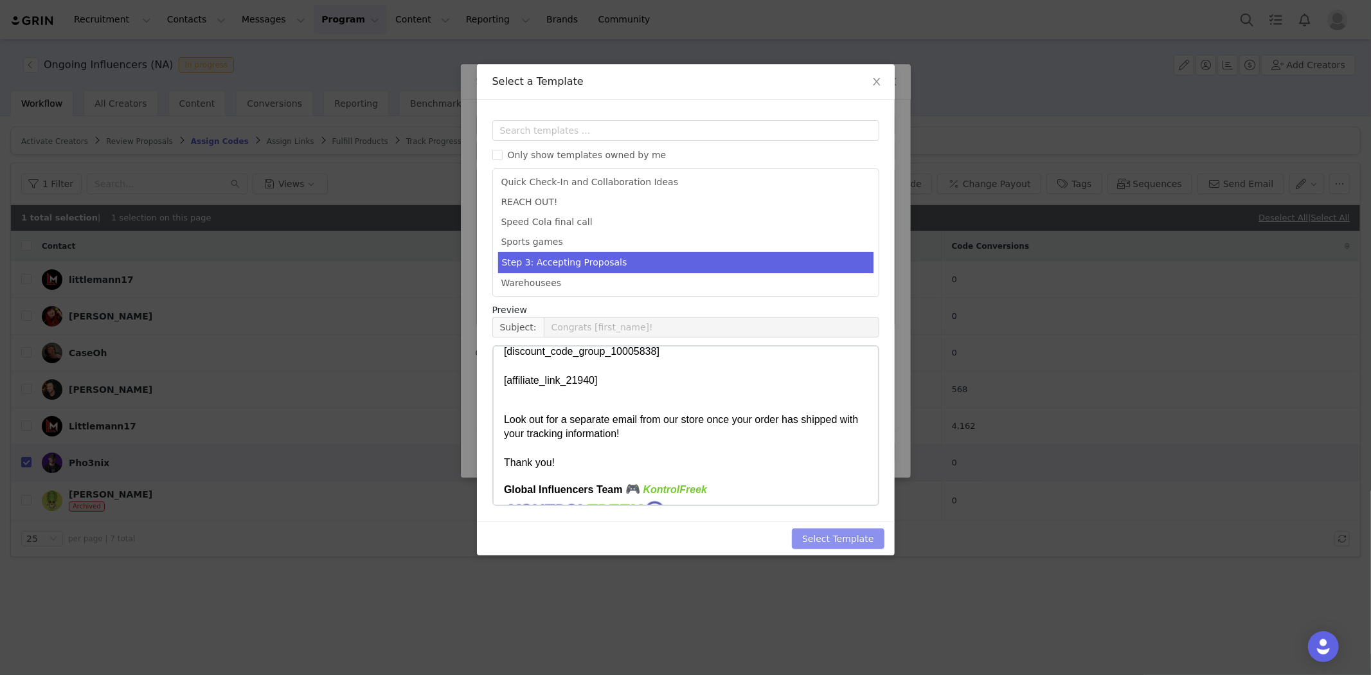
click at [859, 548] on button "Select Template" at bounding box center [838, 538] width 93 height 21
type input "Congrats [first_name]!"
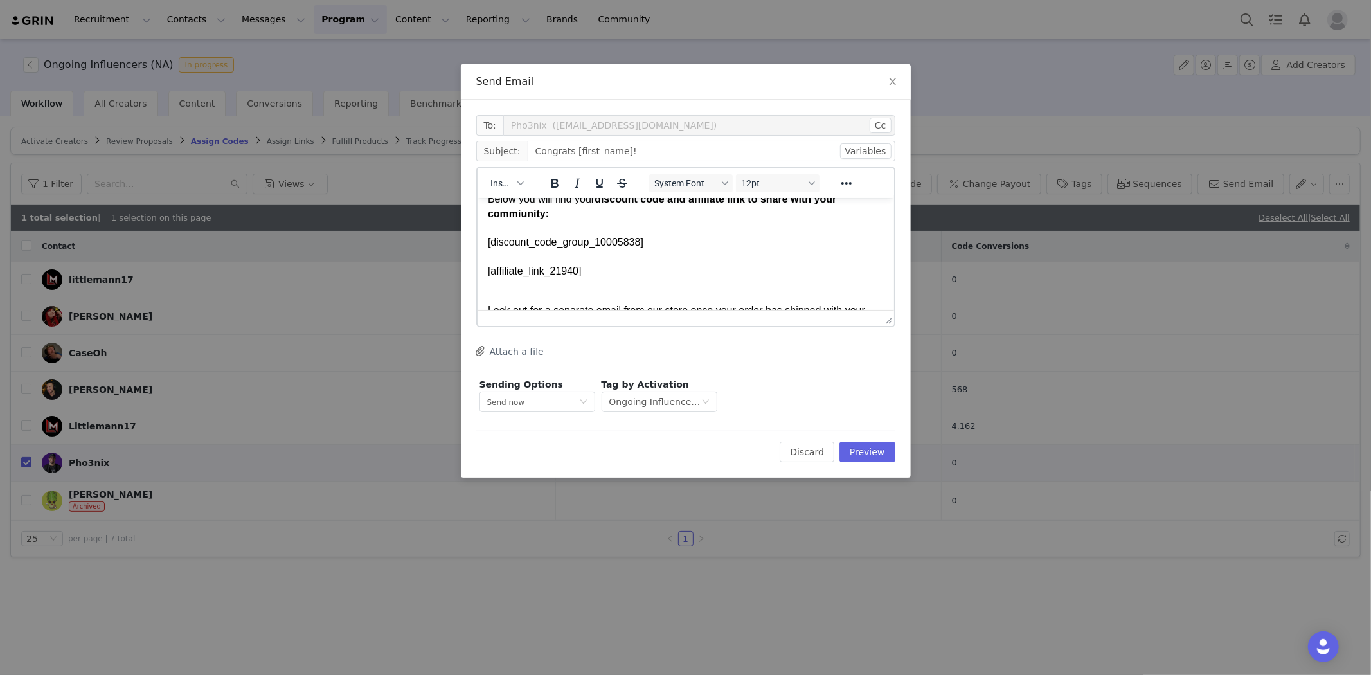
scroll to position [214, 0]
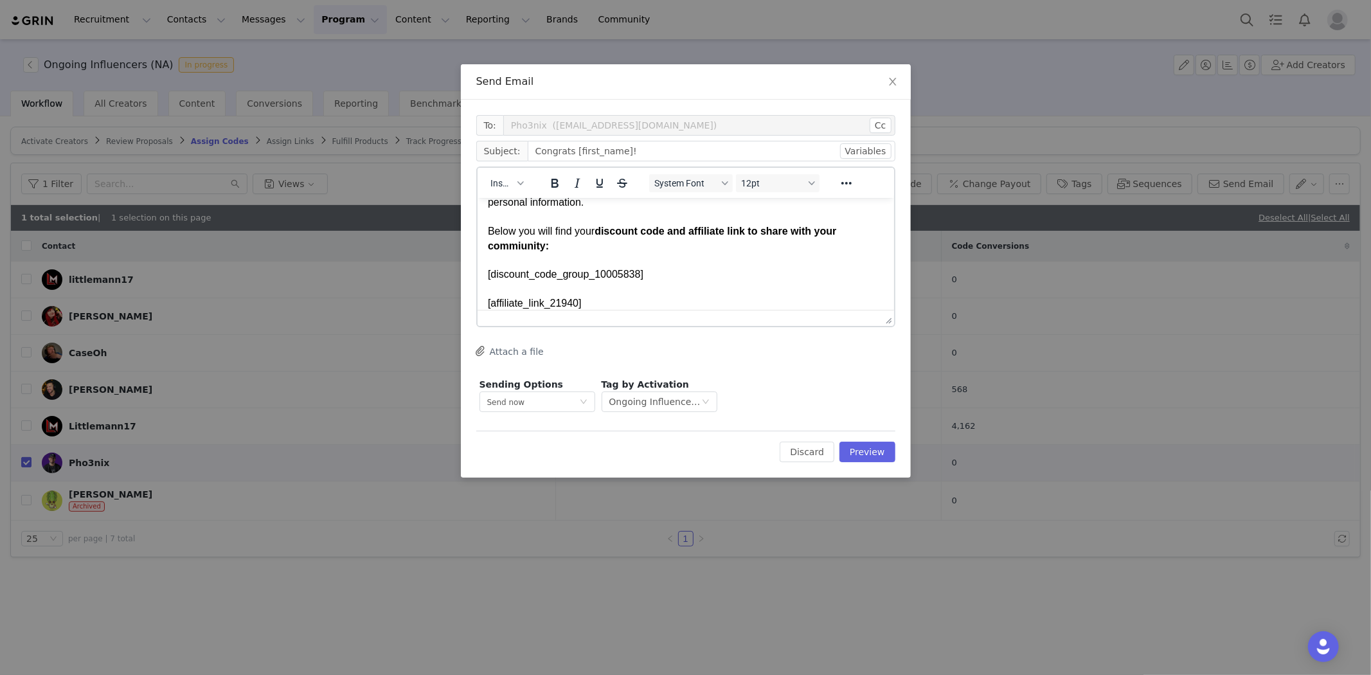
drag, startPoint x: 652, startPoint y: 280, endPoint x: 483, endPoint y: 278, distance: 169.1
click at [483, 278] on html "Hi First Name , Your proposal has been accepted, We can’t wait to see how you u…" at bounding box center [685, 244] width 417 height 522
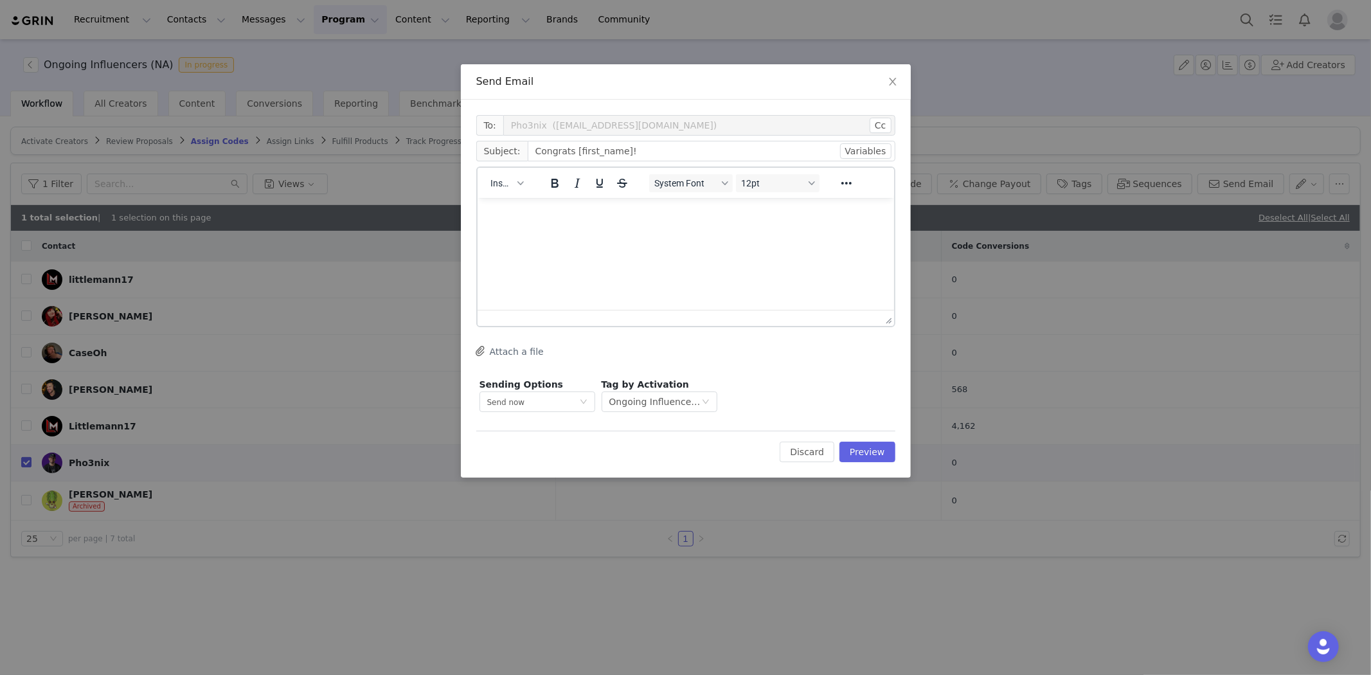
scroll to position [0, 0]
click at [890, 84] on icon "icon: close" at bounding box center [892, 82] width 7 height 8
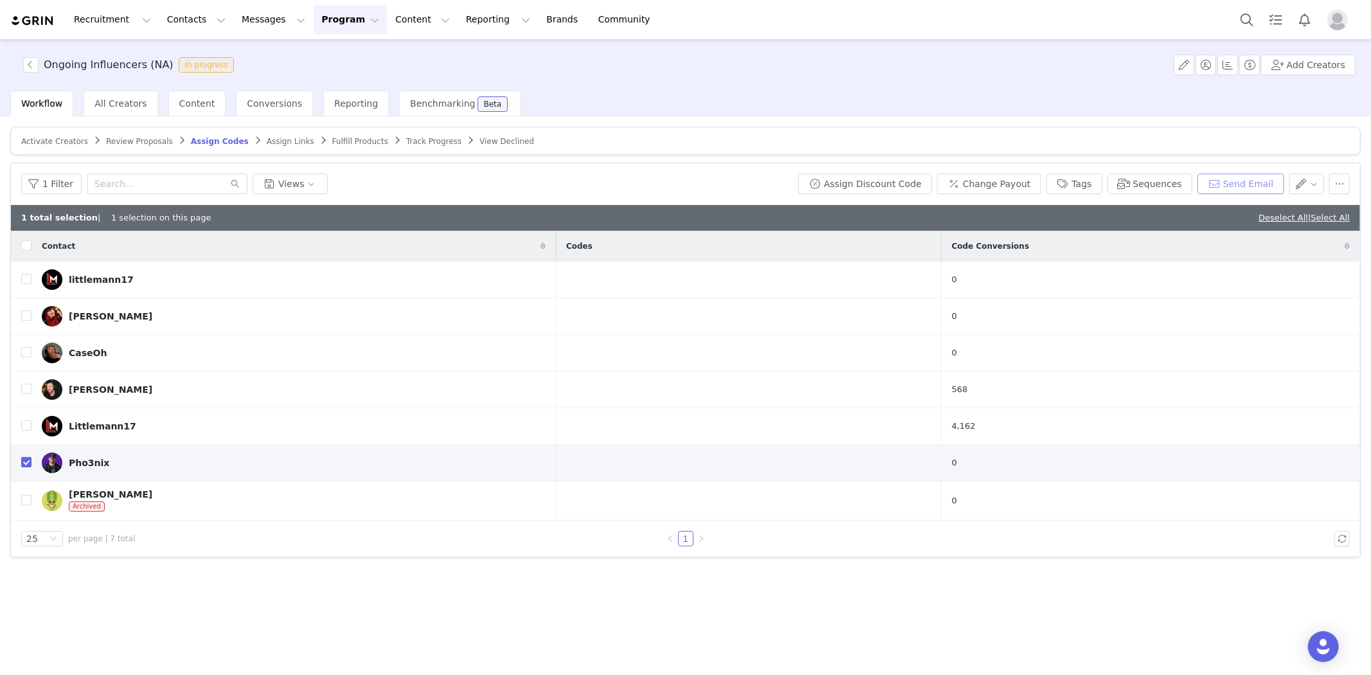
click at [1225, 187] on button "Send Email" at bounding box center [1241, 184] width 87 height 21
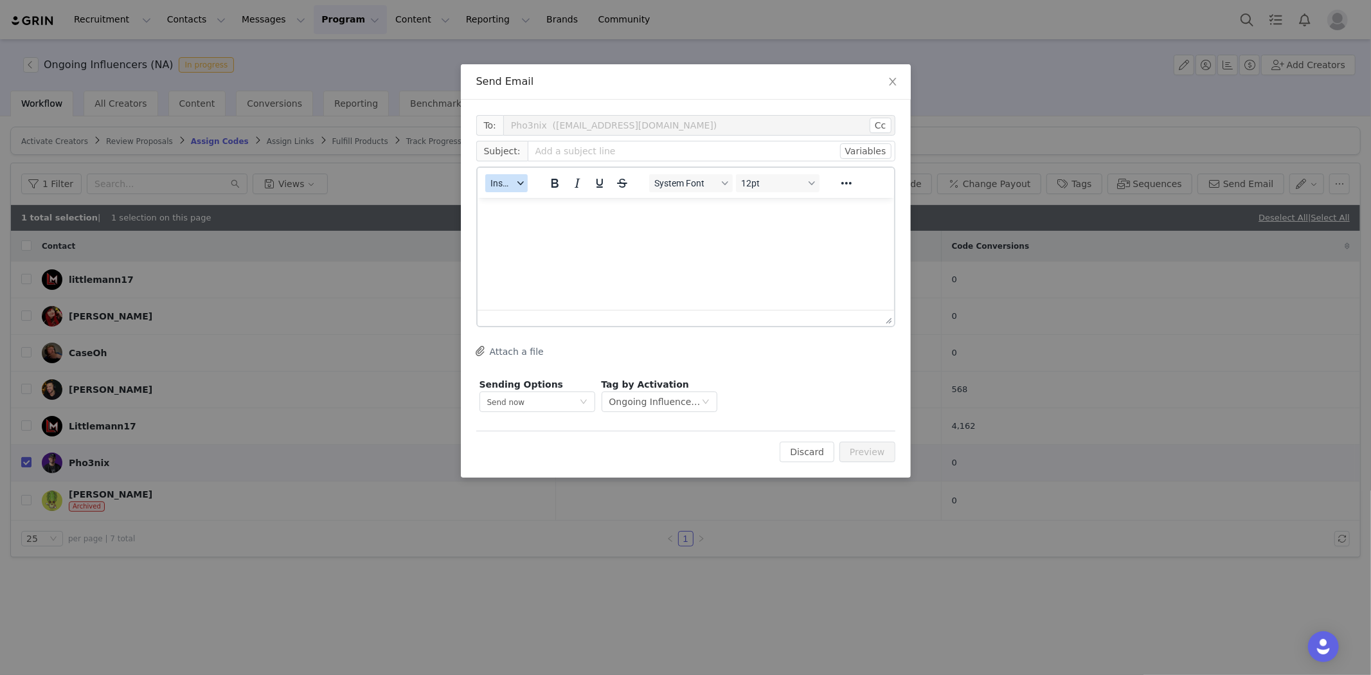
click at [513, 183] on button "Insert" at bounding box center [506, 183] width 42 height 18
click at [507, 198] on div "Insert Template" at bounding box center [554, 204] width 116 height 15
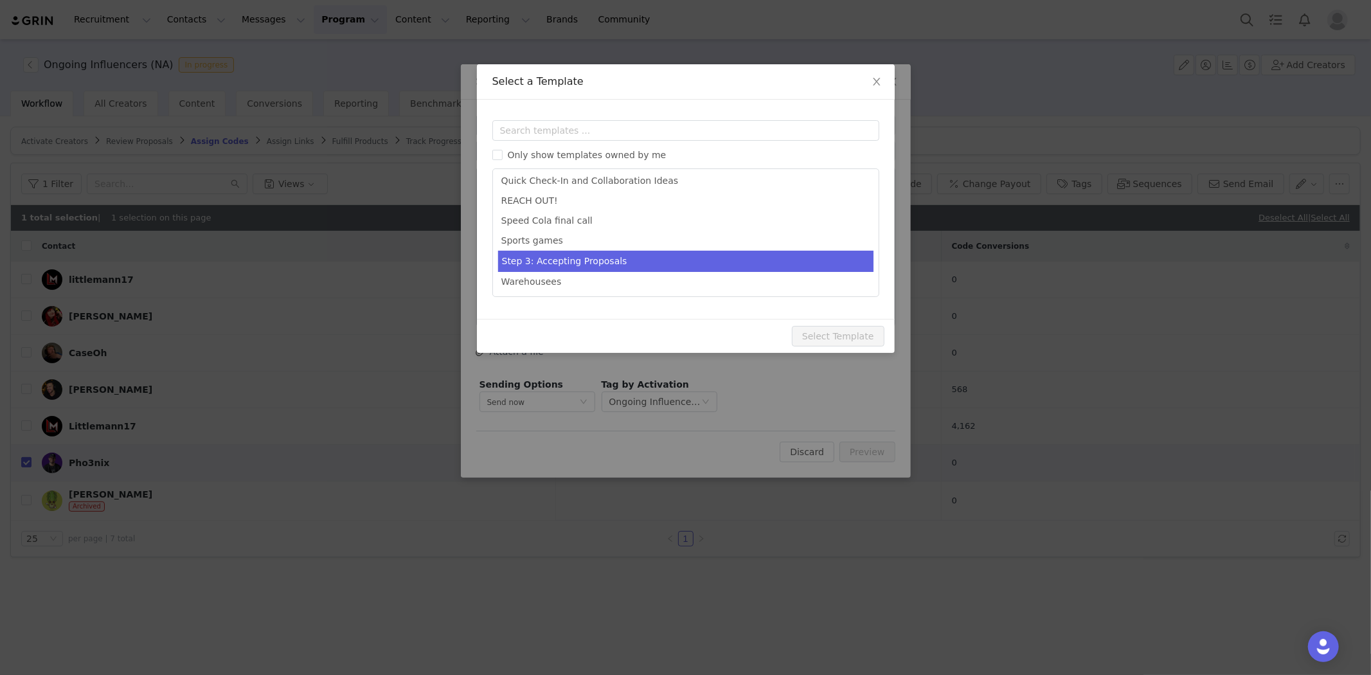
click at [597, 262] on li "Step 3: Accepting Proposals" at bounding box center [685, 261] width 375 height 21
type input "Congrats [first_name]!"
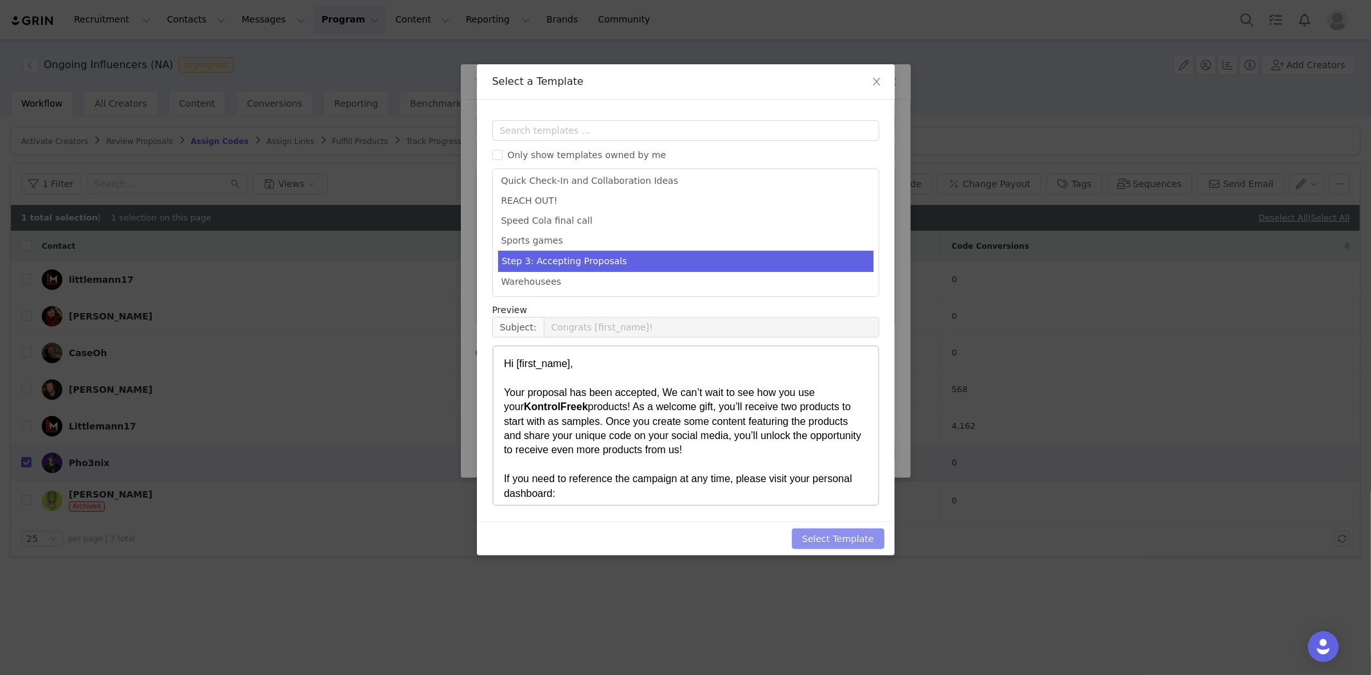
click at [837, 543] on button "Select Template" at bounding box center [838, 538] width 93 height 21
type input "Congrats [first_name]!"
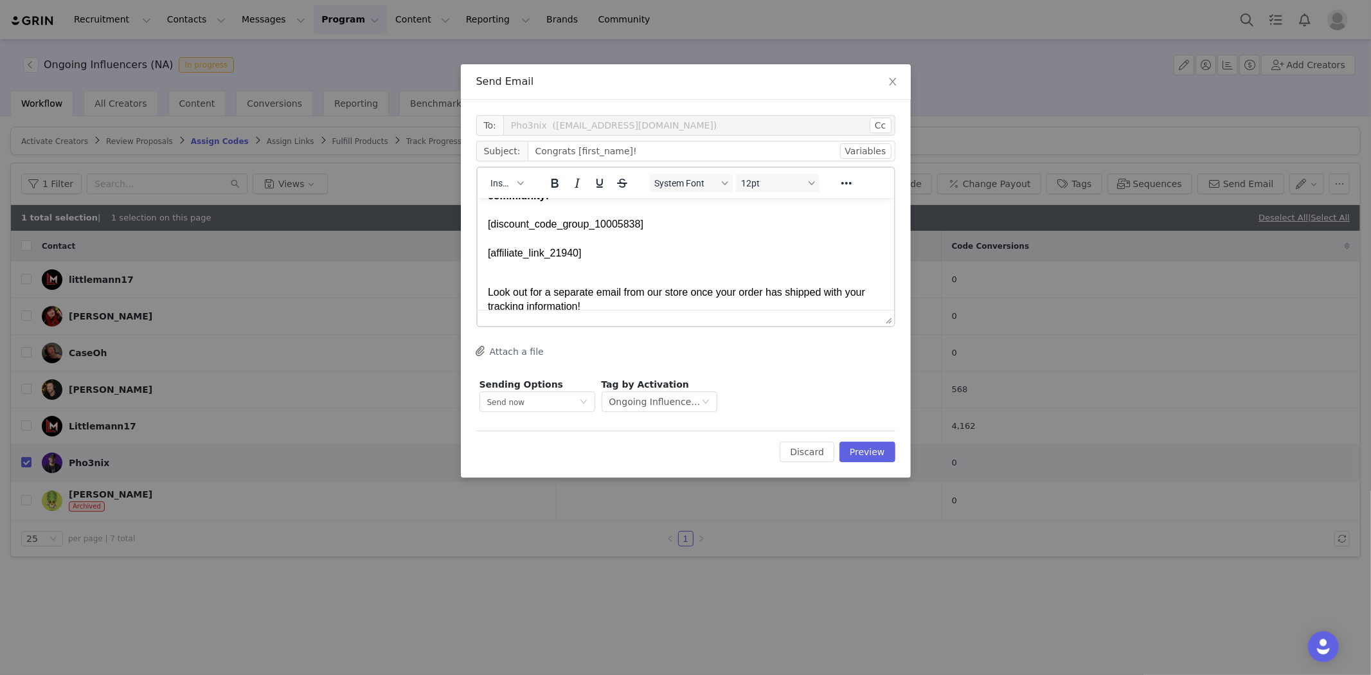
scroll to position [285, 0]
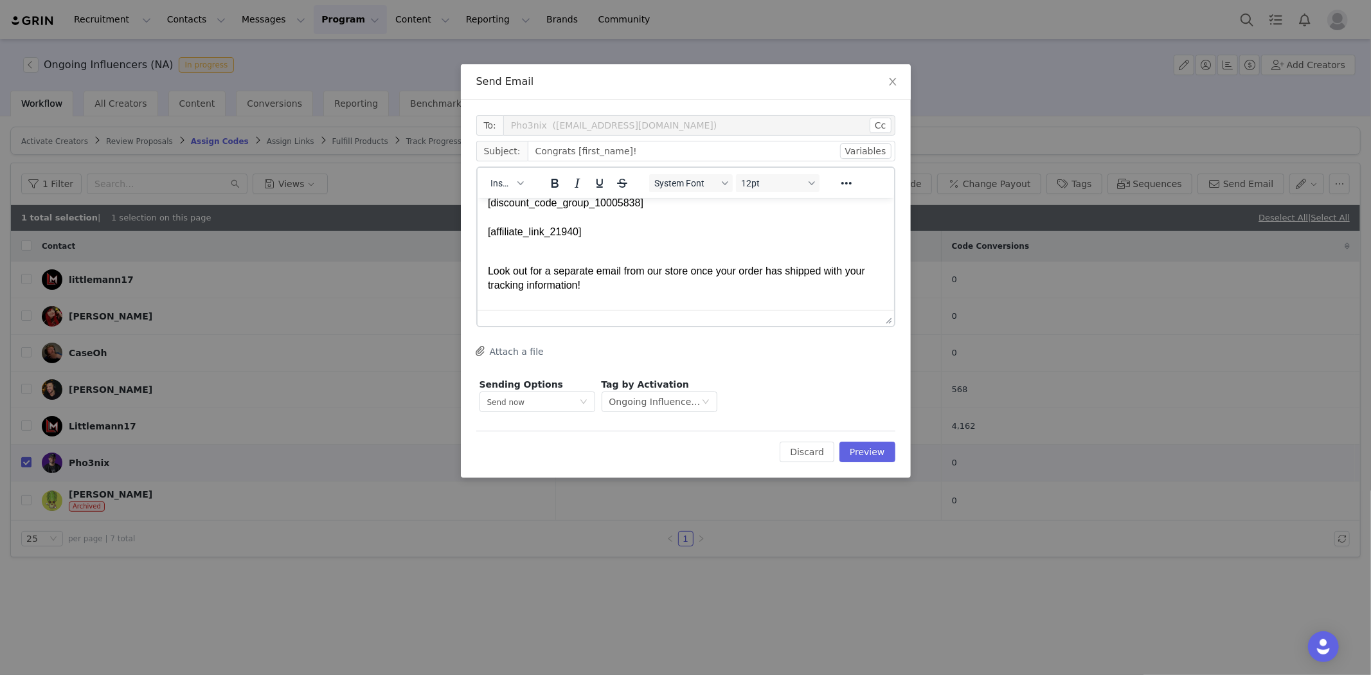
click at [605, 242] on body "Hi [first_name], Your proposal has been accepted, We can’t wait to see how you …" at bounding box center [685, 172] width 396 height 501
click at [706, 239] on body "Hi First Name , Your proposal has been accepted, We can’t wait to see how you u…" at bounding box center [685, 172] width 396 height 501
click at [696, 231] on p "Hi First Name , Your proposal has been accepted, We can’t wait to see how you u…" at bounding box center [685, 80] width 396 height 317
click at [747, 204] on p "Hi First Name , Your proposal has been accepted, We can’t wait to see how you u…" at bounding box center [685, 80] width 396 height 317
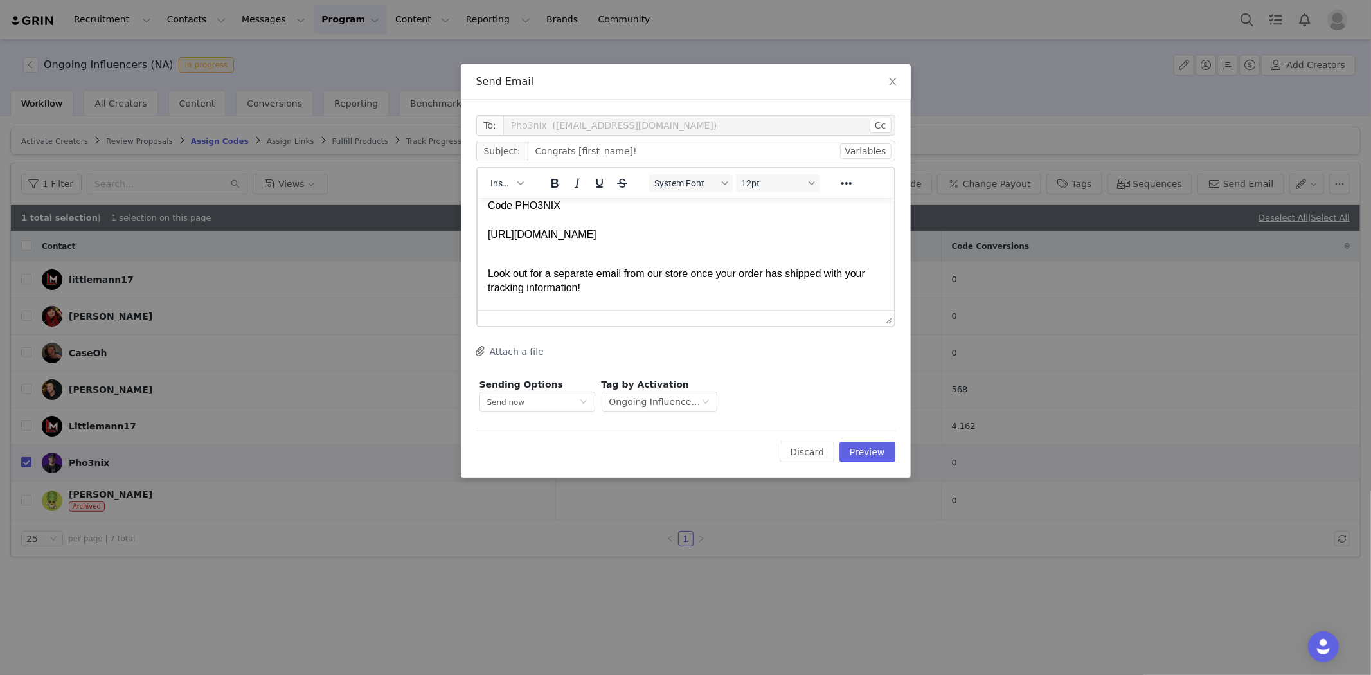
click at [485, 236] on html "Hi First Name , Your proposal has been accepted, We can’t wait to see how you u…" at bounding box center [685, 176] width 417 height 522
click at [496, 256] on p "Look out for a separate email from our store once your order has shipped with y…" at bounding box center [685, 288] width 396 height 72
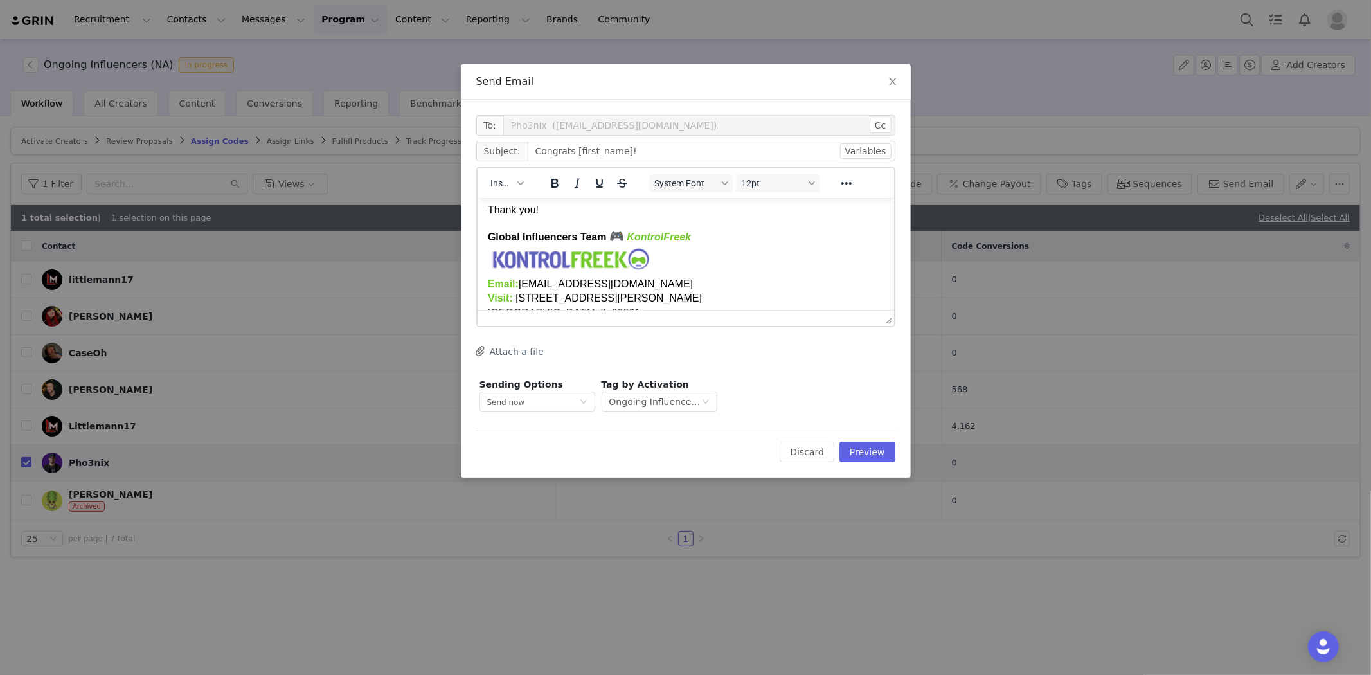
scroll to position [408, 0]
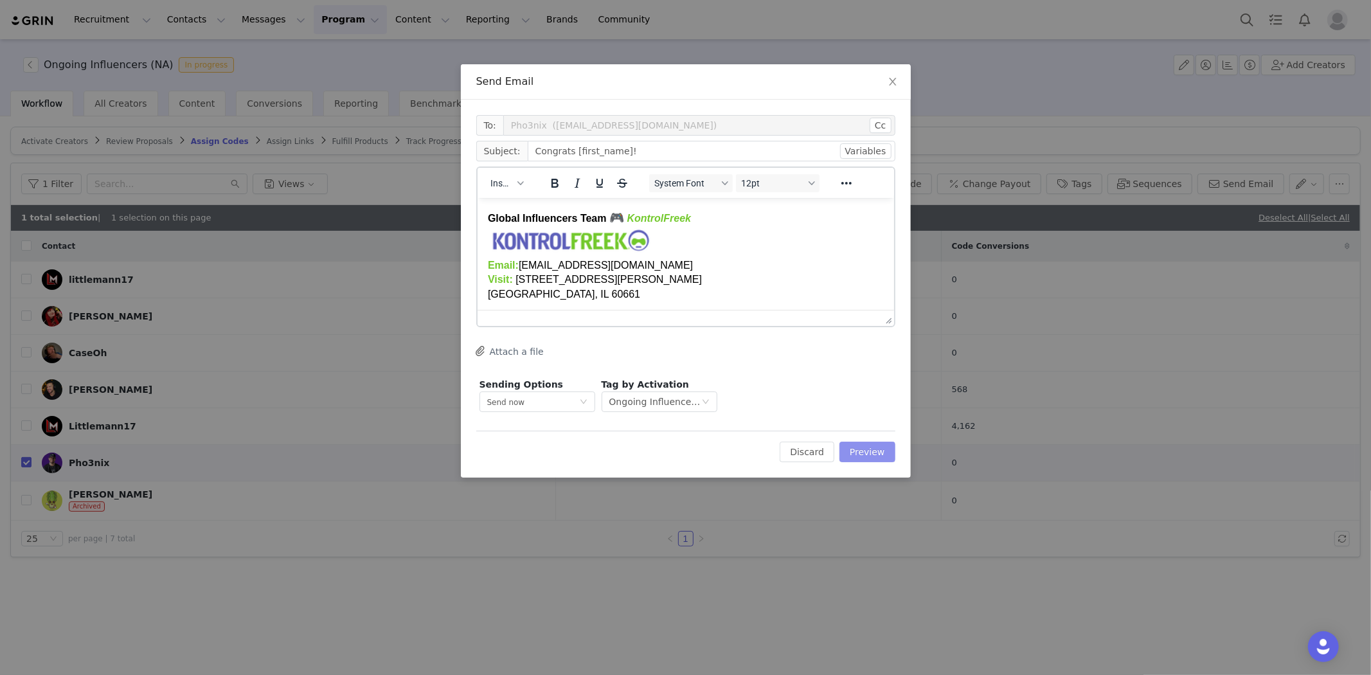
click at [870, 454] on button "Preview" at bounding box center [868, 452] width 56 height 21
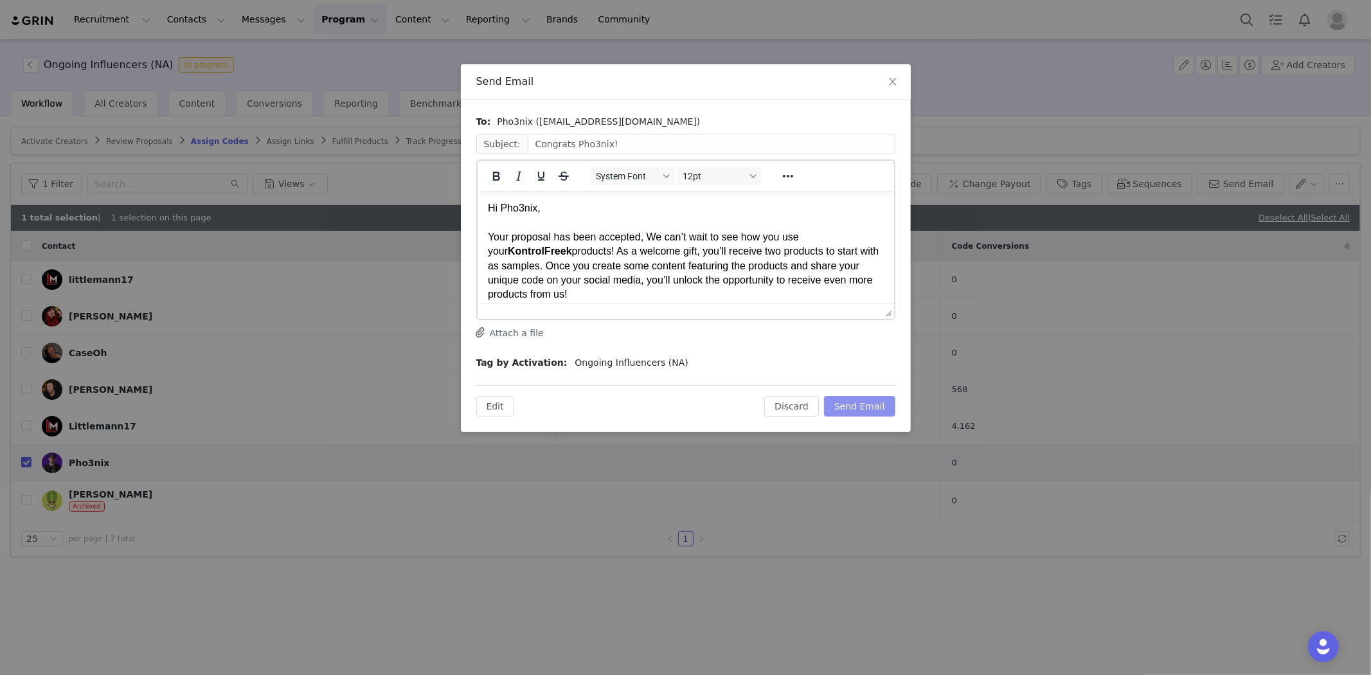
scroll to position [0, 0]
click at [868, 413] on button "Send Email" at bounding box center [859, 406] width 71 height 21
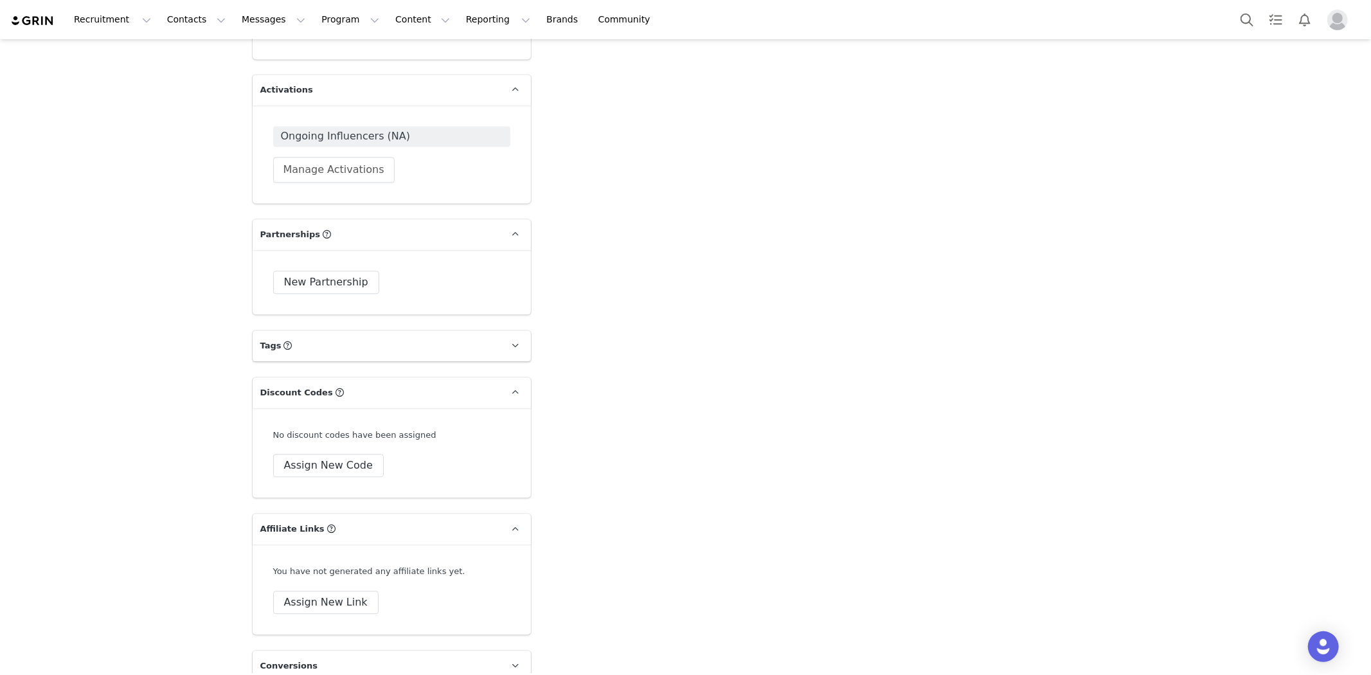
scroll to position [2428, 0]
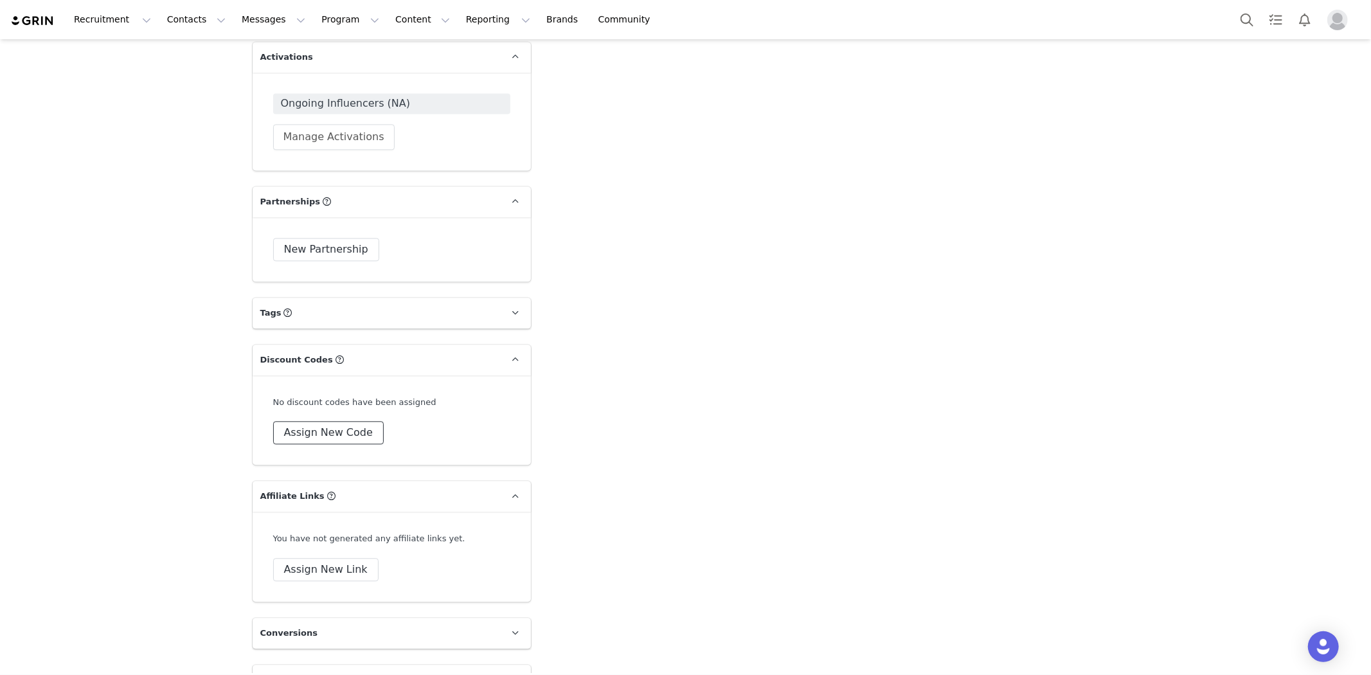
click at [319, 421] on button "Assign New Code" at bounding box center [328, 432] width 111 height 23
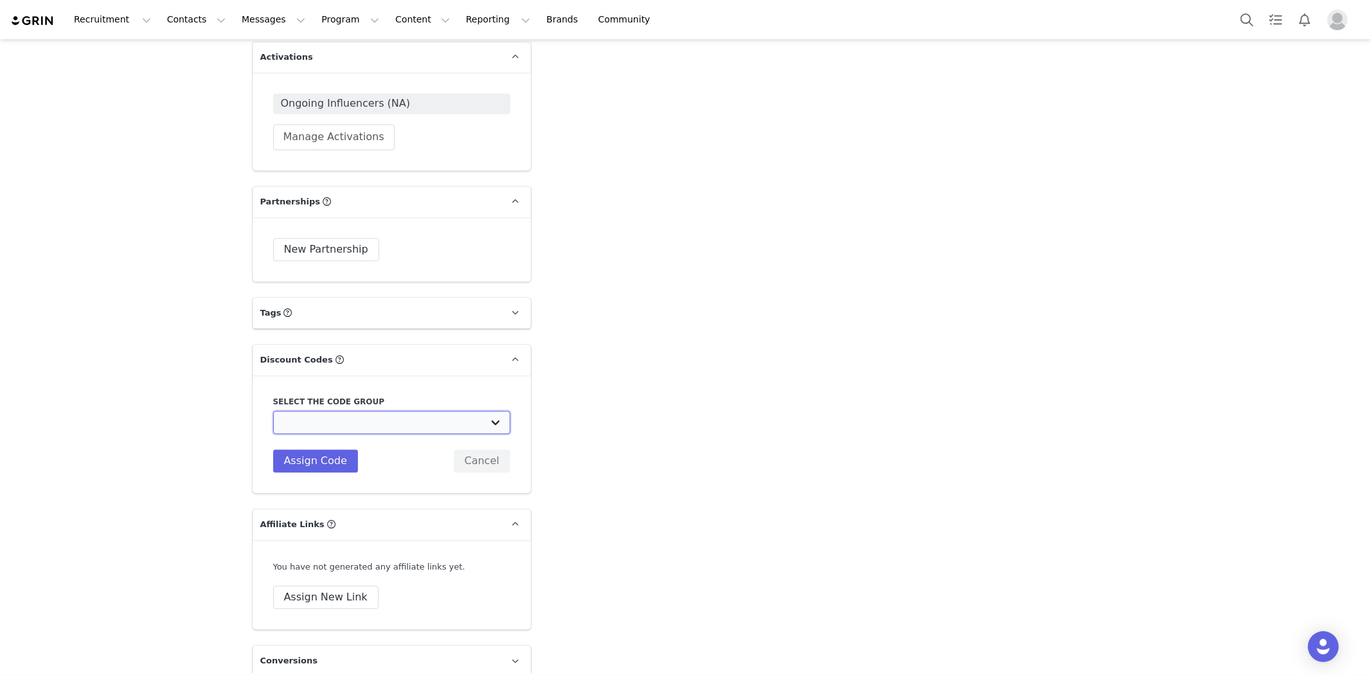
click at [362, 411] on select "KontrolFreek (APAC): Evergreen 12% discount codes (APAC) KontrolFreek (APAC): E…" at bounding box center [391, 422] width 237 height 23
select select "10005838"
click at [273, 411] on select "KontrolFreek (APAC): Evergreen 12% discount codes (APAC) KontrolFreek (APAC): E…" at bounding box center [391, 422] width 237 height 23
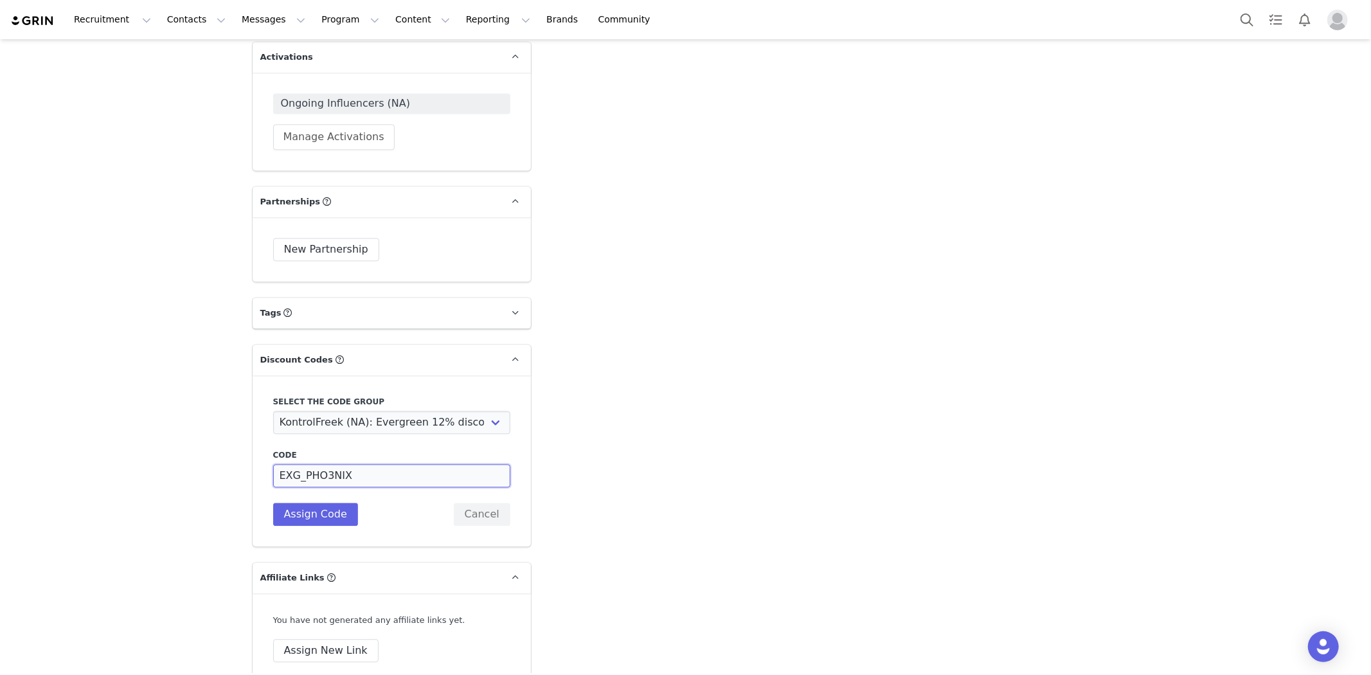
click at [302, 464] on input "EXG_PHO3NIX" at bounding box center [391, 475] width 237 height 23
drag, startPoint x: 297, startPoint y: 418, endPoint x: 231, endPoint y: 415, distance: 65.6
type input "PHO3NIX"
drag, startPoint x: 326, startPoint y: 460, endPoint x: 325, endPoint y: 413, distance: 46.9
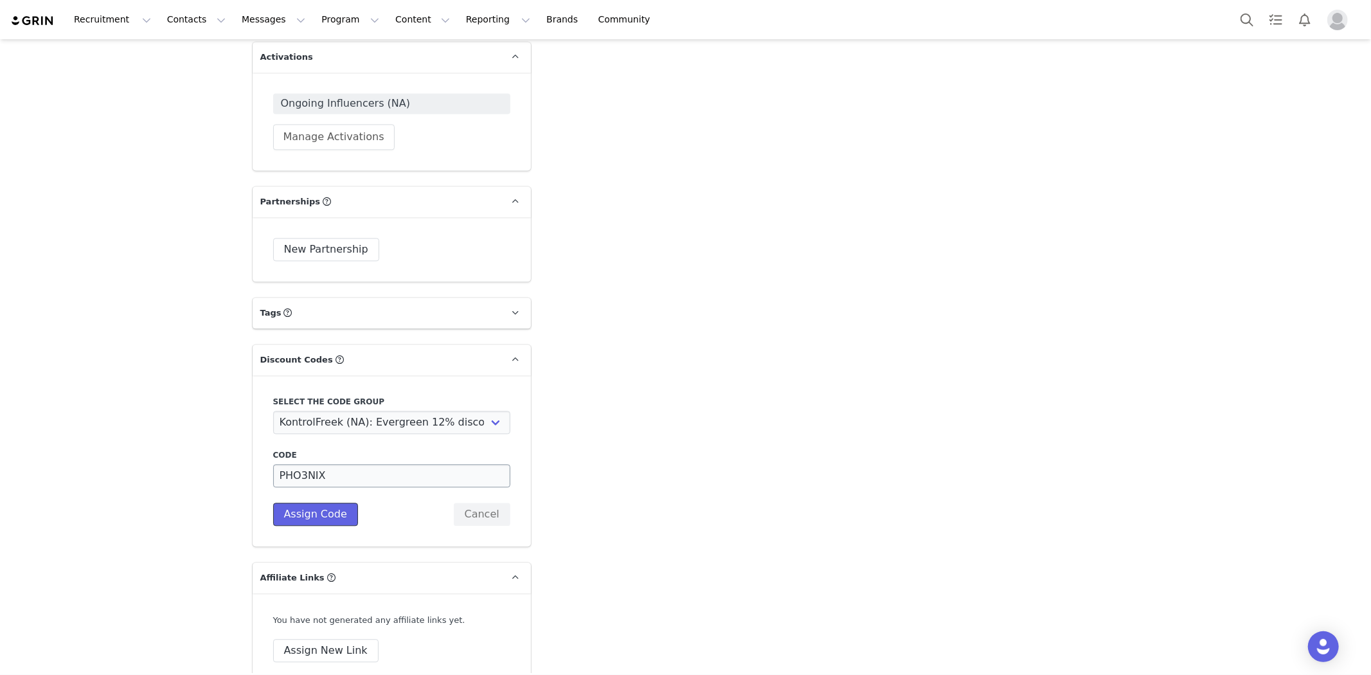
click at [321, 449] on div "Code PHO3NIX Description Assign Code Cancel" at bounding box center [391, 487] width 237 height 76
drag, startPoint x: 325, startPoint y: 413, endPoint x: 210, endPoint y: 404, distance: 115.4
click at [273, 503] on button "Assign Code" at bounding box center [315, 514] width 85 height 23
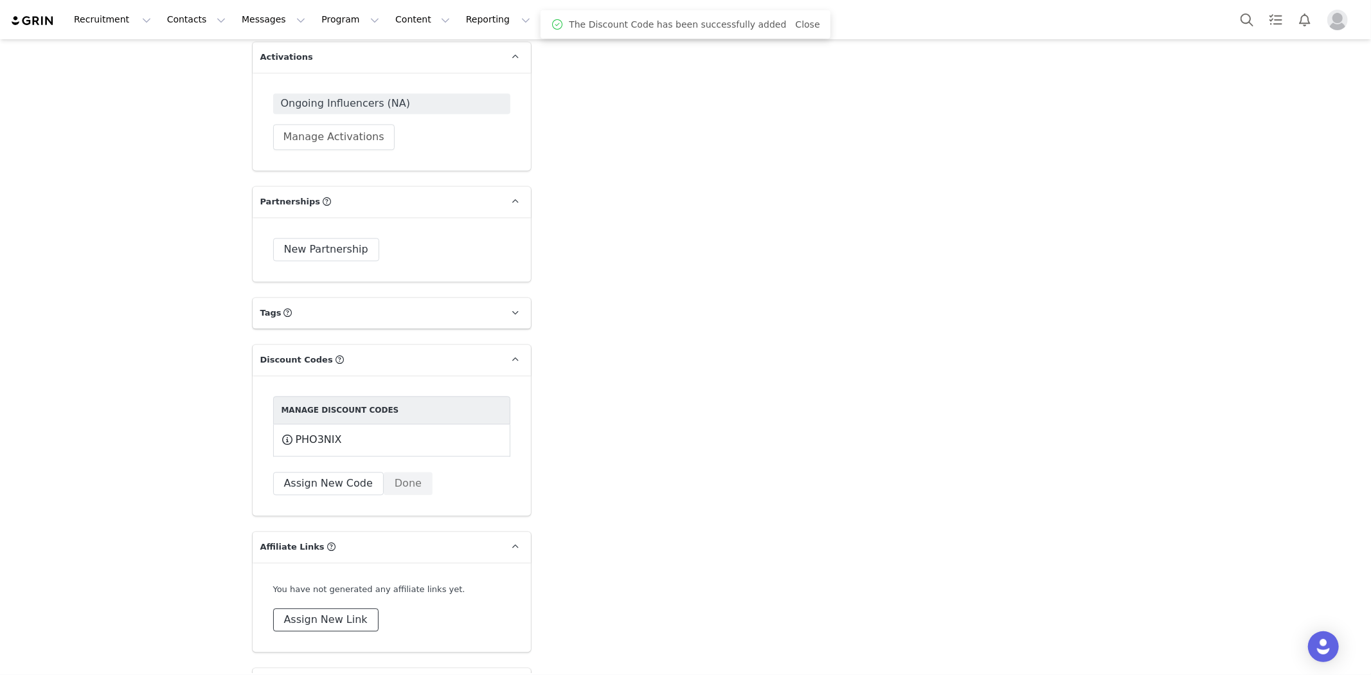
click at [309, 608] on button "Assign New Link" at bounding box center [325, 619] width 105 height 23
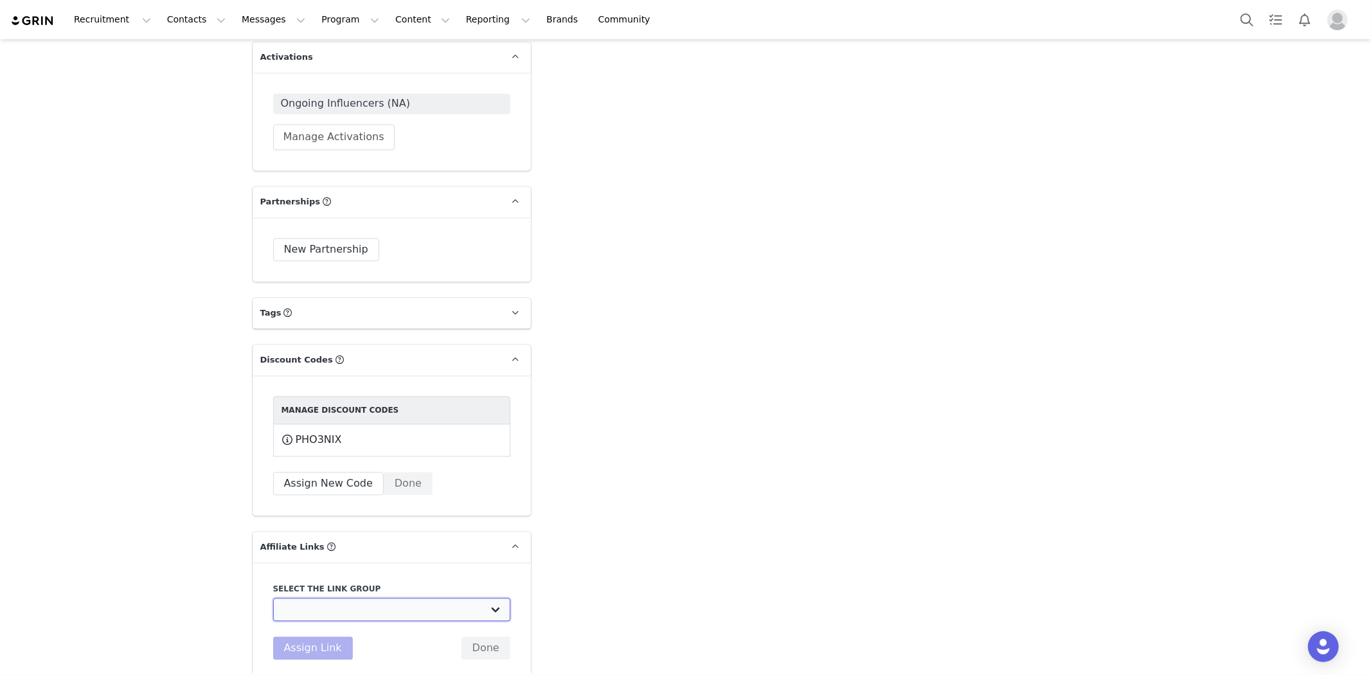
click at [306, 598] on select "Evergreen links 12% discount (NA): https://www.kontrolfreek.com/discount/[disco…" at bounding box center [391, 609] width 237 height 23
select select "21940"
click at [273, 598] on select "Evergreen links 12% discount (NA): https://www.kontrolfreek.com/discount/[disco…" at bounding box center [391, 609] width 237 height 23
click at [303, 636] on button "Assign Link" at bounding box center [313, 647] width 80 height 23
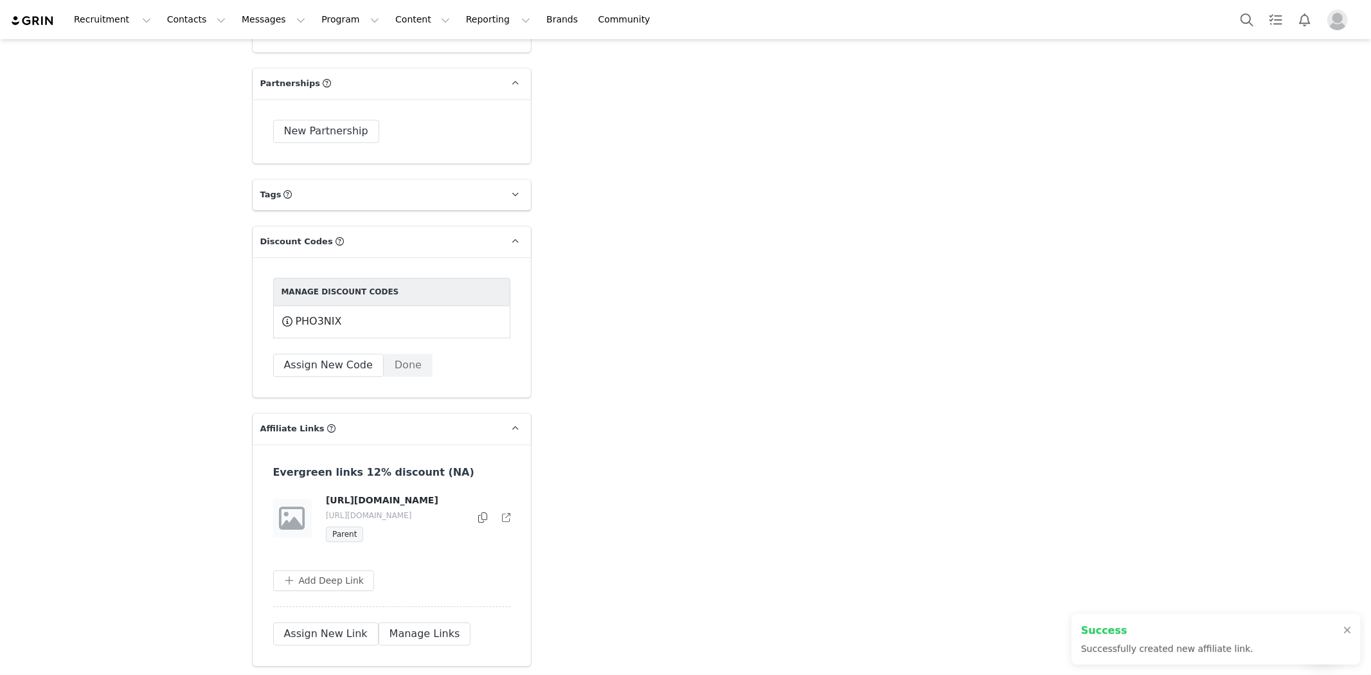
scroll to position [2571, 0]
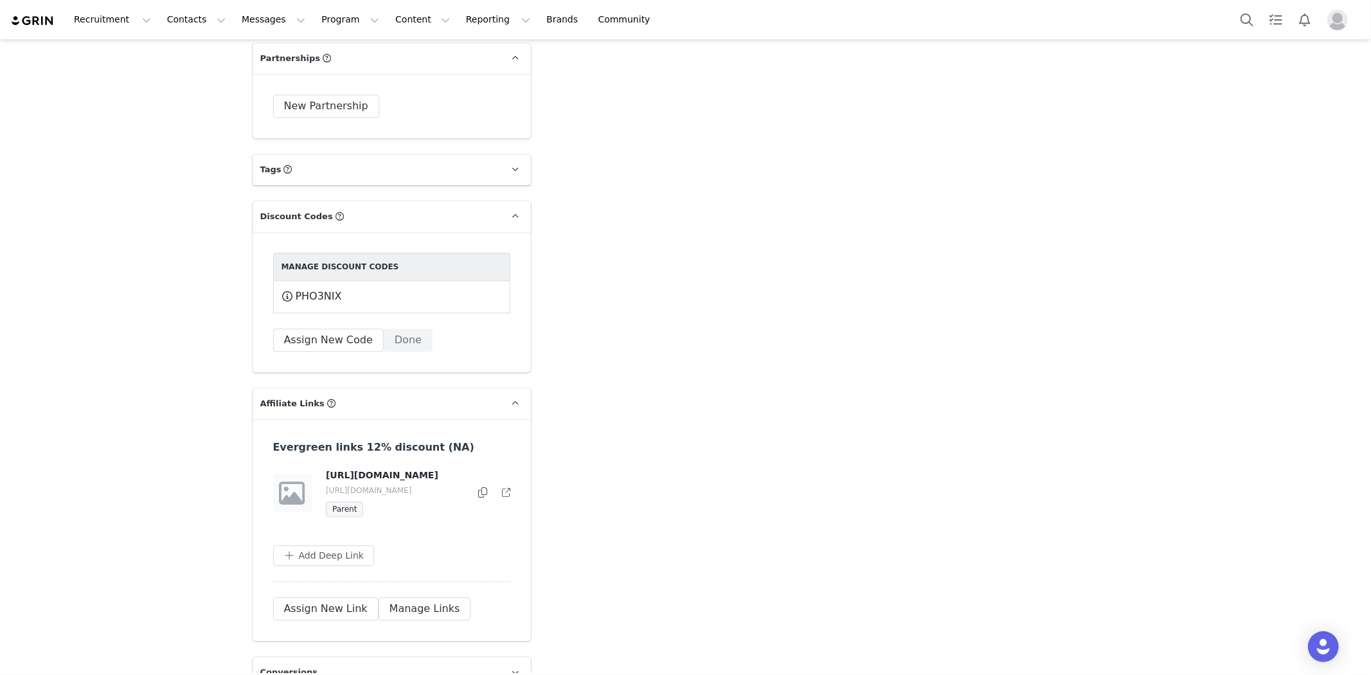
click at [402, 496] on div "Evergreen links 12% discount (NA) https://www.kontrolfreek.com/discount/PHO3NIX…" at bounding box center [391, 511] width 237 height 143
click at [388, 597] on button "Manage Links" at bounding box center [425, 608] width 93 height 23
click at [472, 485] on button "button" at bounding box center [479, 492] width 15 height 15
click at [448, 464] on span "Edit Destination URL" at bounding box center [439, 463] width 93 height 14
drag, startPoint x: 428, startPoint y: 487, endPoint x: 466, endPoint y: 518, distance: 49.3
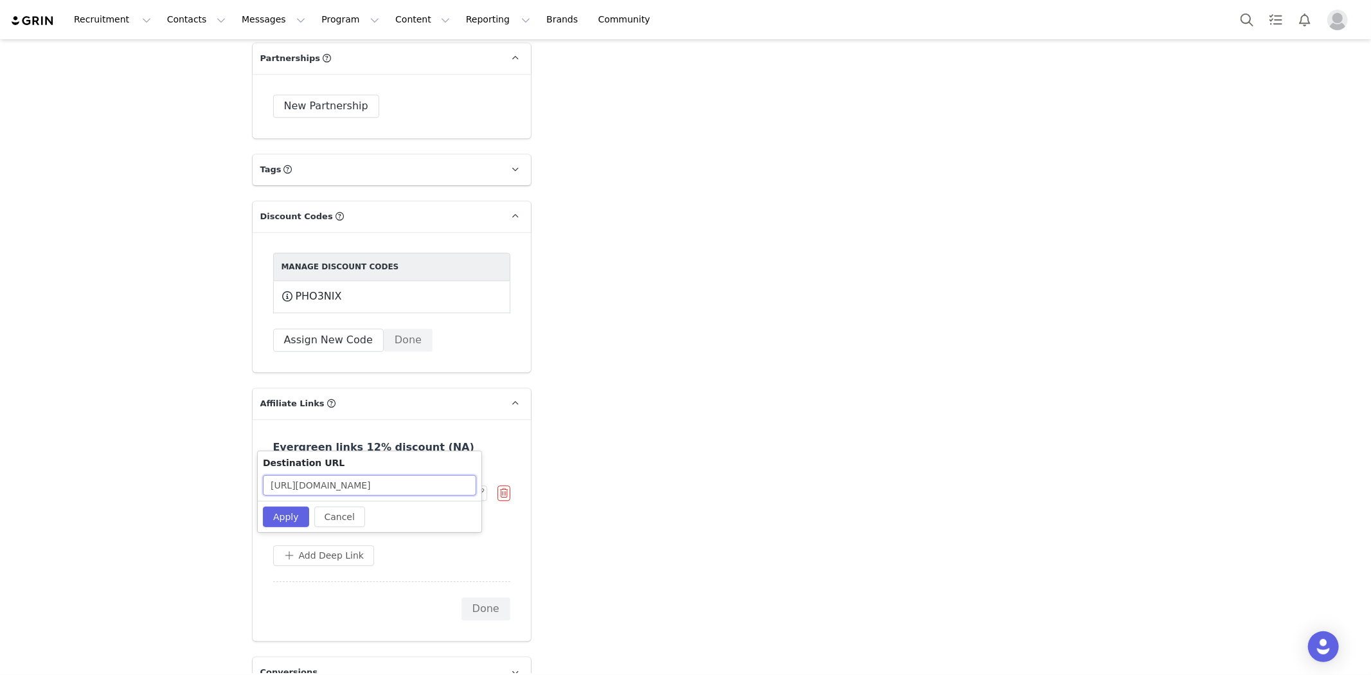
click at [553, 489] on body "Recruitment Recruitment Creator Search Curated Lists Landing Pages Web Extensio…" at bounding box center [685, 337] width 1371 height 675
click at [275, 524] on button "Apply" at bounding box center [286, 517] width 46 height 21
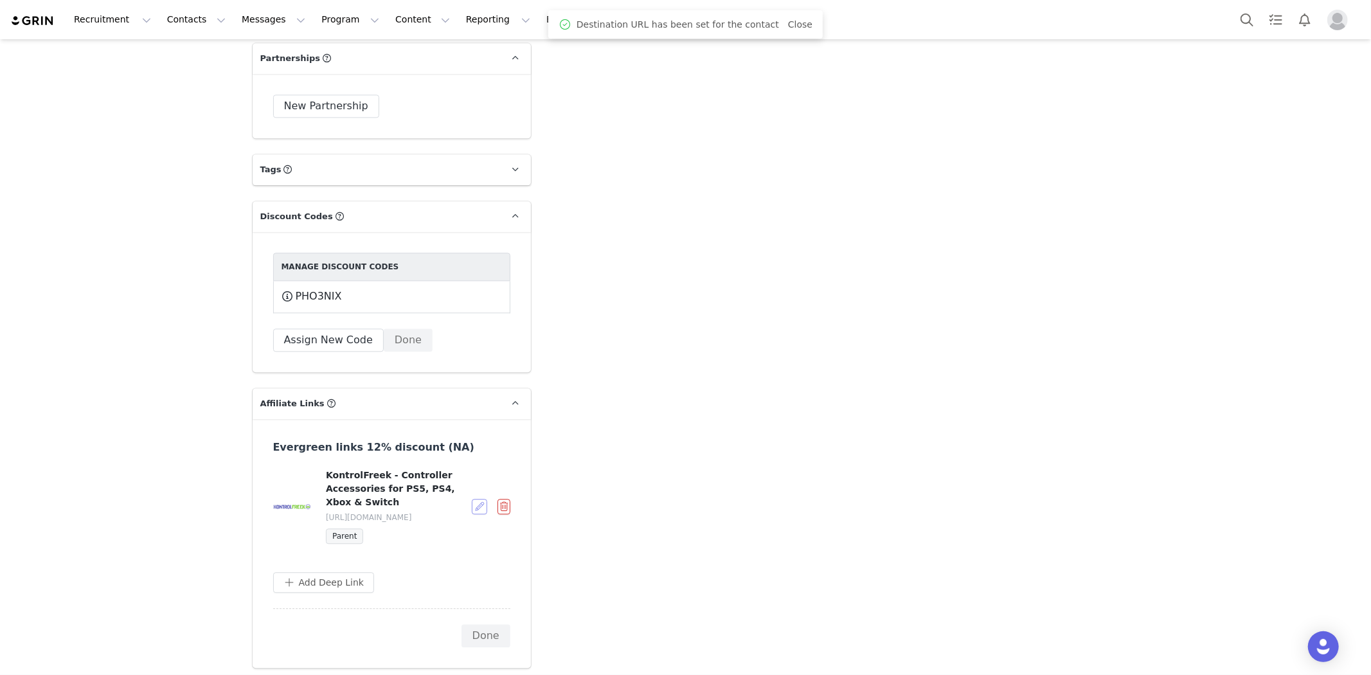
click at [472, 499] on button "button" at bounding box center [479, 506] width 15 height 15
click at [452, 492] on span "Expire Affiliate Link" at bounding box center [436, 490] width 87 height 14
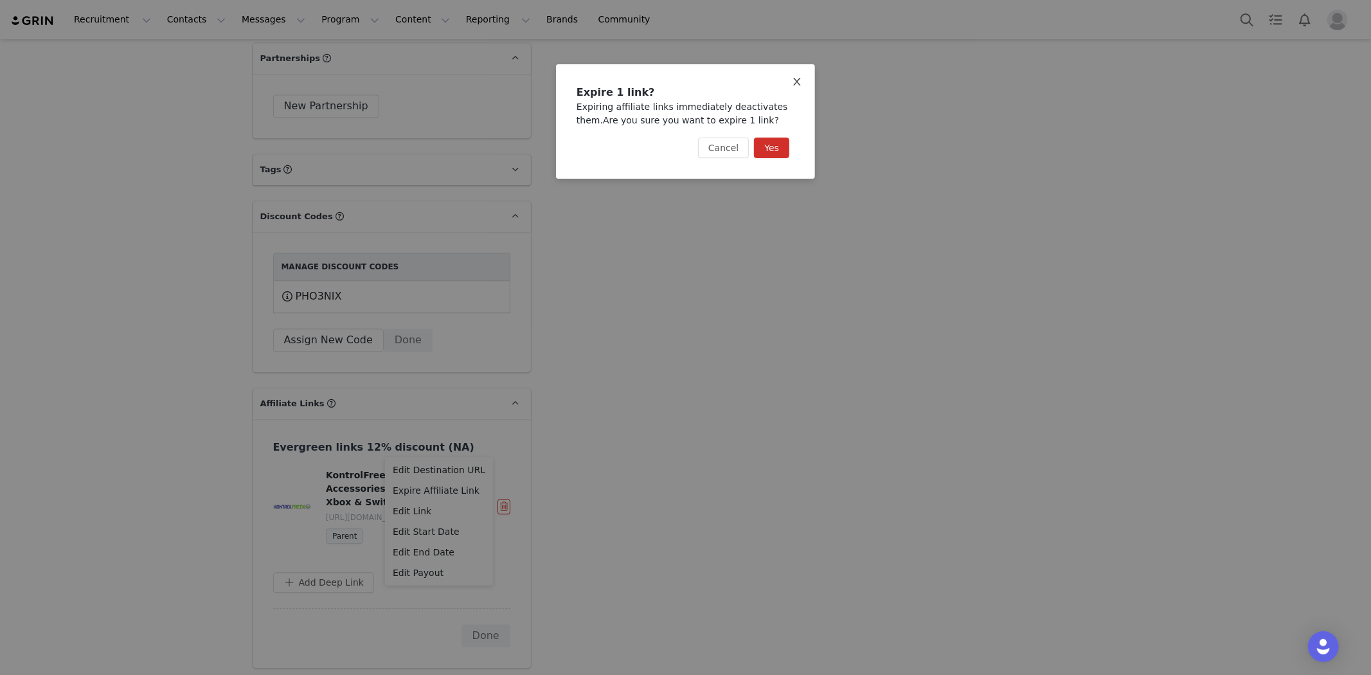
click at [804, 81] on span "Close" at bounding box center [797, 82] width 36 height 36
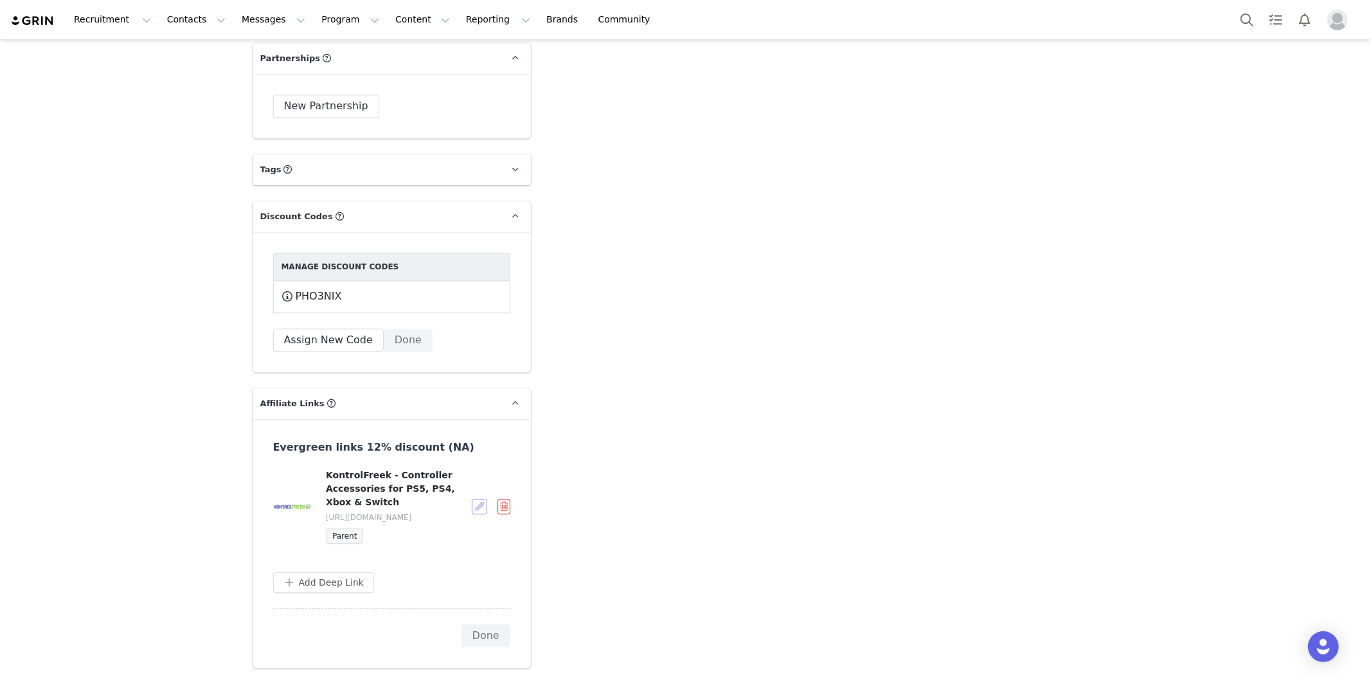
click at [481, 499] on button "button" at bounding box center [479, 506] width 15 height 15
click at [454, 512] on div "Edit Link" at bounding box center [439, 511] width 93 height 14
click at [362, 514] on input "3vlxq/exg-pho3nix" at bounding box center [369, 524] width 213 height 21
drag, startPoint x: 312, startPoint y: 510, endPoint x: 296, endPoint y: 512, distance: 16.8
click at [296, 514] on input "3vlxq/exg-pho3nix" at bounding box center [369, 524] width 213 height 21
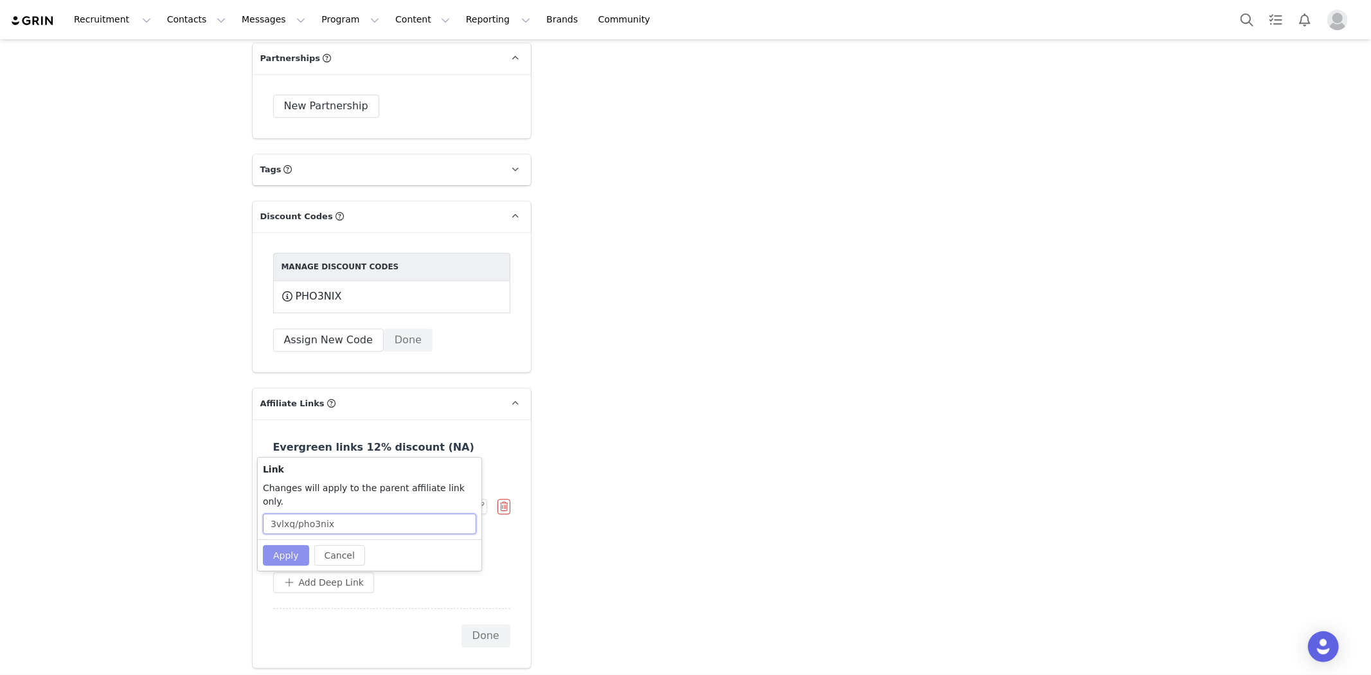
type input "3vlxq/pho3nix"
click at [276, 545] on button "Apply" at bounding box center [286, 555] width 46 height 21
drag, startPoint x: 422, startPoint y: 462, endPoint x: 318, endPoint y: 461, distance: 103.5
click at [318, 469] on div "KontrolFreek - Controller Accessories for PS5, PS4, Xbox & Switch https://glnk.…" at bounding box center [392, 506] width 238 height 75
copy p "[URL][DOMAIN_NAME]"
